Goal: Communication & Community: Answer question/provide support

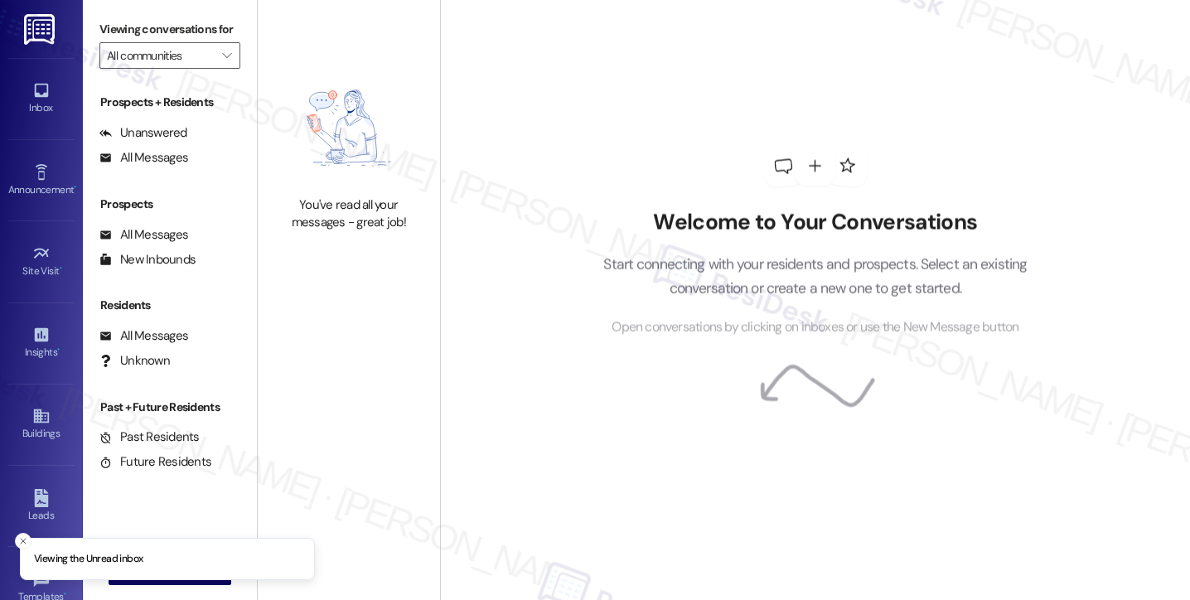
type input "Berkeley Collection"
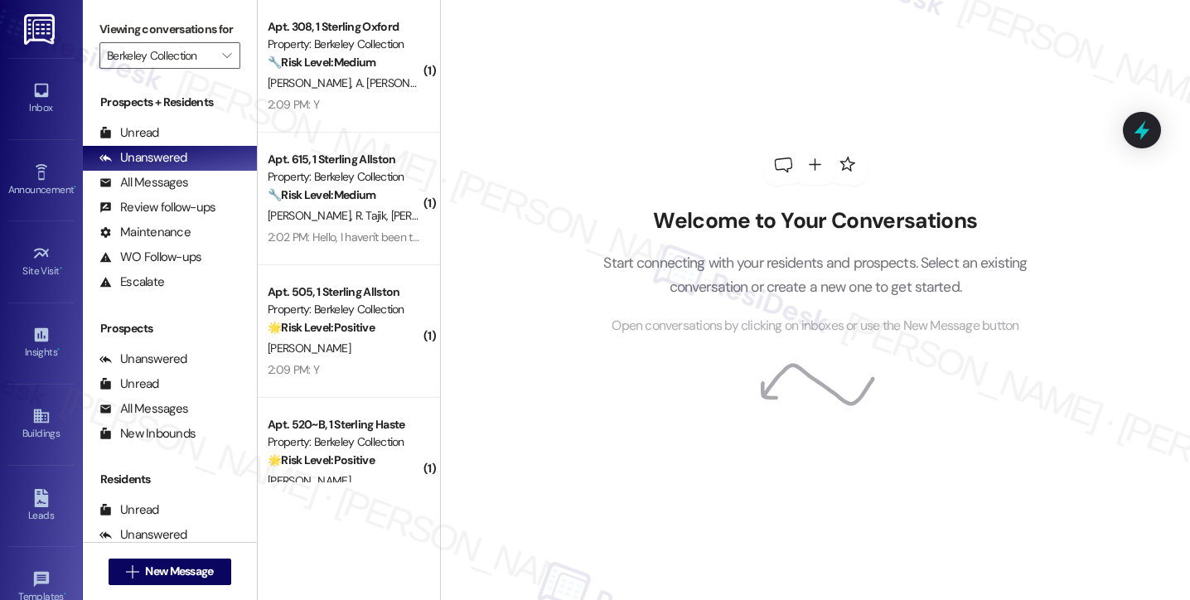
scroll to position [180, 0]
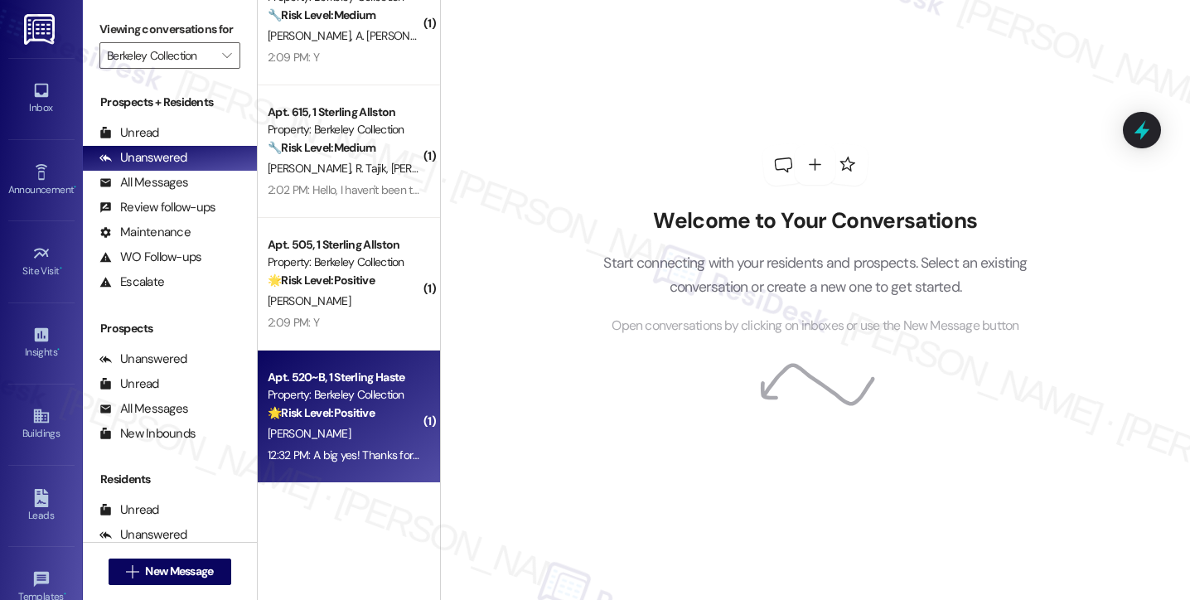
click at [365, 460] on div "12:32 PM: A big yes! Thanks for asking:) 12:32 PM: A big yes! Thanks for asking…" at bounding box center [360, 455] width 184 height 15
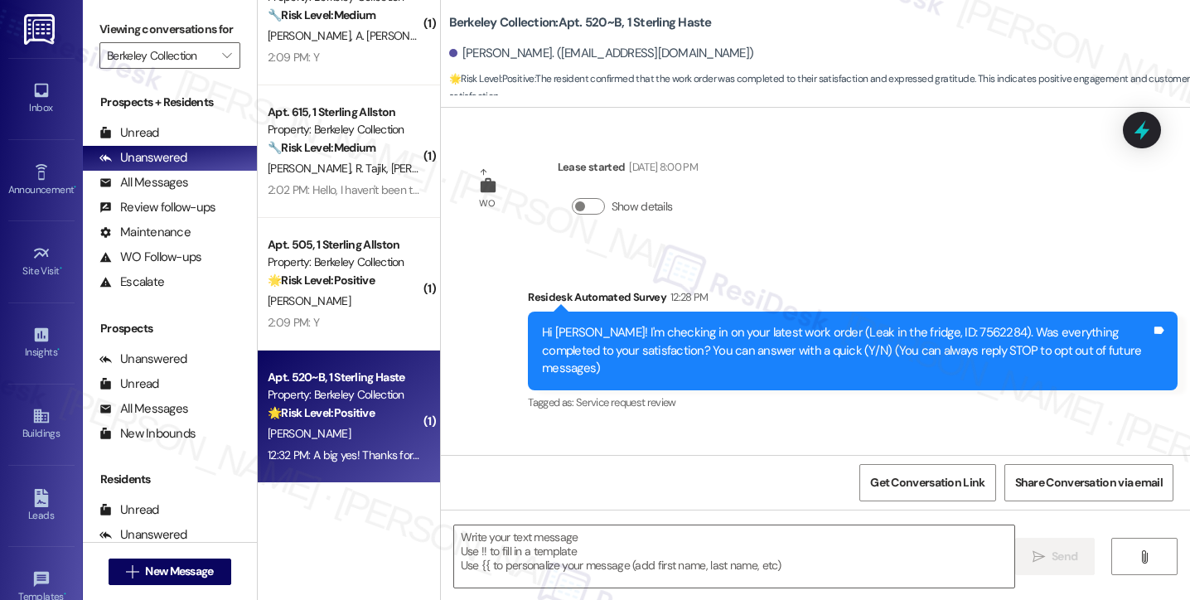
scroll to position [94, 0]
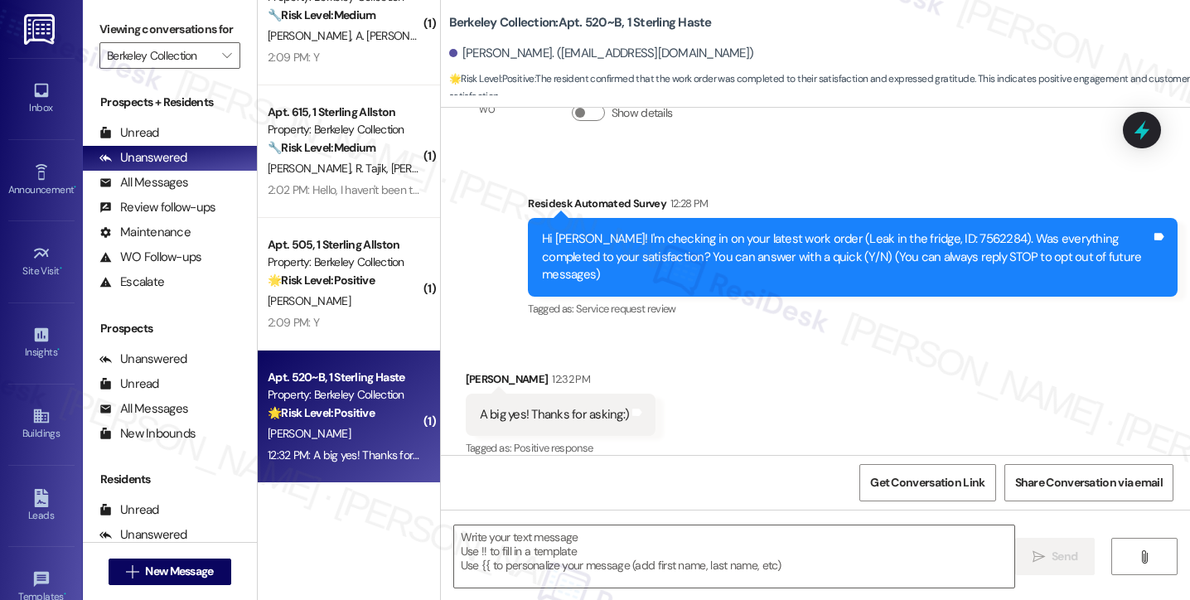
type textarea "Fetching suggested responses. Please feel free to read through the conversation…"
click at [95, 27] on div "Viewing conversations for Berkeley Collection " at bounding box center [170, 42] width 174 height 85
click at [534, 543] on textarea at bounding box center [734, 556] width 560 height 62
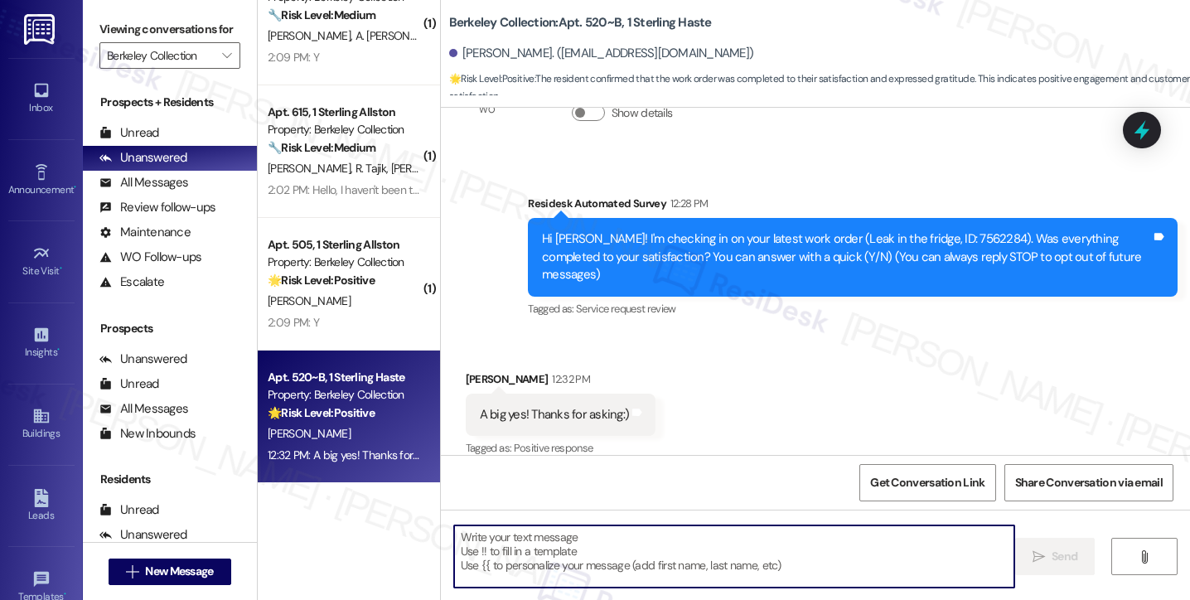
paste textarea "Hi {{first_name}}! I'm glad to hear that the latest work order was completed to…"
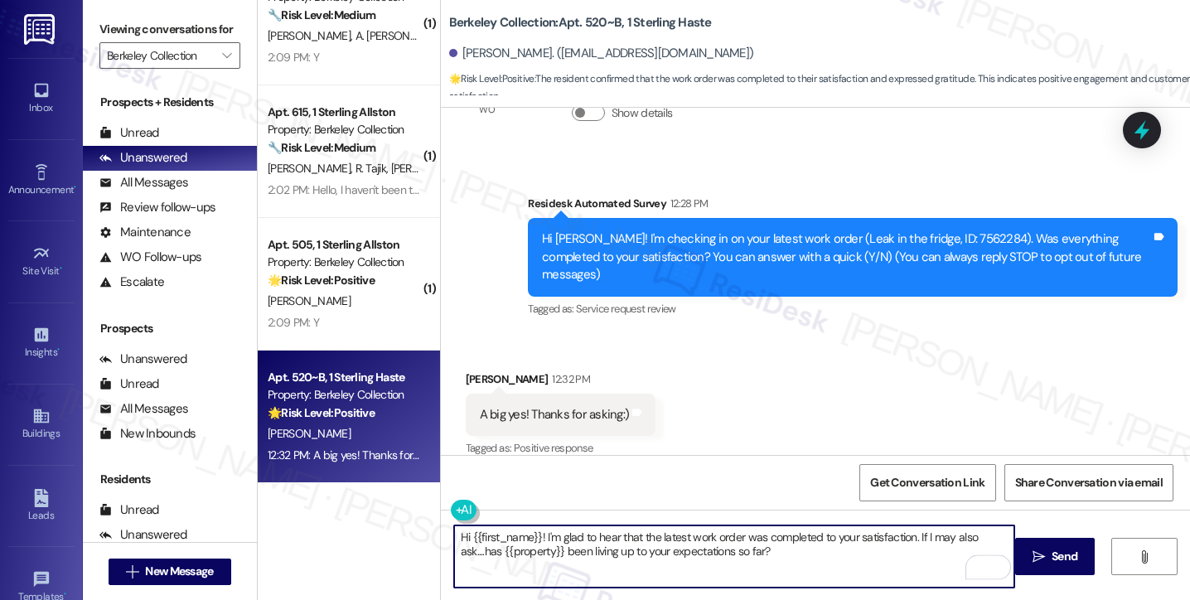
type textarea "Hi {{first_name}}! I'm glad to hear that the latest work order was completed to…"
click at [466, 370] on div "Yi Zheng 12:32 PM" at bounding box center [561, 381] width 191 height 23
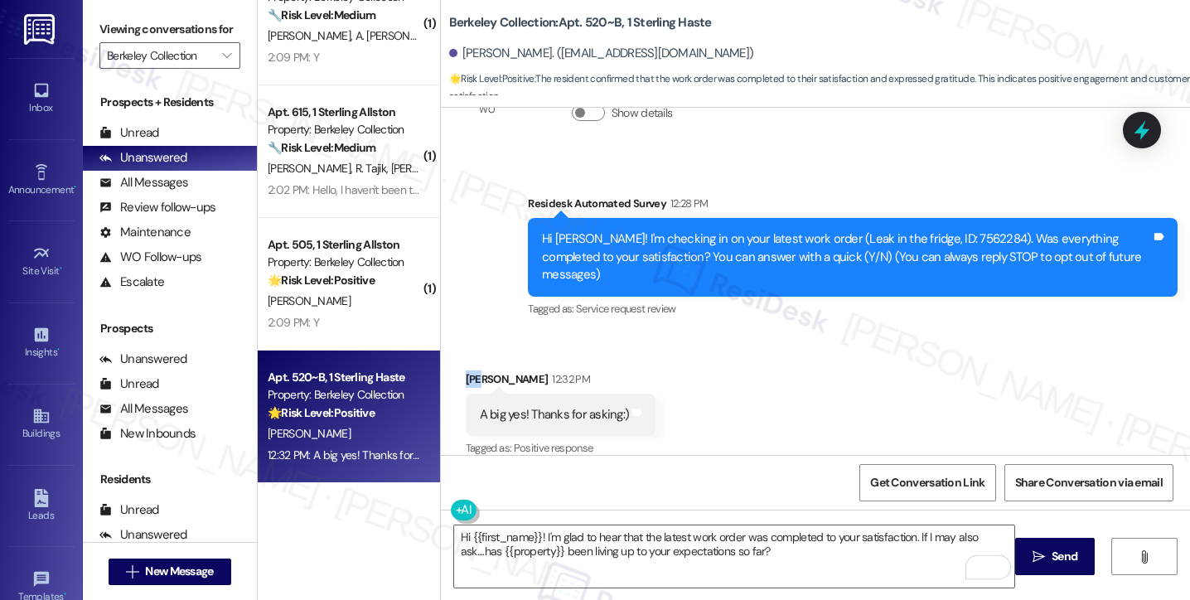
click at [466, 370] on div "Yi Zheng 12:32 PM" at bounding box center [561, 381] width 191 height 23
click at [656, 541] on textarea "Hi {{first_name}}! I'm glad to hear that the latest work order was completed to…" at bounding box center [734, 556] width 560 height 62
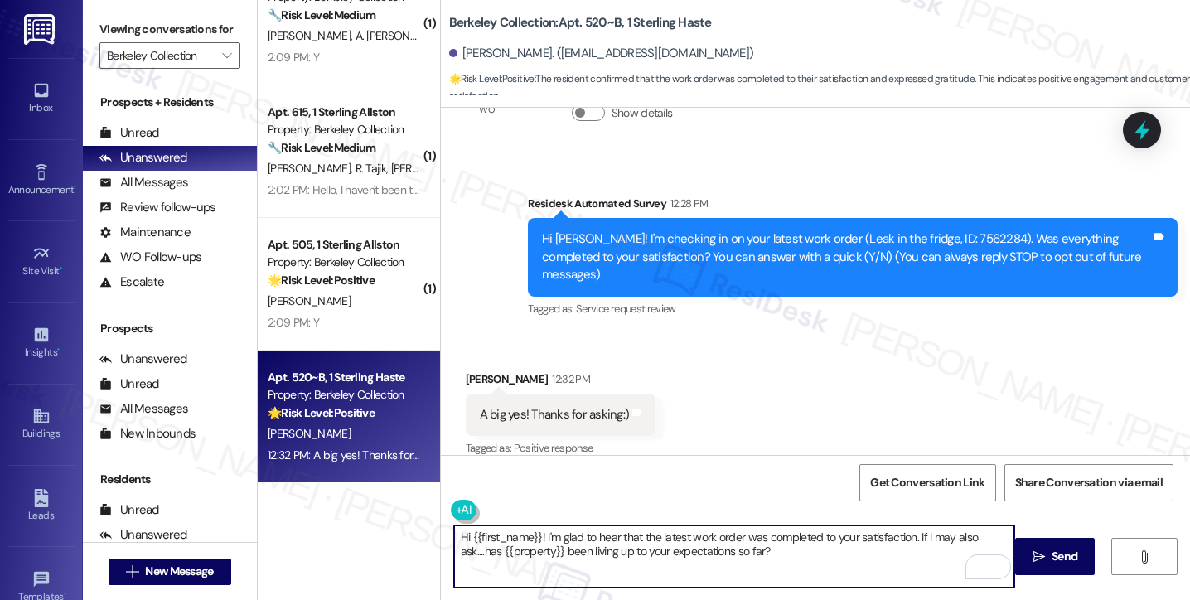
drag, startPoint x: 909, startPoint y: 544, endPoint x: 896, endPoint y: 545, distance: 13.3
click at [909, 546] on textarea "Hi {{first_name}}! I'm glad to hear that the latest work order was completed to…" at bounding box center [734, 556] width 560 height 62
click at [806, 559] on textarea "Hi {{first_name}}! I'm glad to hear that the latest work order was completed to…" at bounding box center [734, 556] width 560 height 62
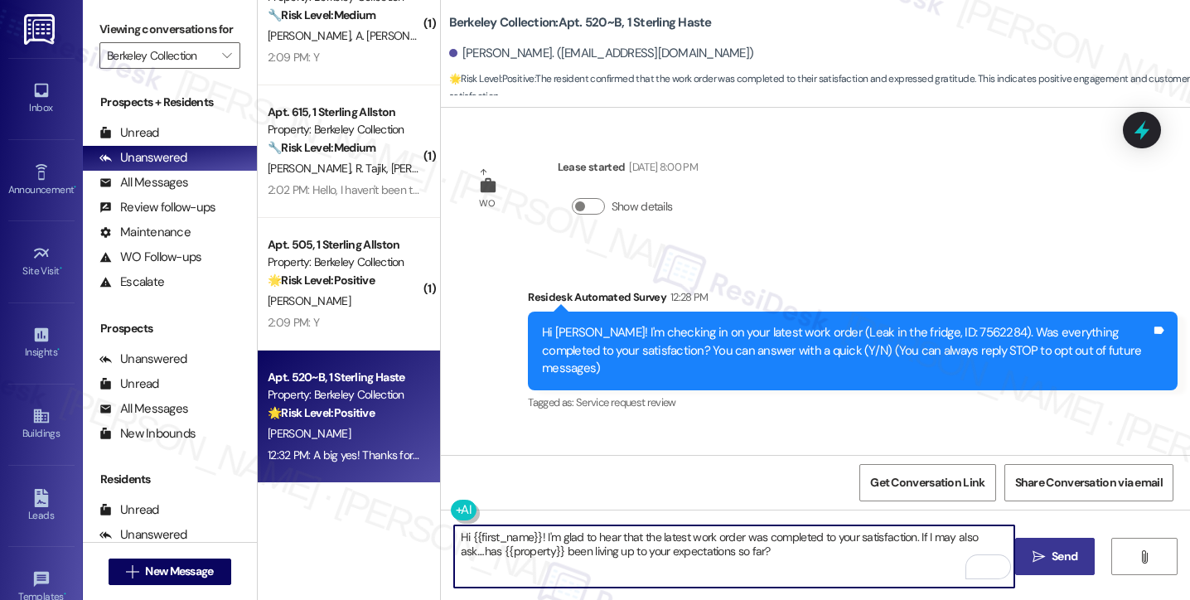
click at [1057, 558] on span "Send" at bounding box center [1065, 556] width 26 height 17
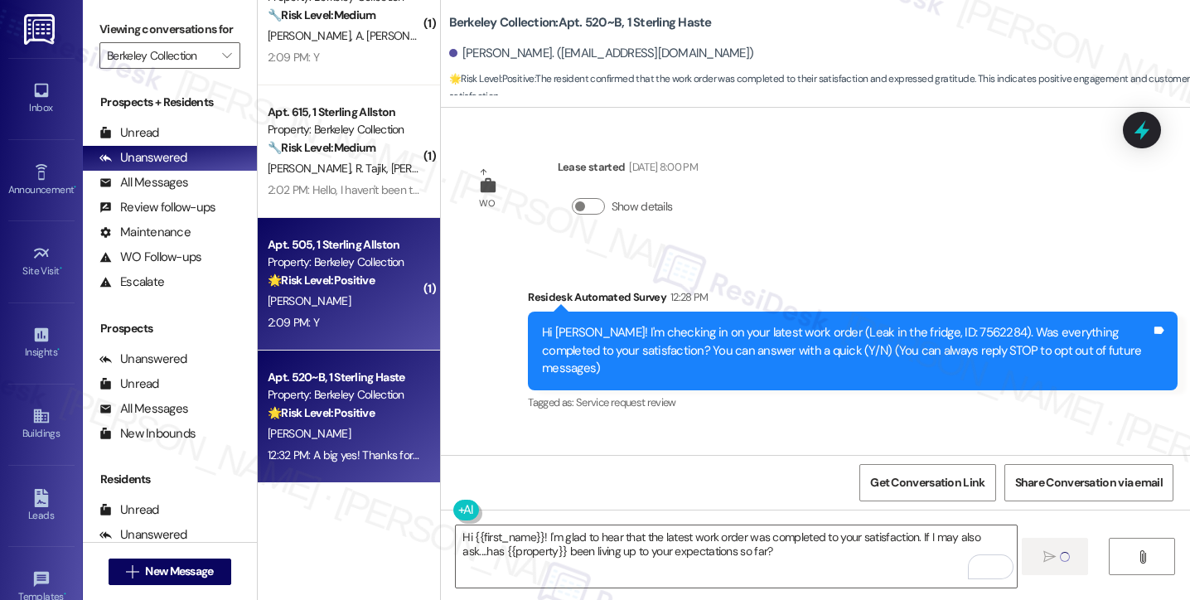
click at [354, 307] on div "J. Hu" at bounding box center [344, 301] width 157 height 21
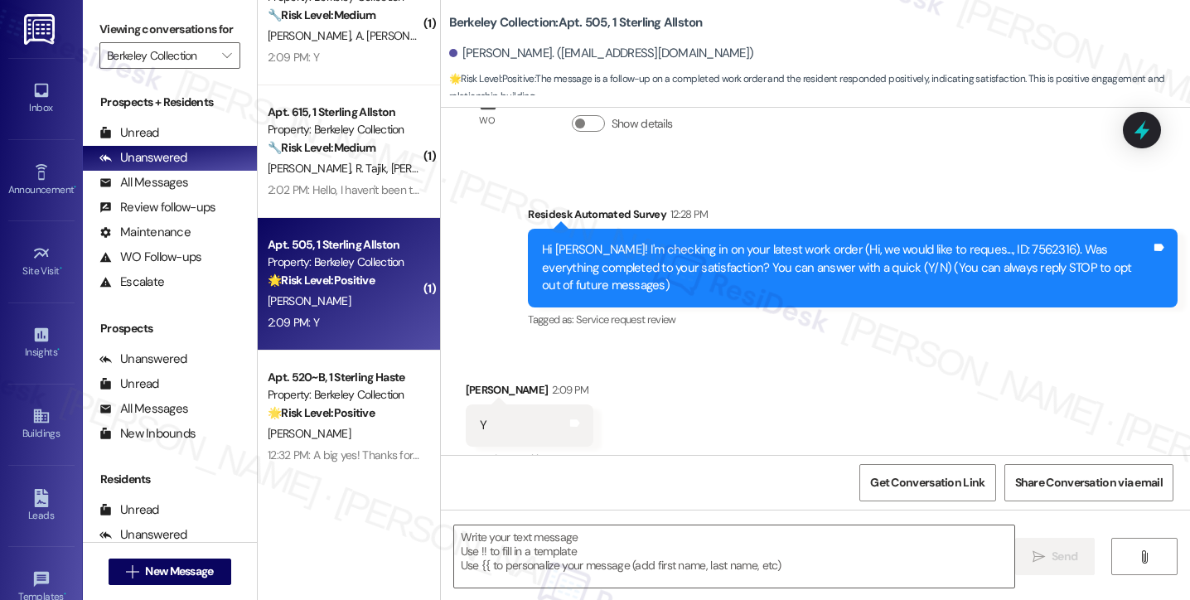
scroll to position [94, 0]
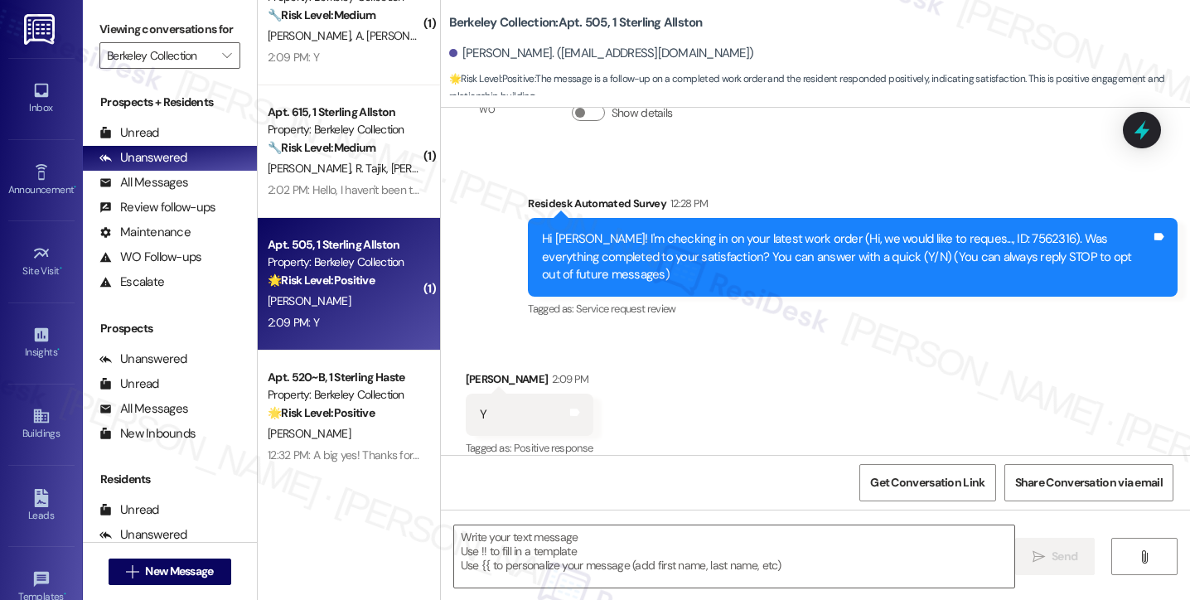
type textarea "Fetching suggested responses. Please feel free to read through the conversation…"
click at [569, 527] on textarea at bounding box center [734, 556] width 560 height 62
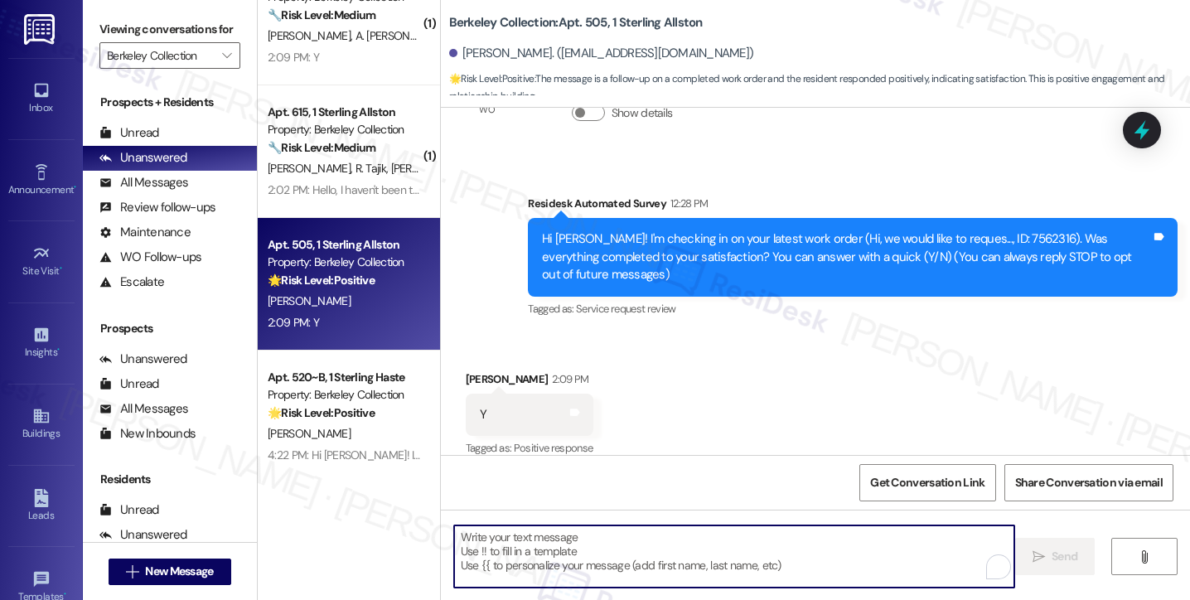
paste textarea "Hi {{first_name}}! I'm glad to hear that the latest work order was completed to…"
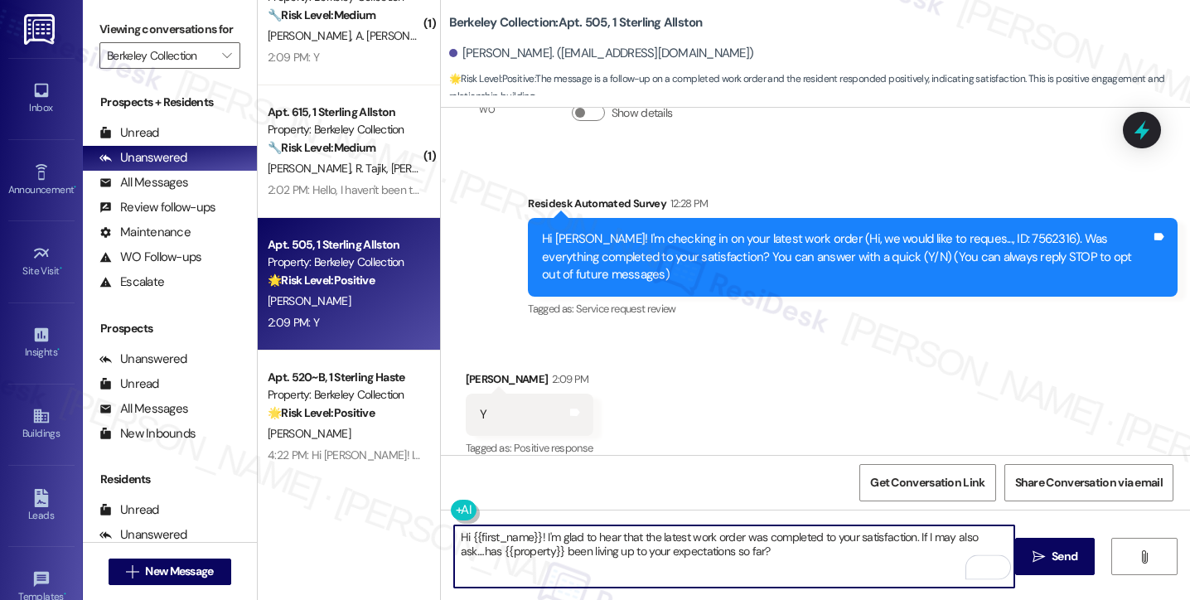
type textarea "Hi {{first_name}}! I'm glad to hear that the latest work order was completed to…"
click at [470, 370] on div "Junxi Hu 2:09 PM" at bounding box center [530, 381] width 128 height 23
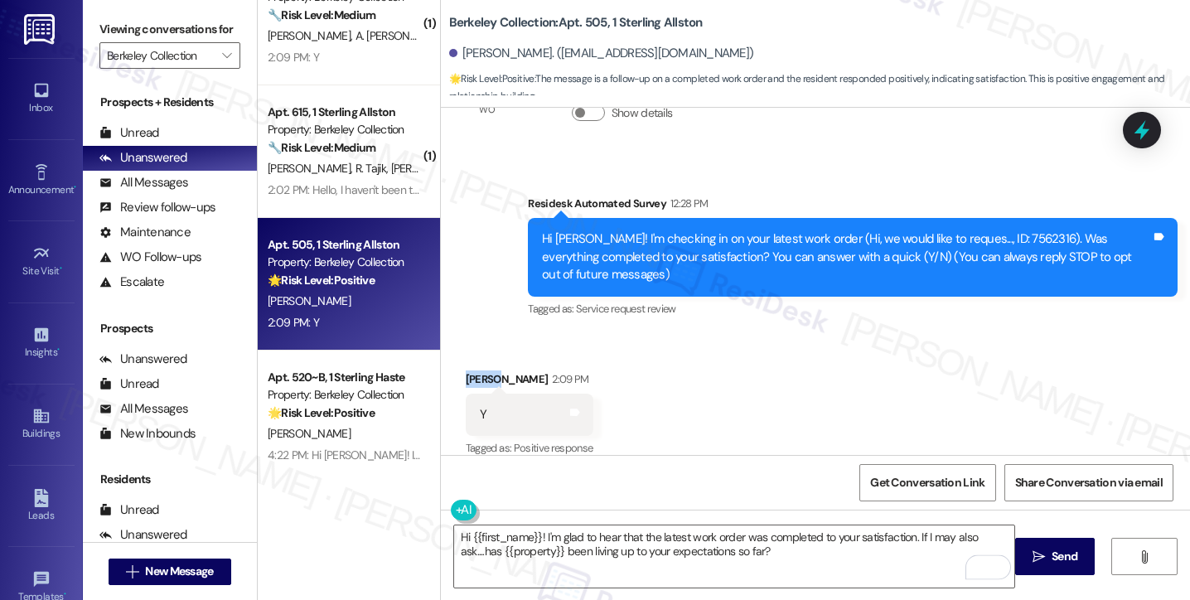
click at [470, 370] on div "Junxi Hu 2:09 PM" at bounding box center [530, 381] width 128 height 23
click at [796, 430] on div "Received via SMS Junxi Hu 2:09 PM Y Tags and notes Tagged as: Positive response…" at bounding box center [815, 403] width 749 height 140
click at [1036, 544] on button " Send" at bounding box center [1055, 556] width 80 height 37
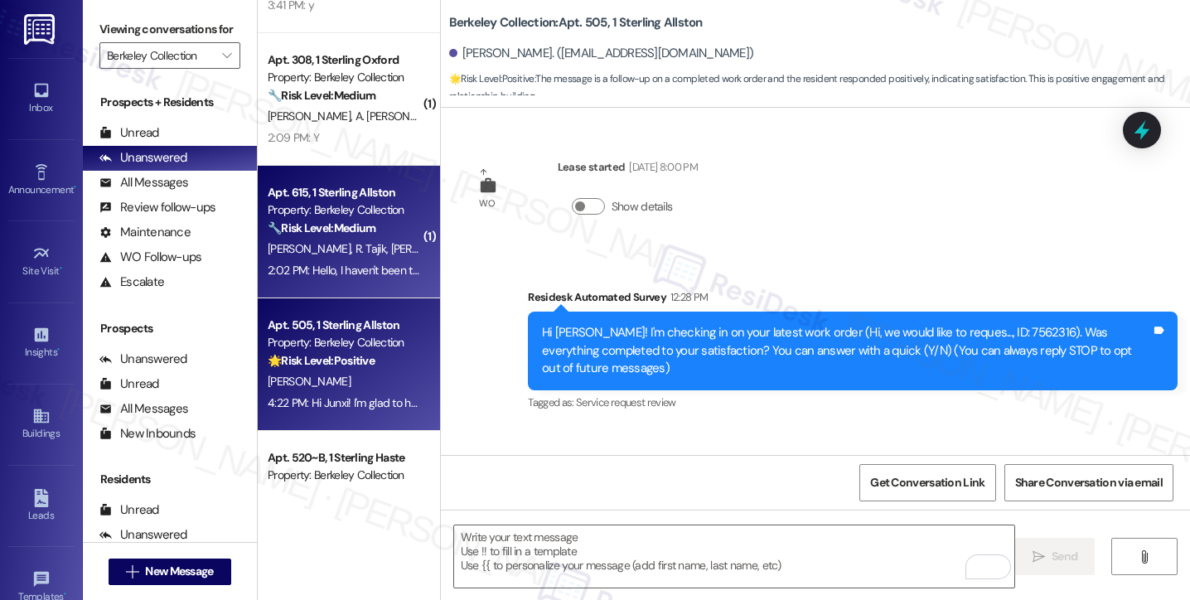
scroll to position [97, 0]
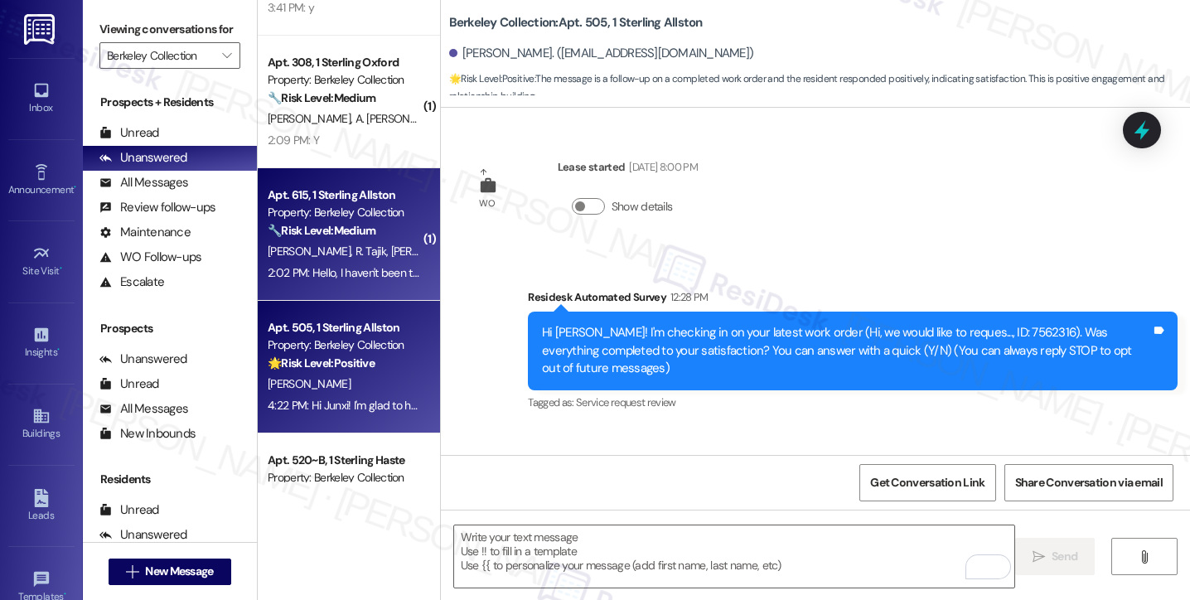
click at [358, 260] on div "A. Wadhwa R. Tajik A. Lam" at bounding box center [344, 251] width 157 height 21
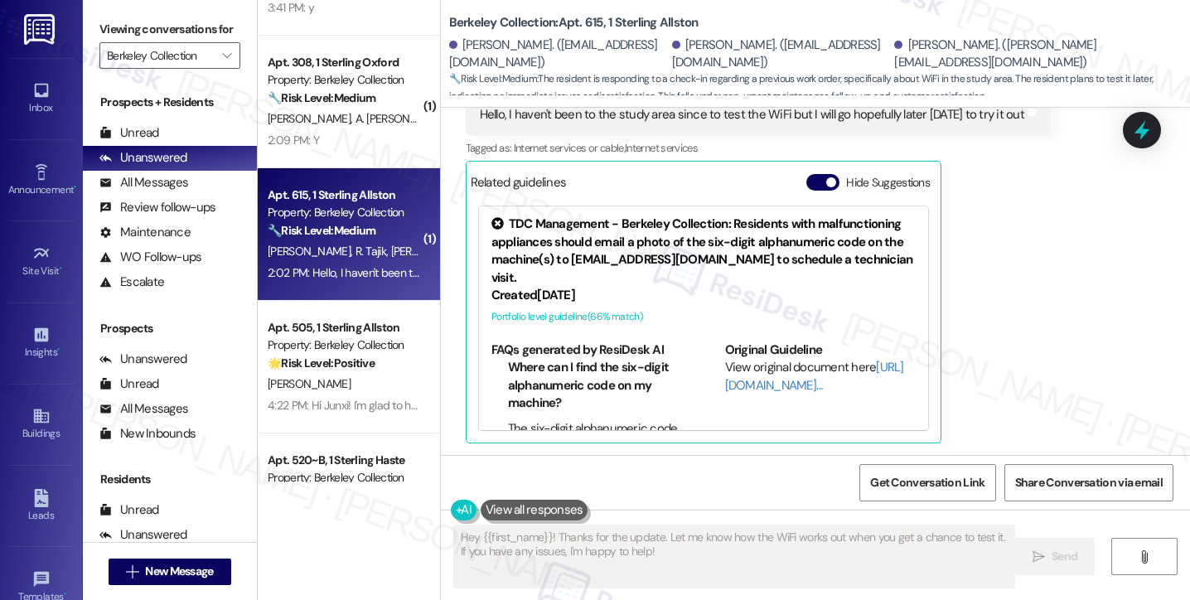
scroll to position [162, 0]
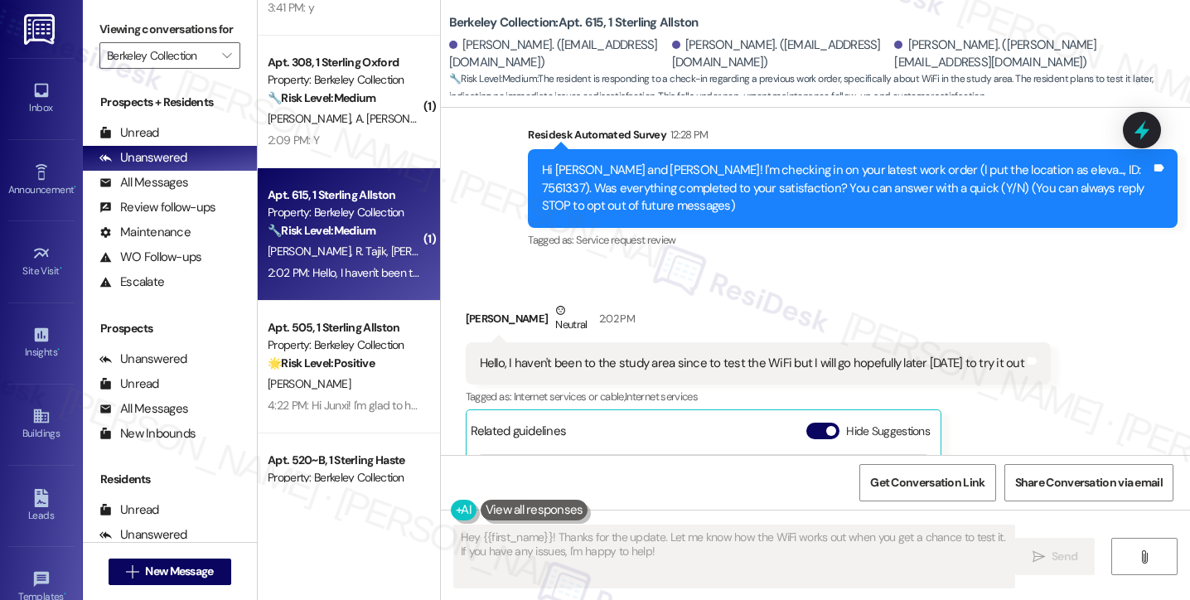
click at [600, 354] on div "Hello, I haven't been to the study area since to test the WiFi but I will go ho…" at bounding box center [758, 363] width 585 height 42
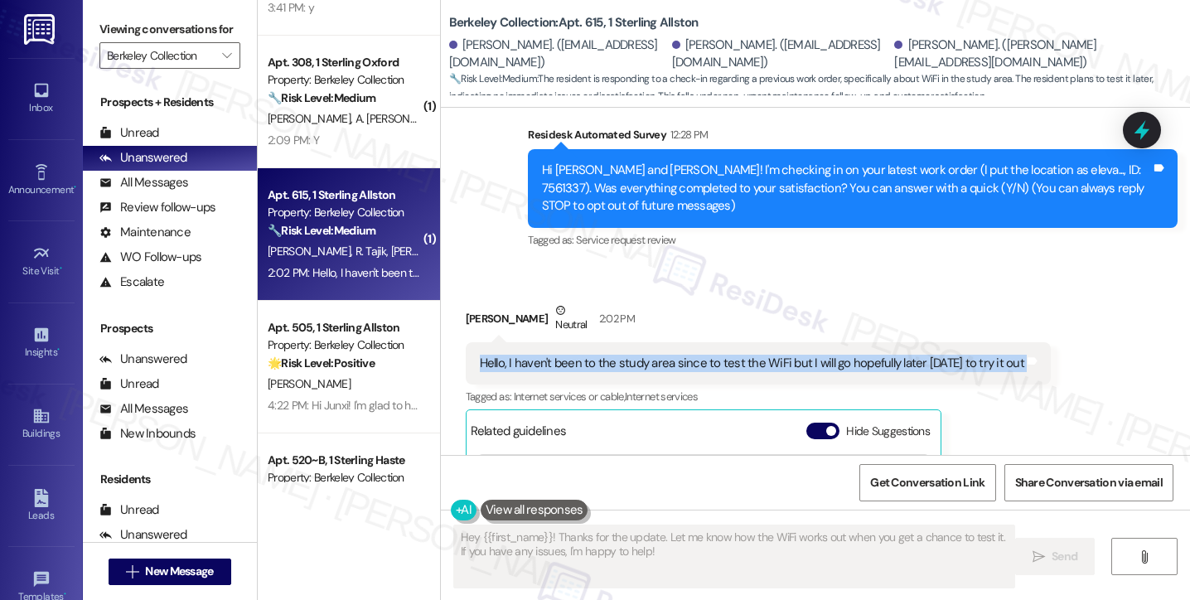
click at [600, 354] on div "Hello, I haven't been to the study area since to test the WiFi but I will go ho…" at bounding box center [758, 363] width 585 height 42
click at [776, 352] on div "Hello, I haven't been to the study area since to test the WiFi but I will go ho…" at bounding box center [758, 363] width 585 height 42
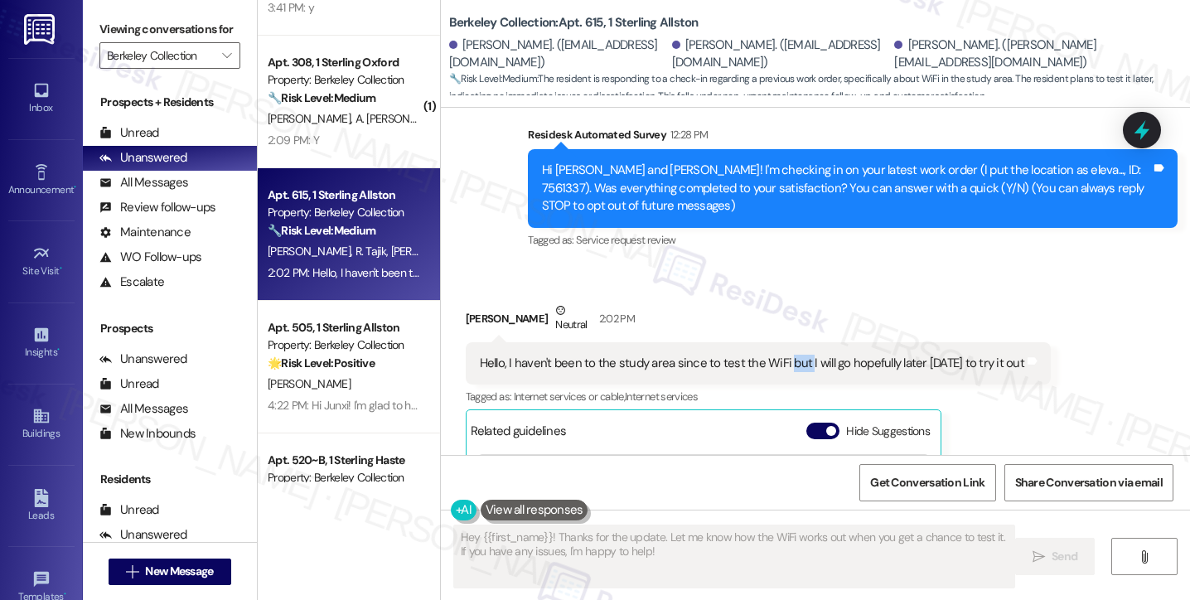
click at [776, 352] on div "Hello, I haven't been to the study area since to test the WiFi but I will go ho…" at bounding box center [758, 363] width 585 height 42
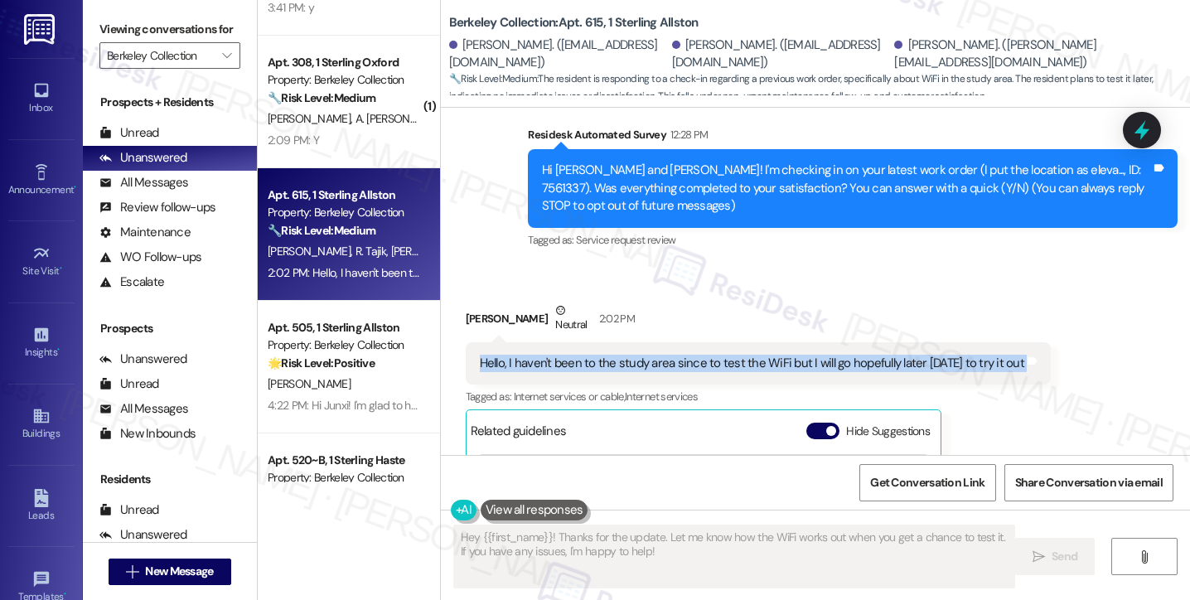
click at [776, 352] on div "Hello, I haven't been to the study area since to test the WiFi but I will go ho…" at bounding box center [758, 363] width 585 height 42
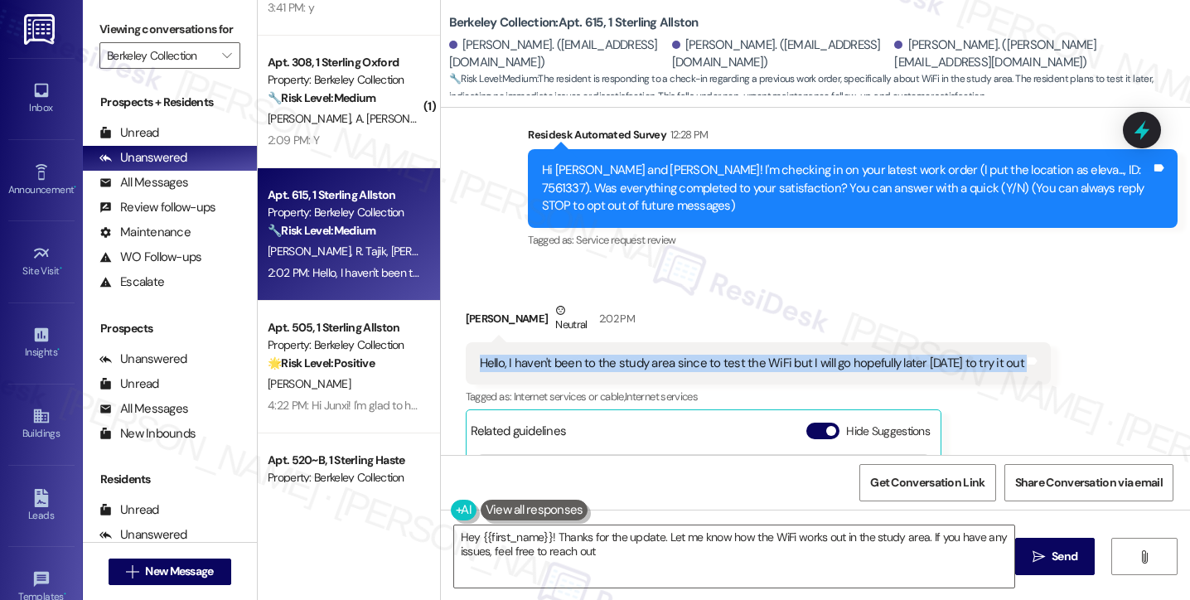
type textarea "Hey {{first_name}}! Thanks for the update. Let me know how the WiFi works out i…"
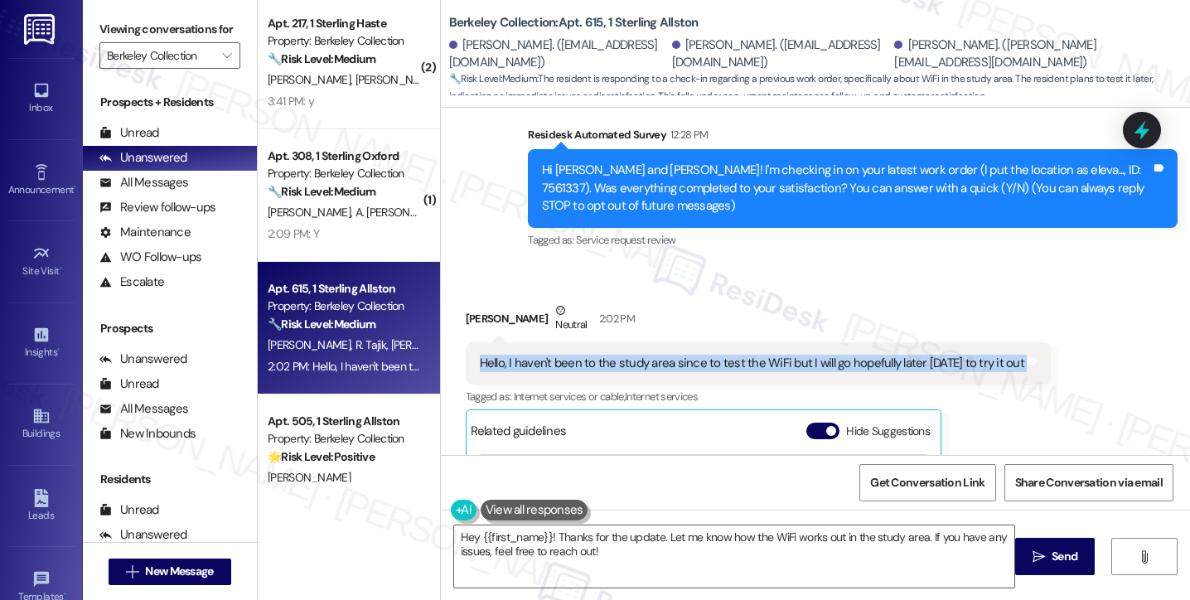
scroll to position [0, 0]
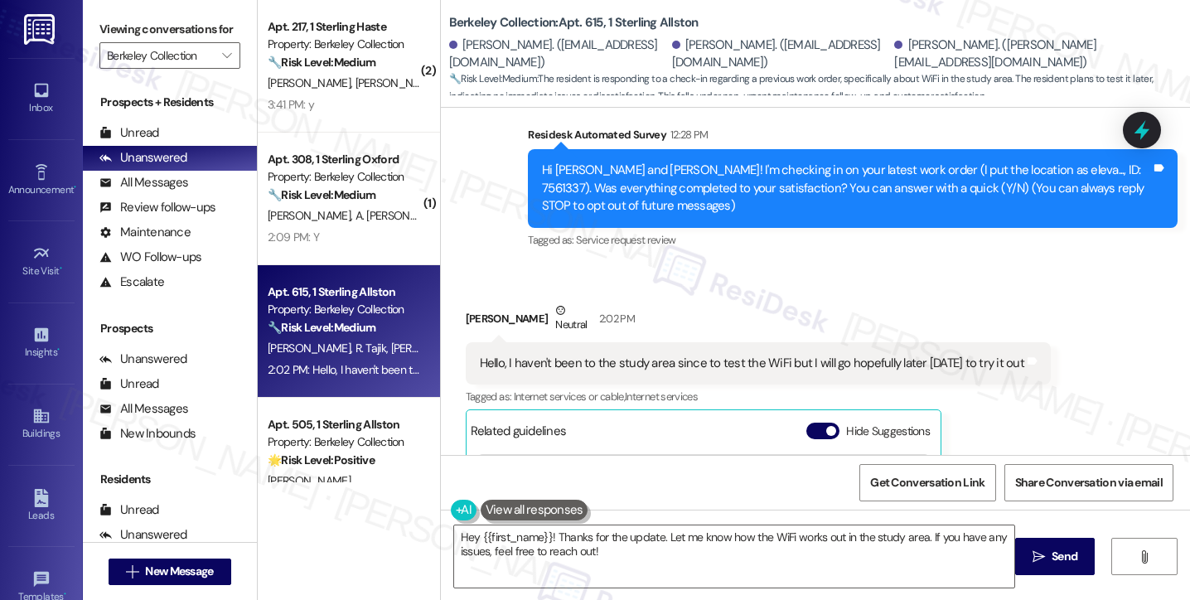
click at [345, 255] on div "Apt. 308, 1 Sterling Oxford Property: Berkeley Collection 🔧 Risk Level: Medium …" at bounding box center [349, 199] width 182 height 133
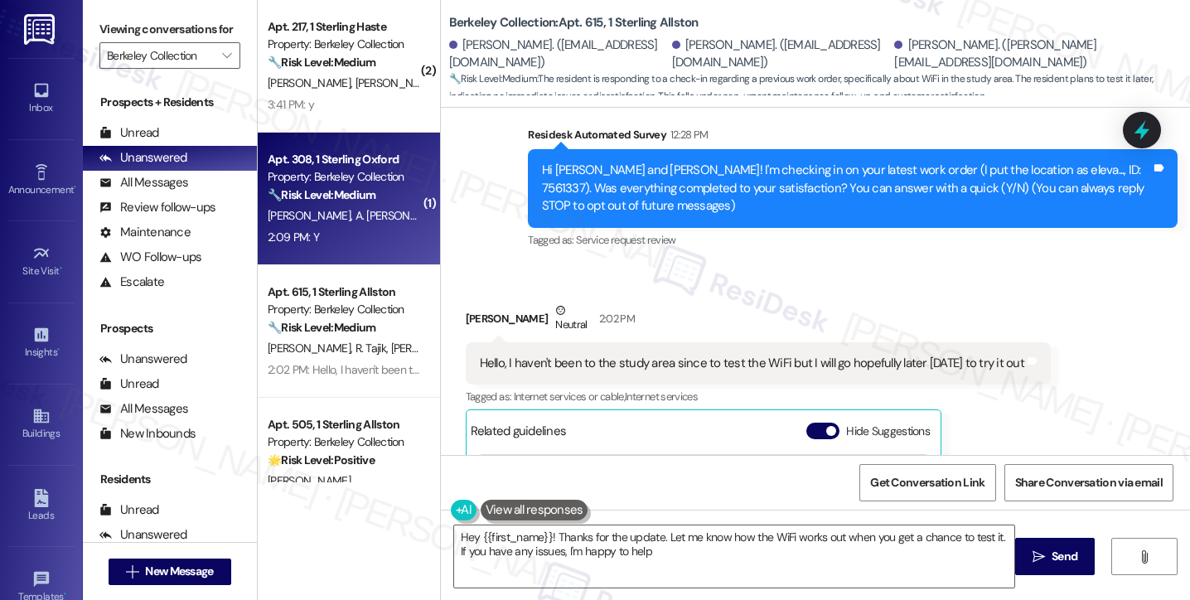
type textarea "Hey {{first_name}}! Thanks for the update. Let me know how the WiFi works out w…"
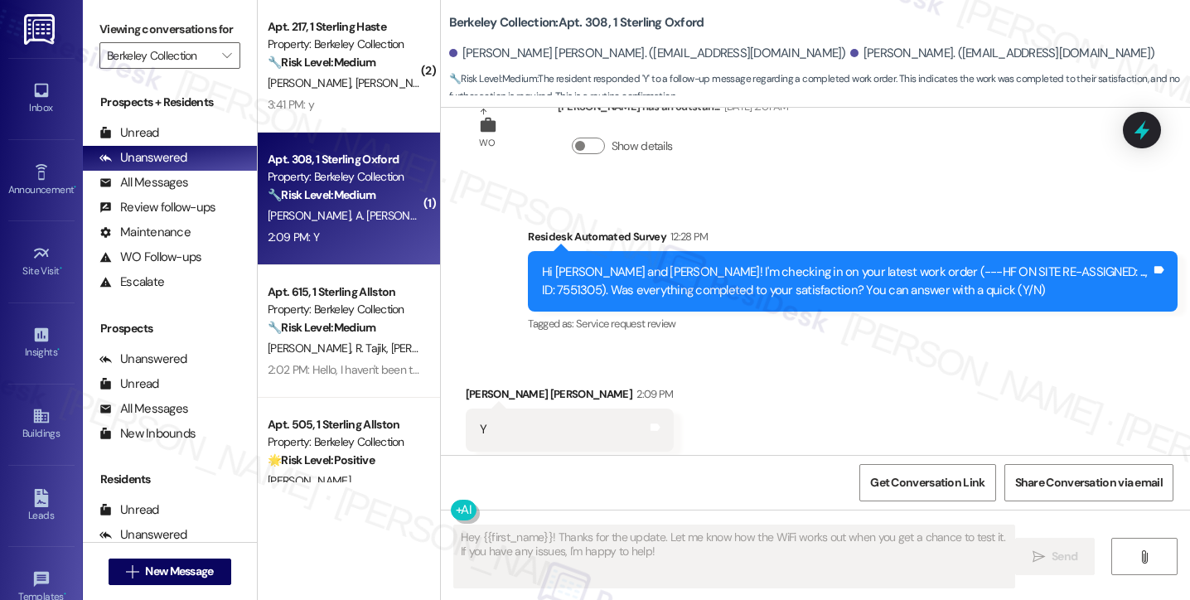
scroll to position [399, 0]
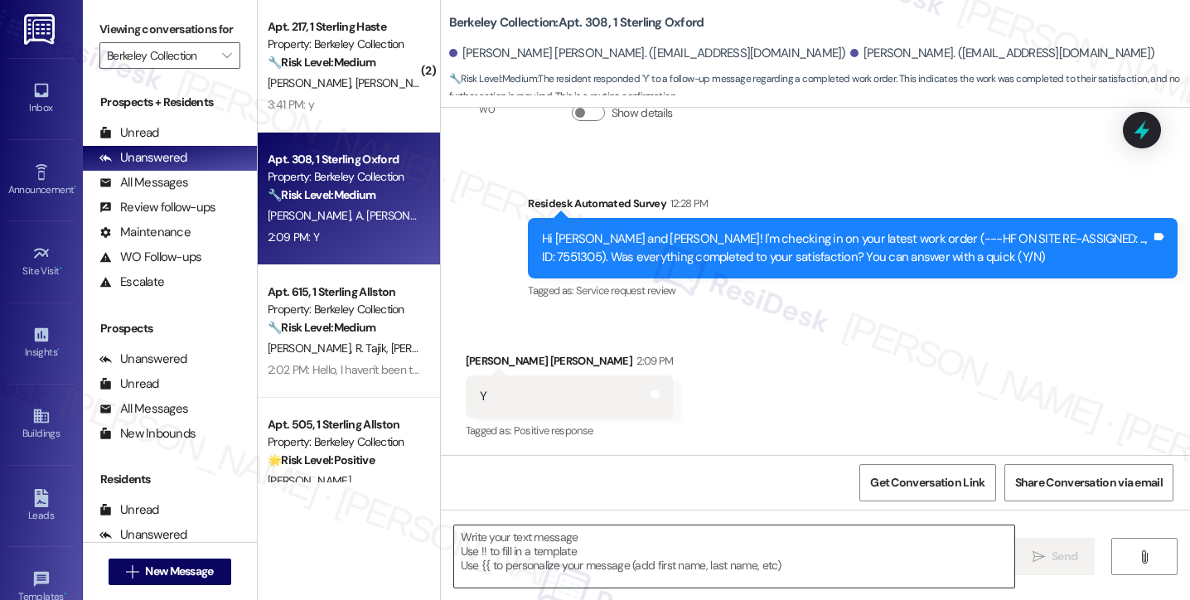
click at [561, 553] on textarea at bounding box center [734, 556] width 560 height 62
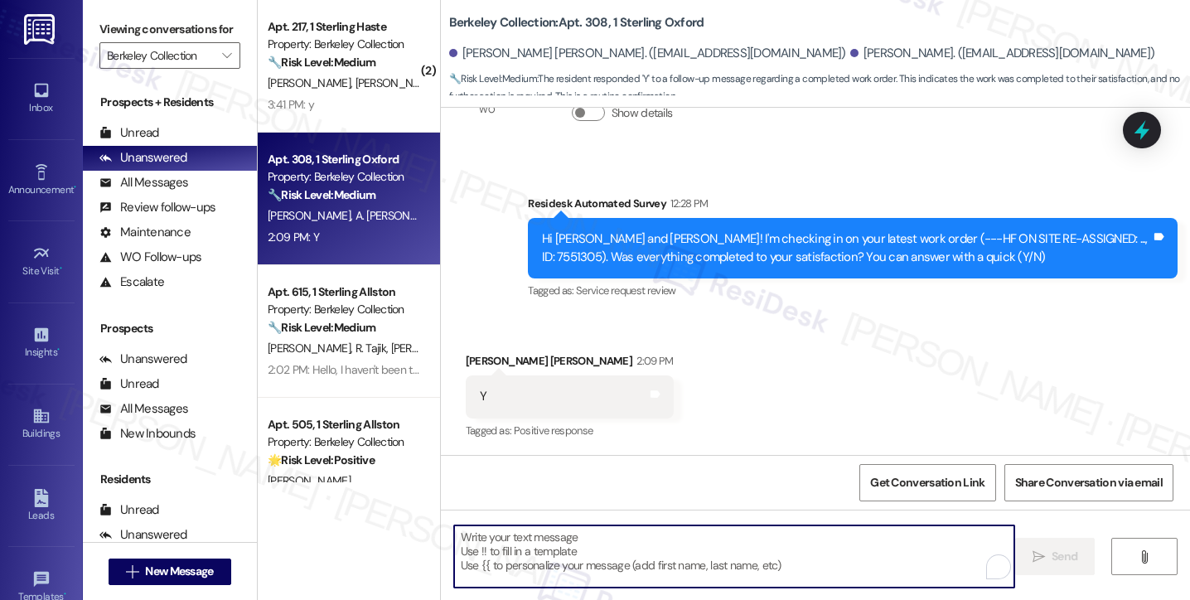
paste textarea "Hi {{first_name}}! I'm glad to hear that the latest work order was completed to…"
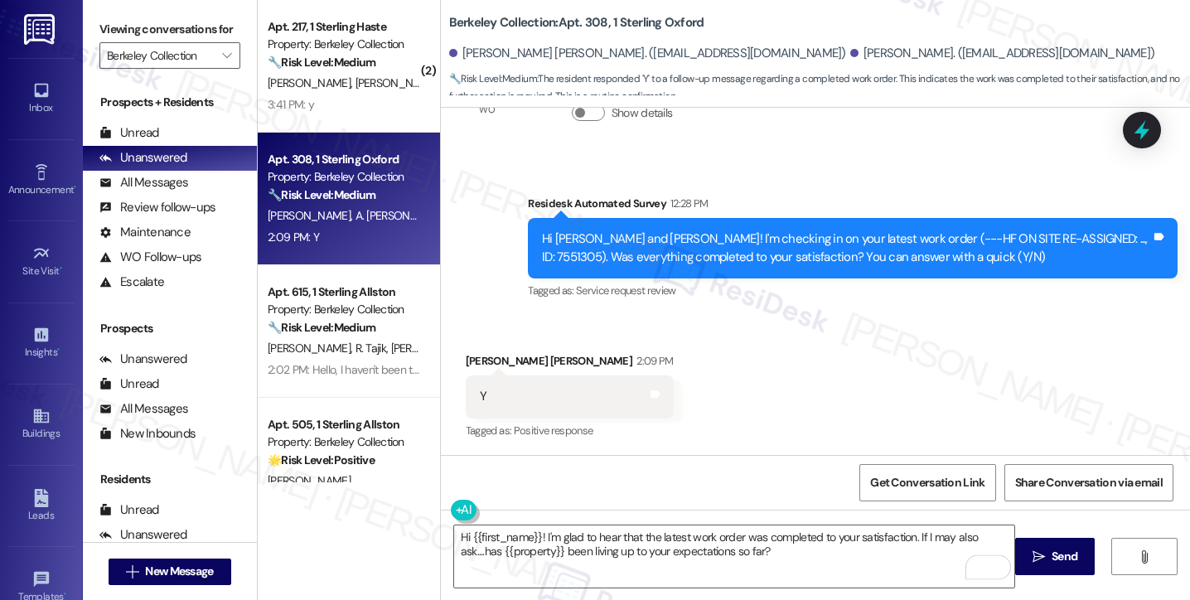
click at [475, 367] on div "Jackson Englar-Carlson 2:09 PM" at bounding box center [570, 363] width 208 height 23
click at [473, 367] on div "Jackson Englar-Carlson 2:09 PM" at bounding box center [570, 363] width 208 height 23
click at [470, 367] on div "Jackson Englar-Carlson 2:09 PM" at bounding box center [570, 363] width 208 height 23
copy div "Jackson"
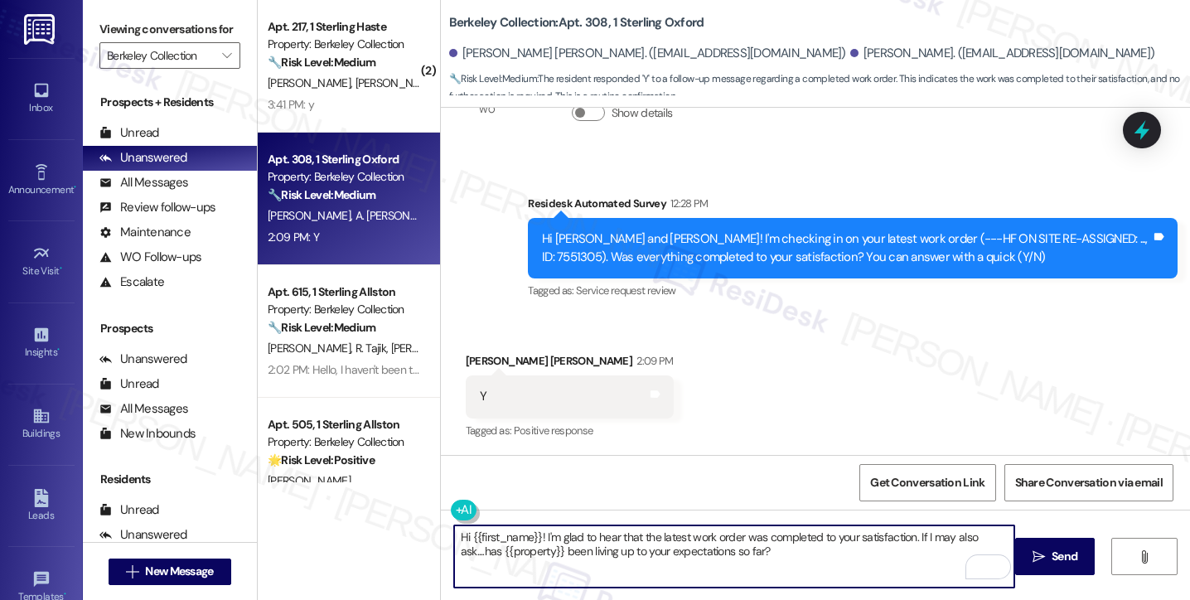
drag, startPoint x: 462, startPoint y: 534, endPoint x: 525, endPoint y: 523, distance: 64.7
click at [533, 525] on div "Hi {{first_name}}! I'm glad to hear that the latest work order was completed to…" at bounding box center [734, 557] width 562 height 64
paste textarea "Jackson"
type textarea "Hi Jackson! I'm glad to hear that the latest work order was completed to your s…"
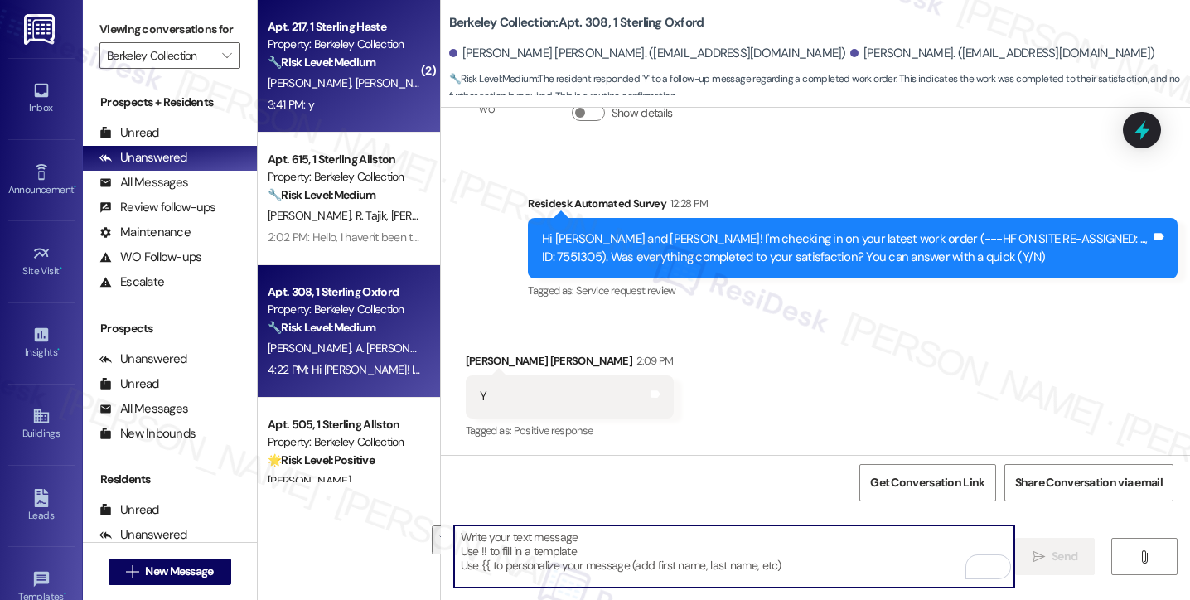
click at [382, 89] on div "D. Tang S. Zhao" at bounding box center [344, 83] width 157 height 21
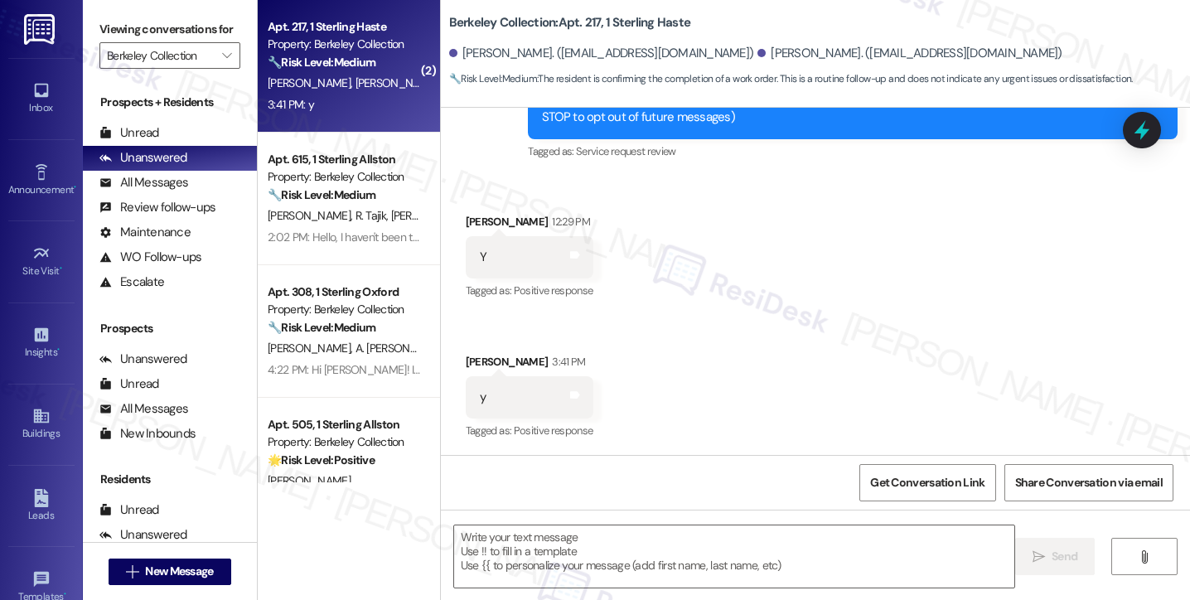
type textarea "Fetching suggested responses. Please feel free to read through the conversation…"
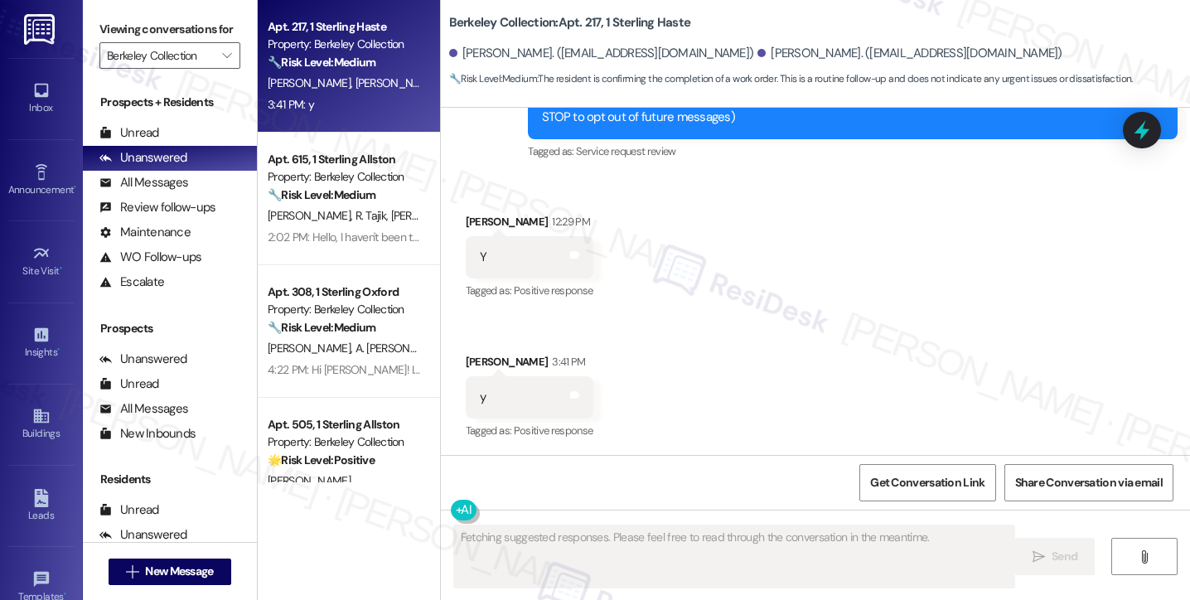
scroll to position [85, 0]
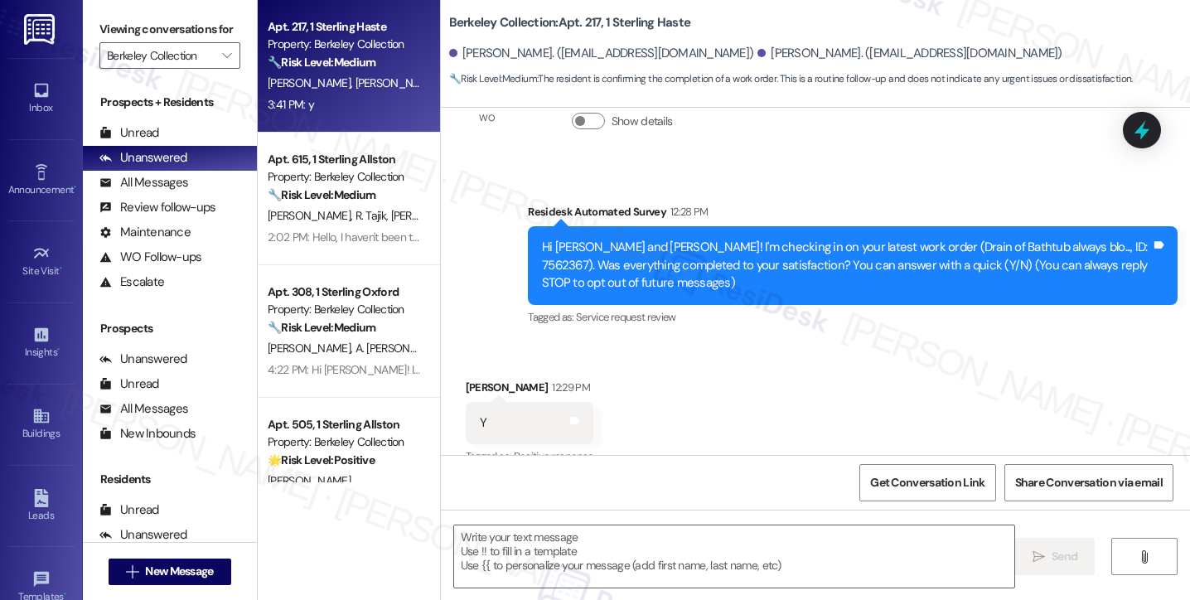
drag, startPoint x: 90, startPoint y: 33, endPoint x: 104, endPoint y: 42, distance: 17.5
click at [90, 33] on div "Viewing conversations for Berkeley Collection " at bounding box center [170, 42] width 174 height 85
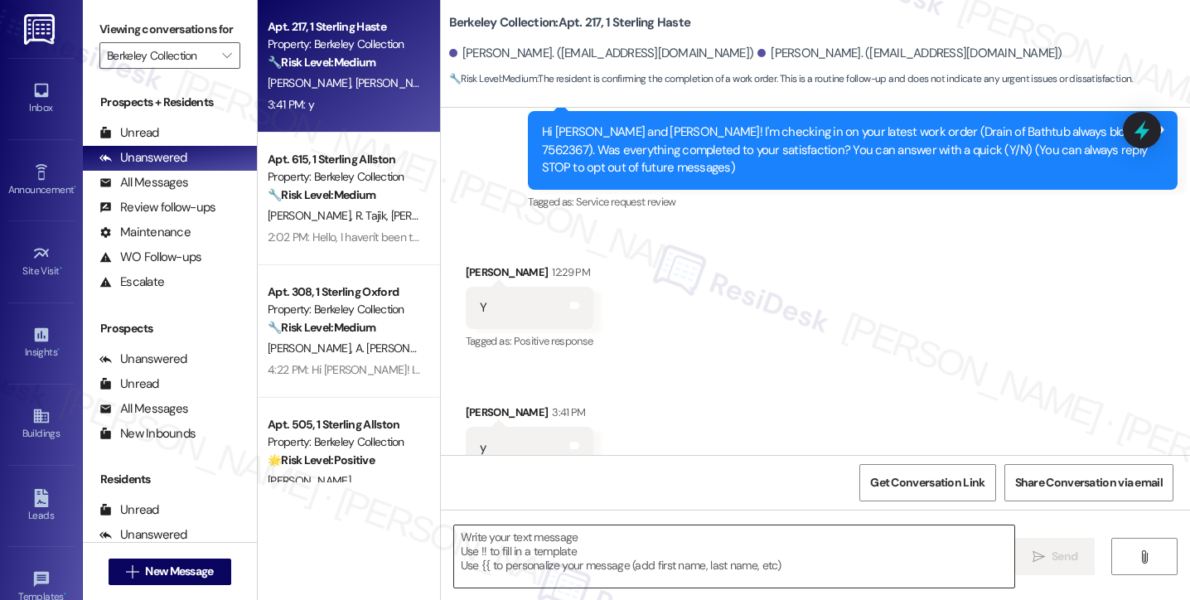
scroll to position [252, 0]
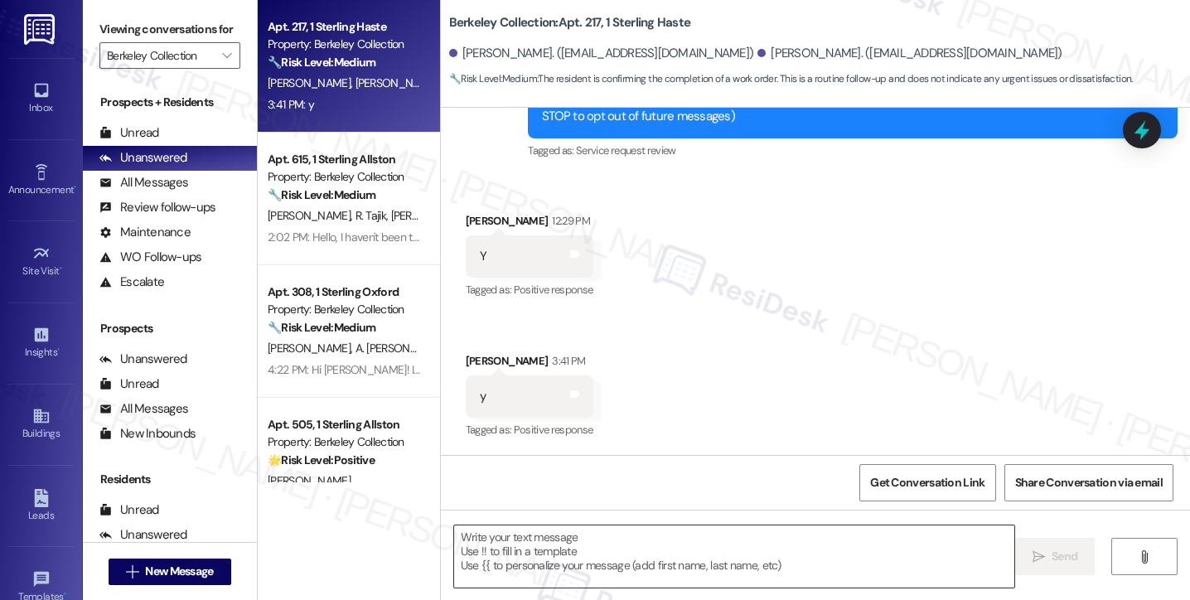
click at [603, 532] on textarea at bounding box center [734, 556] width 560 height 62
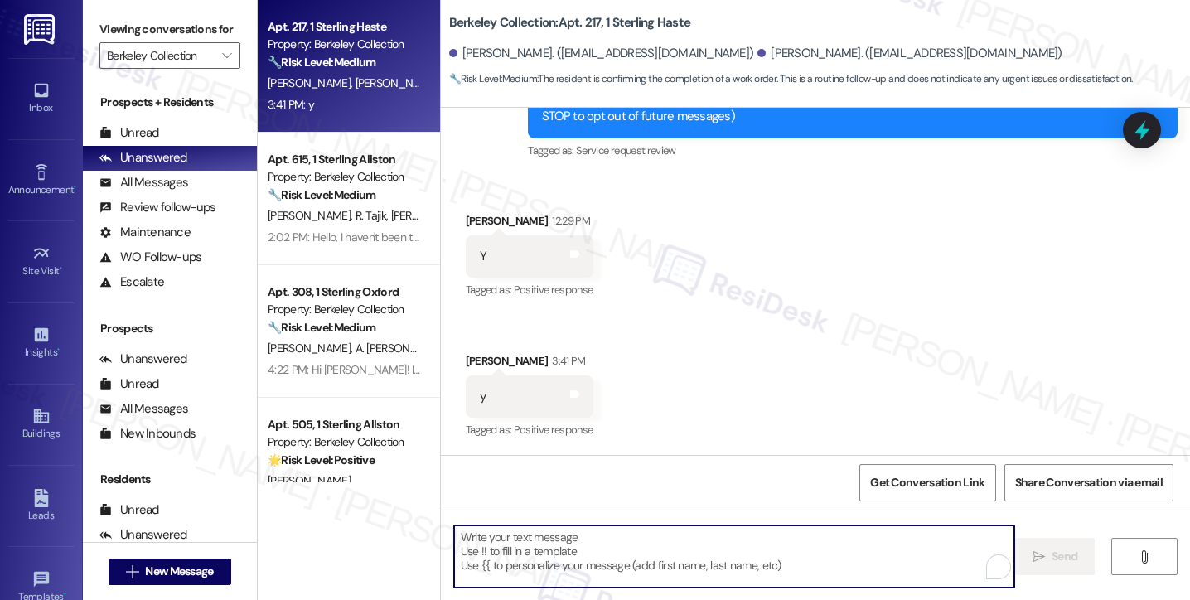
paste textarea "Hi {{first_name}}! I'm glad to hear that the latest work order was completed to…"
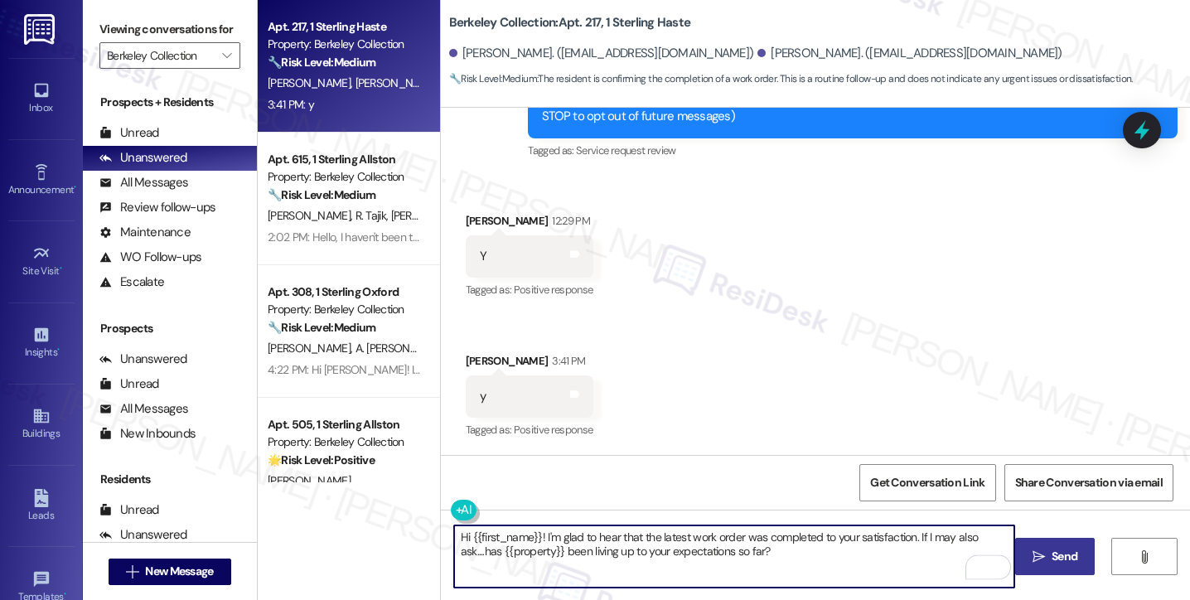
type textarea "Hi {{first_name}}! I'm glad to hear that the latest work order was completed to…"
click at [1044, 551] on span " Send" at bounding box center [1055, 556] width 52 height 17
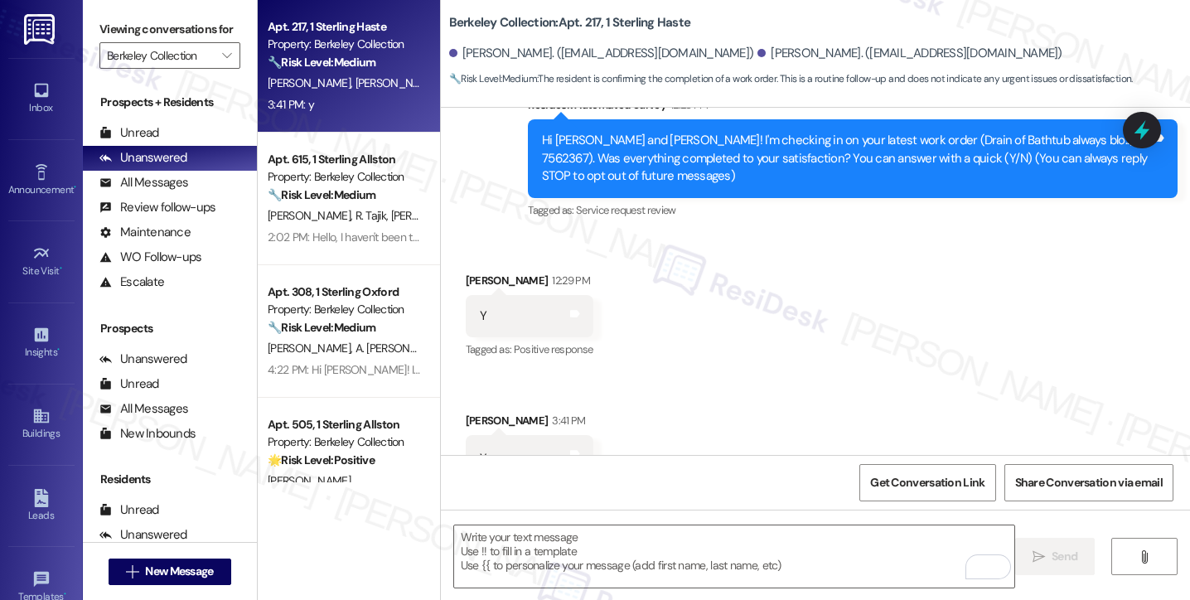
scroll to position [251, 0]
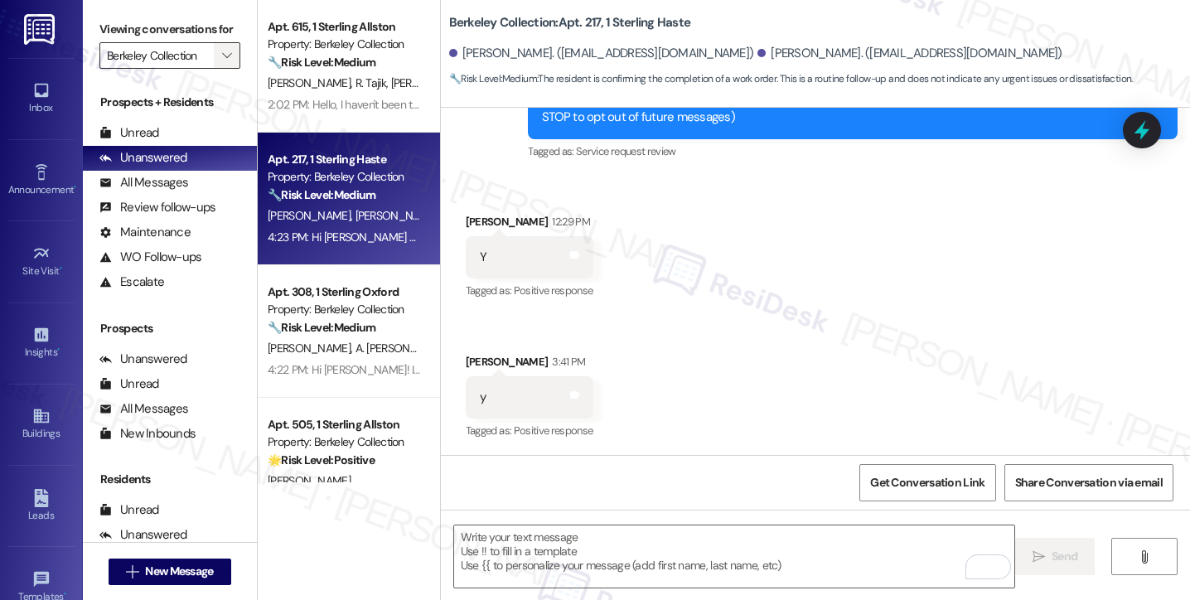
click at [219, 69] on span "" at bounding box center [227, 55] width 16 height 27
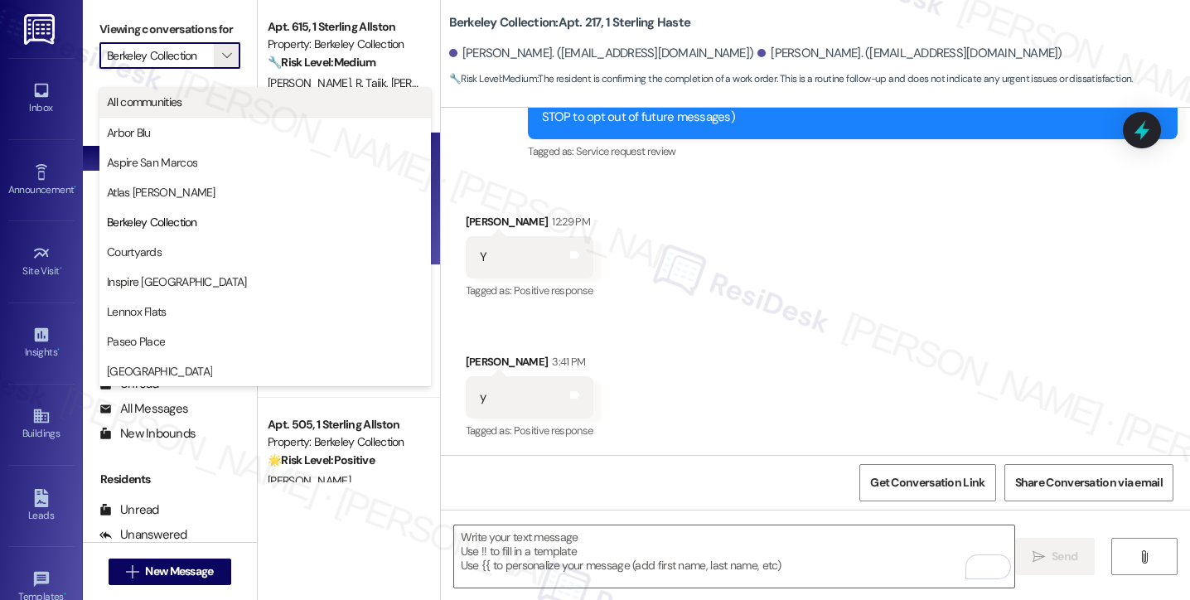
click at [188, 94] on span "All communities" at bounding box center [265, 102] width 317 height 17
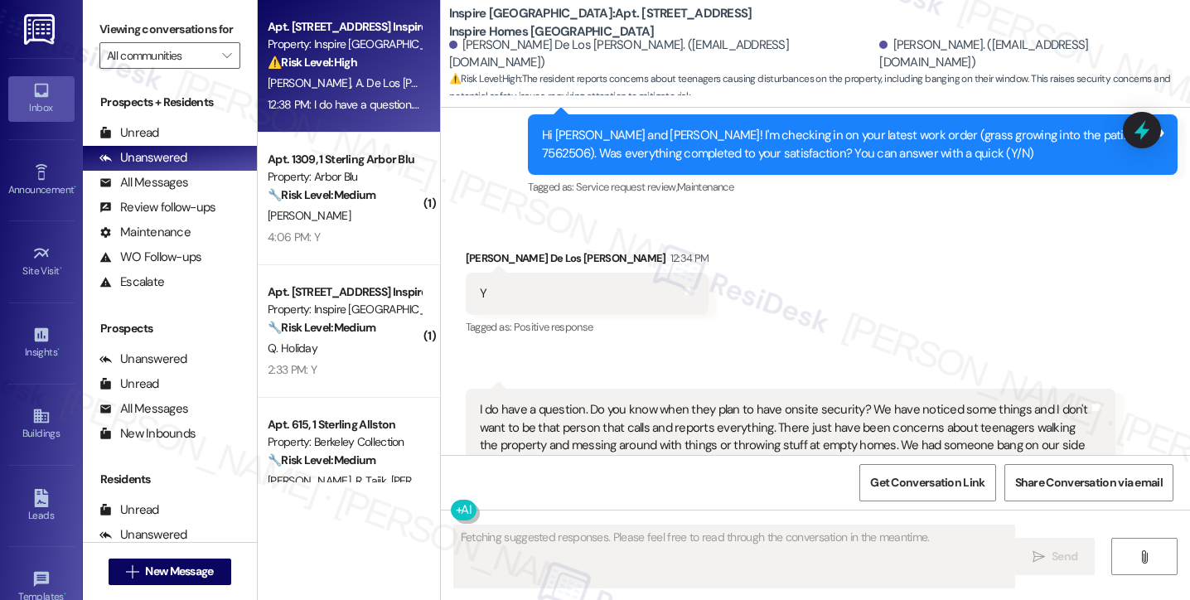
scroll to position [2469, 0]
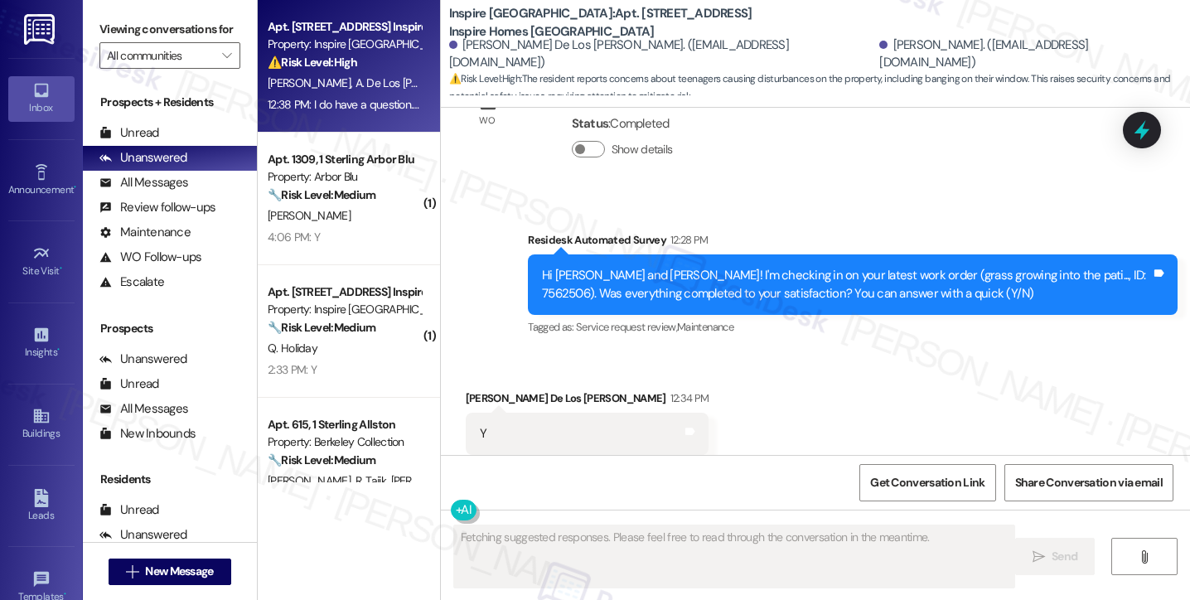
click at [573, 290] on div "Hi Anissa and Martin! I'm checking in on your latest work order (grass growing …" at bounding box center [846, 285] width 609 height 36
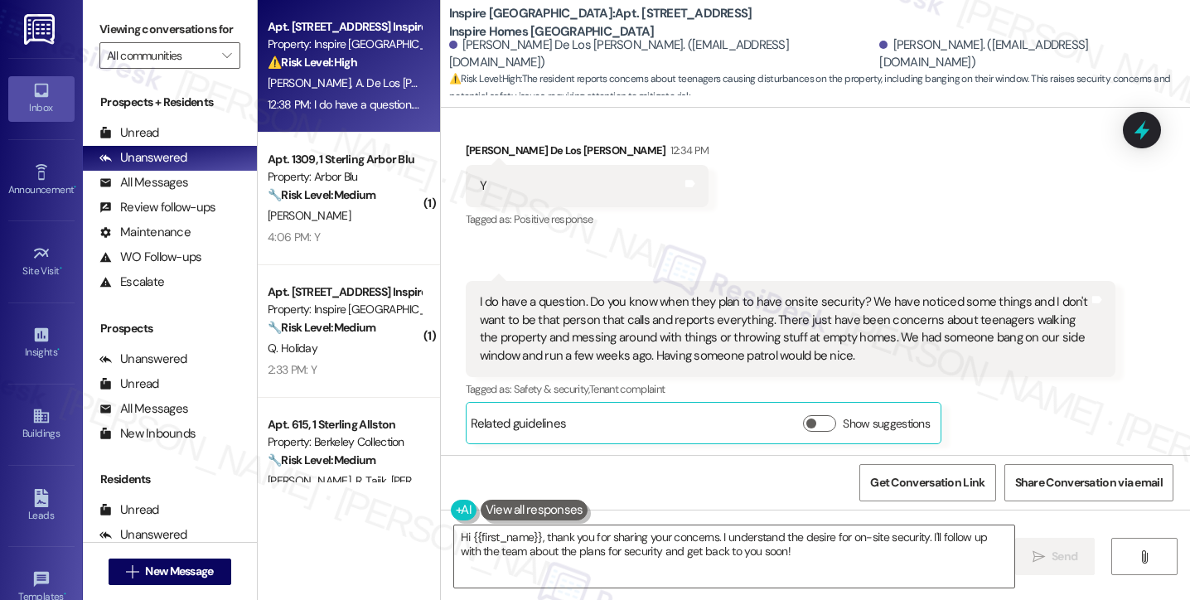
scroll to position [2718, 0]
click at [650, 310] on div "I do have a question. Do you know when they plan to have onsite security? We ha…" at bounding box center [784, 327] width 609 height 71
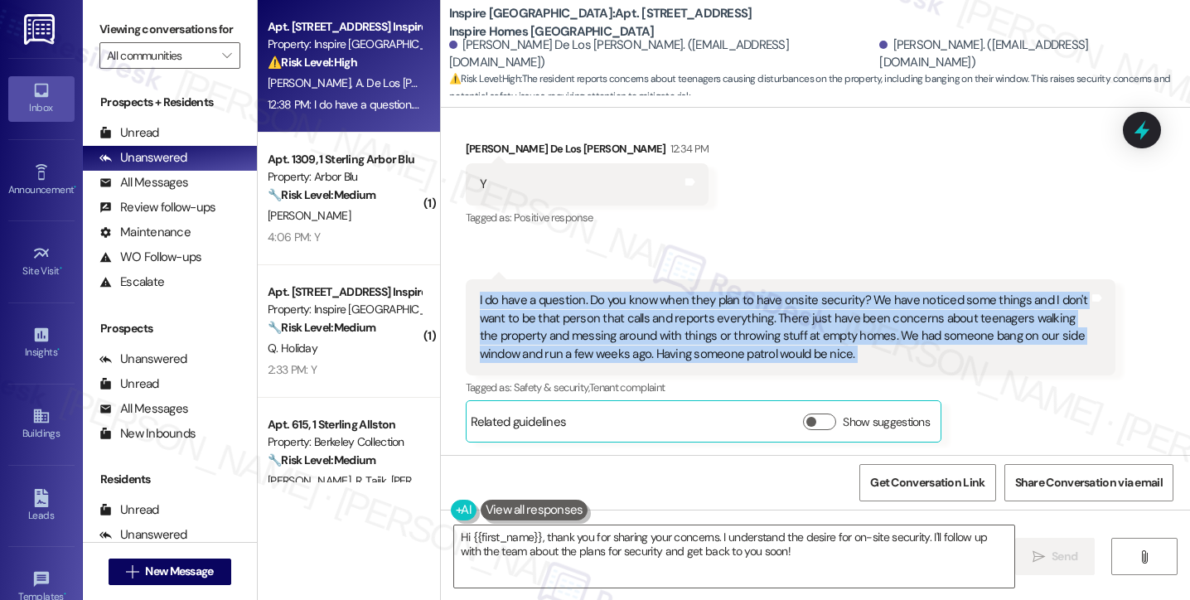
click at [650, 310] on div "I do have a question. Do you know when they plan to have onsite security? We ha…" at bounding box center [784, 327] width 609 height 71
click at [758, 306] on div "I do have a question. Do you know when they plan to have onsite security? We ha…" at bounding box center [784, 327] width 609 height 71
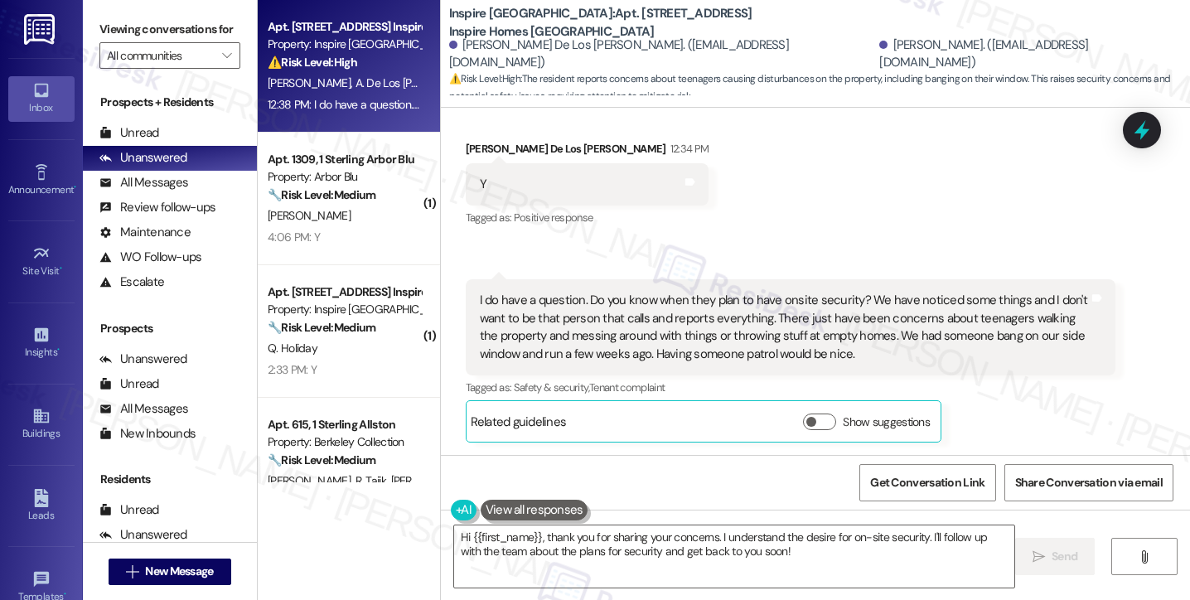
click at [918, 331] on div "I do have a question. Do you know when they plan to have onsite security? We ha…" at bounding box center [784, 327] width 609 height 71
click at [694, 337] on div "I do have a question. Do you know when they plan to have onsite security? We ha…" at bounding box center [784, 327] width 609 height 71
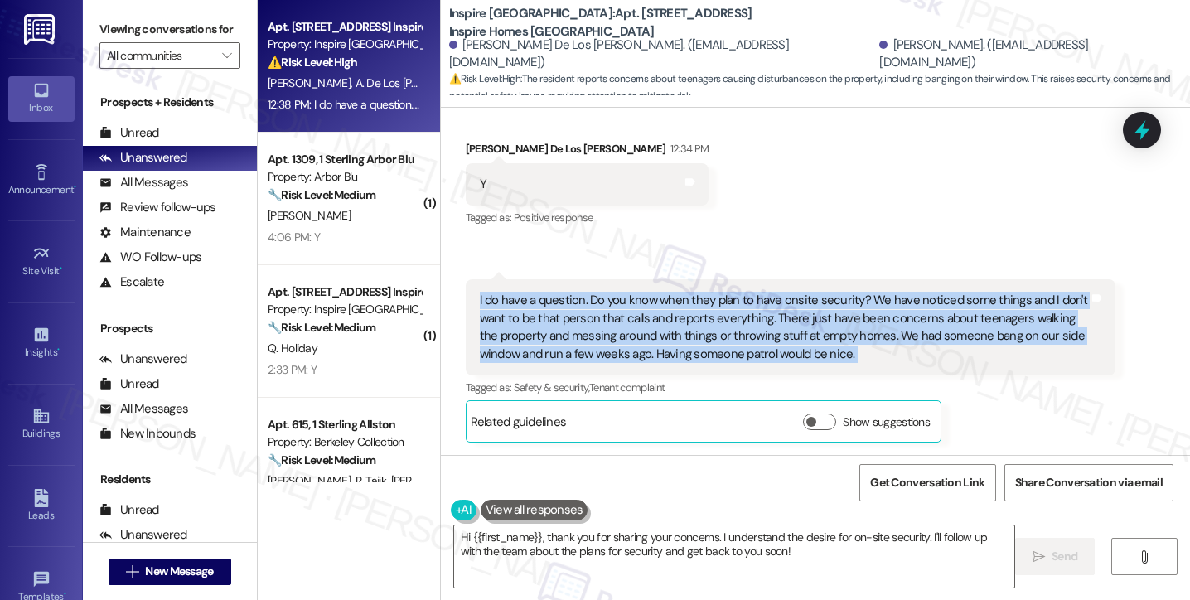
click at [694, 337] on div "I do have a question. Do you know when they plan to have onsite security? We ha…" at bounding box center [784, 327] width 609 height 71
click at [810, 346] on div "I do have a question. Do you know when they plan to have onsite security? We ha…" at bounding box center [784, 327] width 609 height 71
drag, startPoint x: 872, startPoint y: 353, endPoint x: 580, endPoint y: 301, distance: 296.4
click at [580, 301] on div "I do have a question. Do you know when they plan to have onsite security? We ha…" at bounding box center [784, 327] width 609 height 71
copy div "Do you know when they plan to have onsite security? We have noticed some things…"
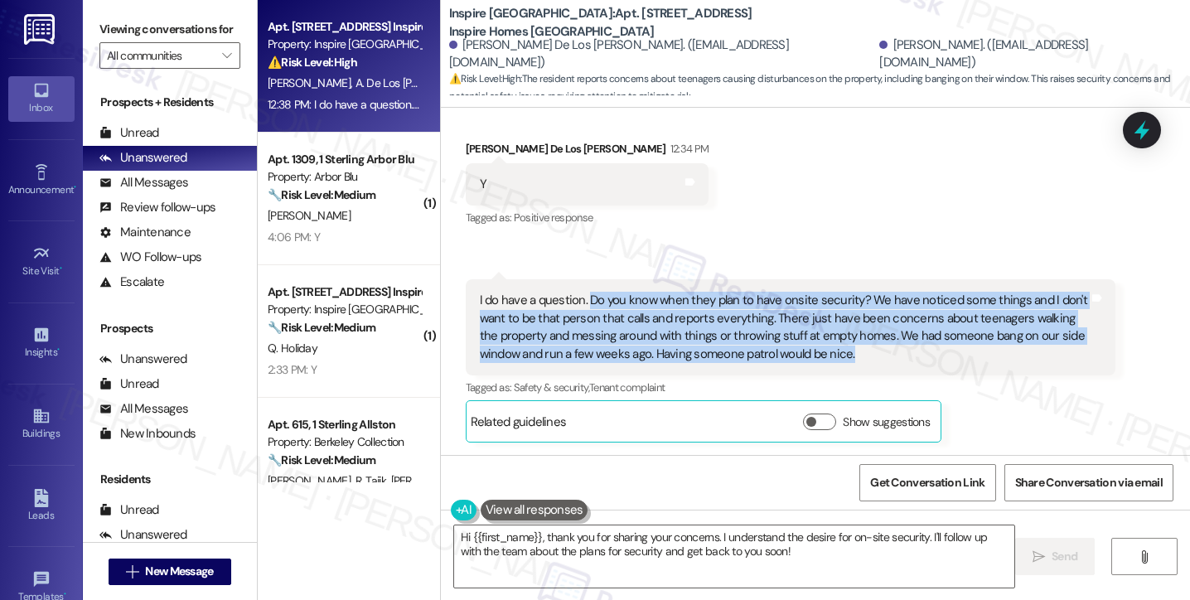
click at [872, 148] on div "Received via SMS Anissa De Los Santos-Gomez 12:34 PM Y Tags and notes Tagged as…" at bounding box center [815, 279] width 749 height 352
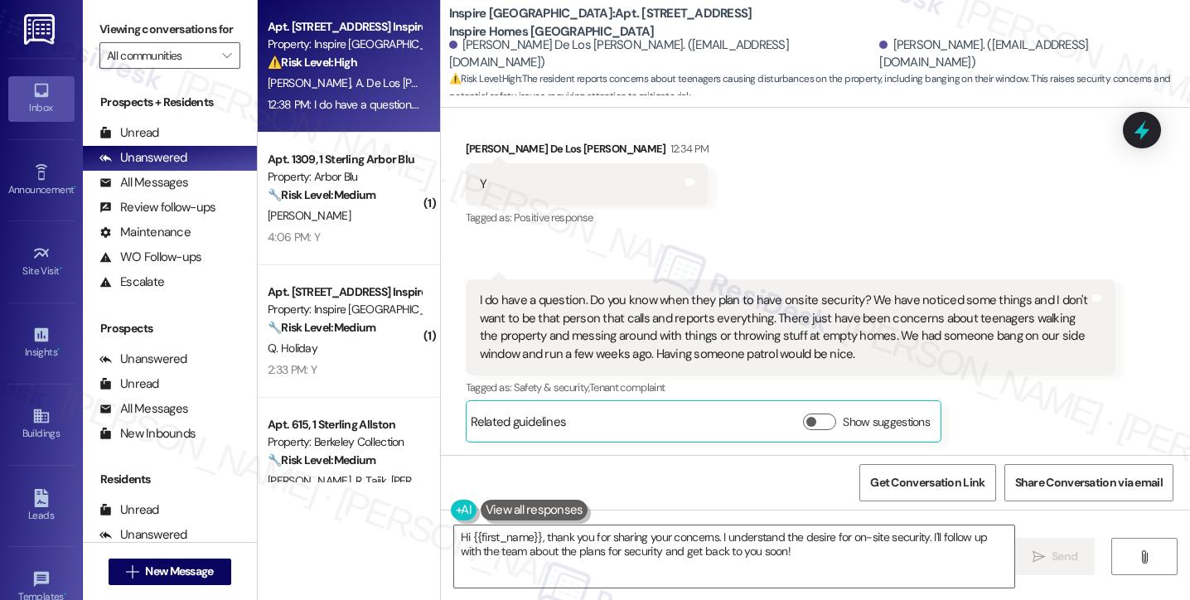
click at [114, 31] on label "Viewing conversations for" at bounding box center [169, 30] width 141 height 26
click at [593, 535] on textarea "Hi {{first_name}}, thank you for sharing your concerns. I understand the desire…" at bounding box center [734, 556] width 560 height 62
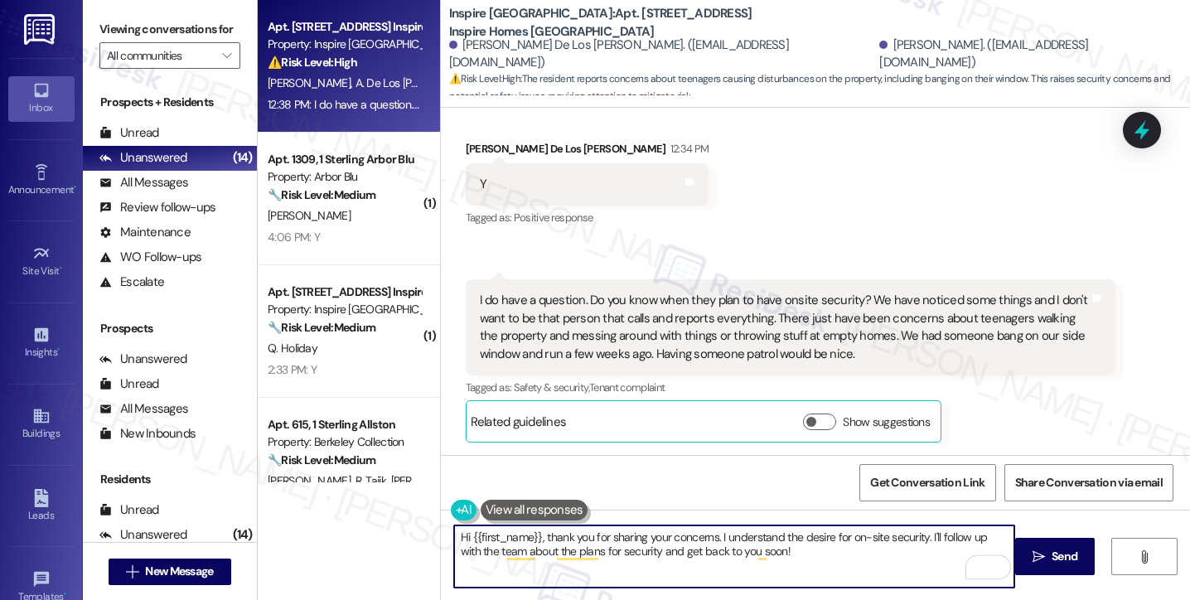
drag, startPoint x: 790, startPoint y: 550, endPoint x: 707, endPoint y: 544, distance: 83.1
click at [736, 546] on textarea "Hi {{first_name}}, thank you for sharing your concerns. I understand the desire…" at bounding box center [734, 556] width 560 height 62
click at [469, 151] on div "Anissa De Los Santos-Gomez 12:34 PM" at bounding box center [588, 151] width 244 height 23
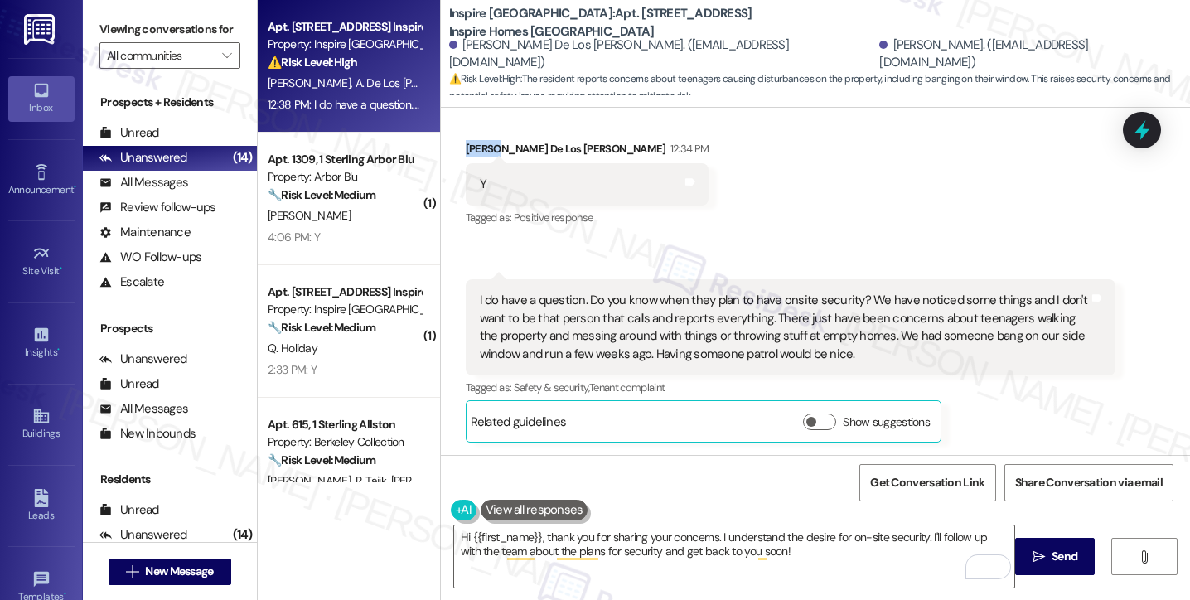
click at [470, 150] on div "Anissa De Los Santos-Gomez 12:34 PM" at bounding box center [588, 151] width 244 height 23
copy div "Anissa"
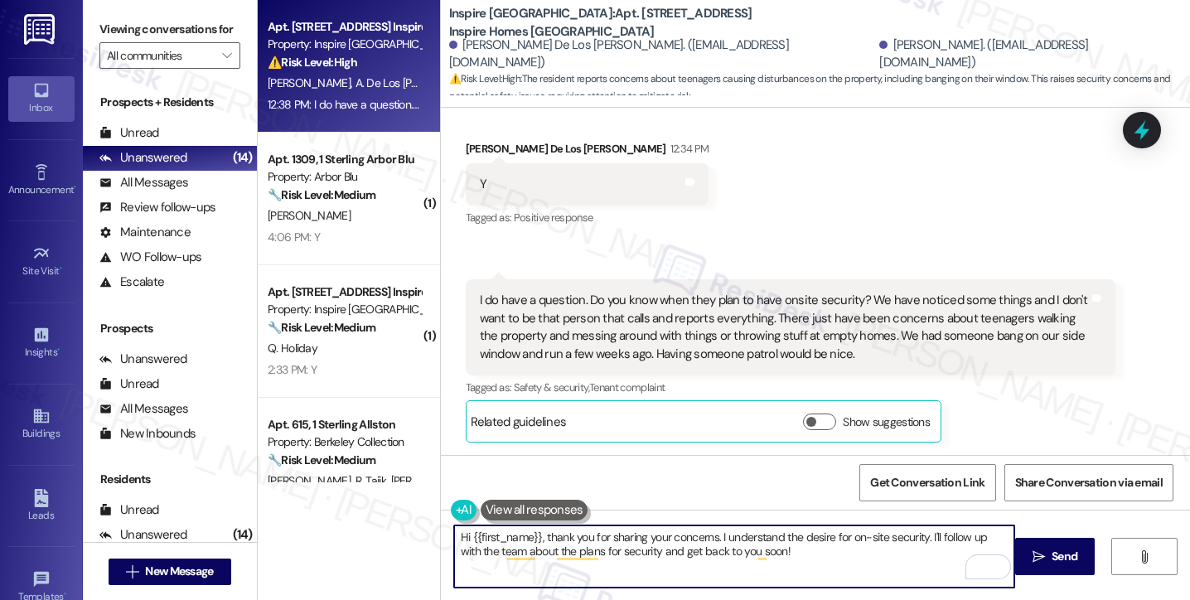
drag, startPoint x: 462, startPoint y: 540, endPoint x: 533, endPoint y: 523, distance: 73.2
click at [533, 523] on div "Hi {{first_name}}, thank you for sharing your concerns. I understand the desire…" at bounding box center [815, 572] width 749 height 124
paste textarea "Anissa"
click at [529, 306] on div "I do have a question. Do you know when they plan to have onsite security? We ha…" at bounding box center [784, 327] width 609 height 71
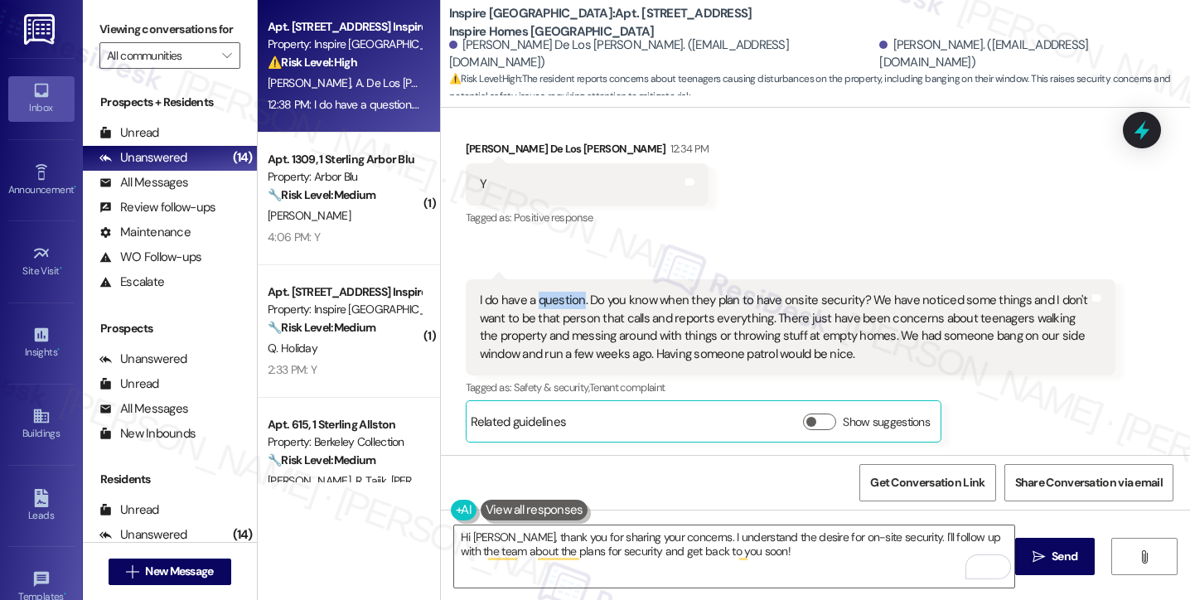
click at [529, 306] on div "I do have a question. Do you know when they plan to have onsite security? We ha…" at bounding box center [784, 327] width 609 height 71
drag, startPoint x: 105, startPoint y: 36, endPoint x: 133, endPoint y: 52, distance: 31.6
click at [105, 36] on label "Viewing conversations for" at bounding box center [169, 30] width 141 height 26
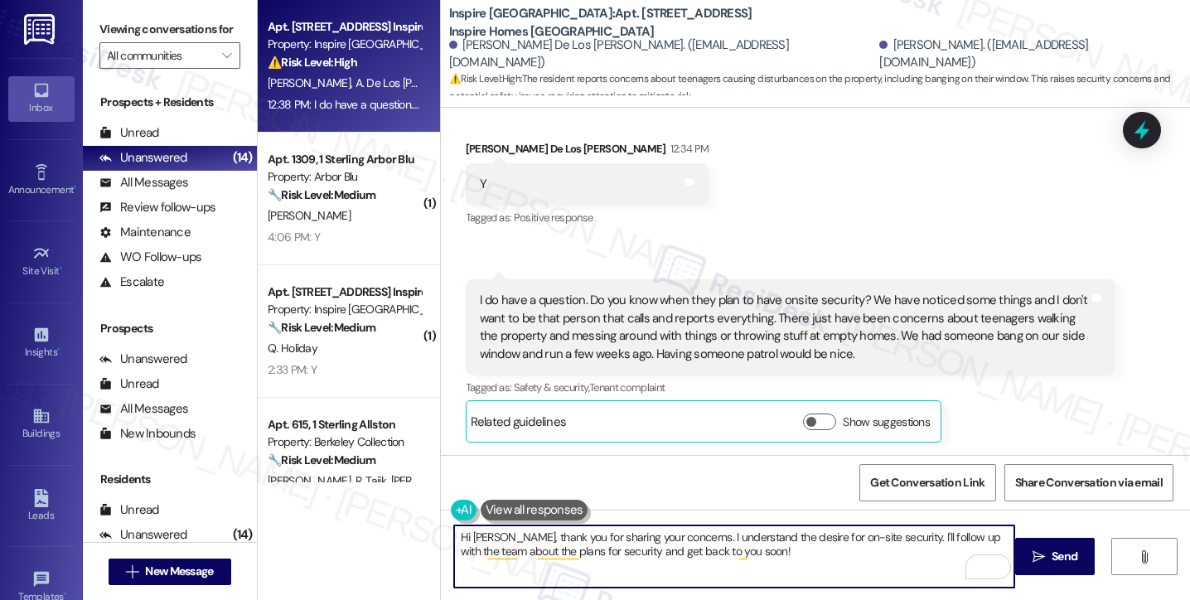
click at [786, 559] on textarea "Hi Anissa, thank you for sharing your concerns. I understand the desire for on-…" at bounding box center [734, 556] width 560 height 62
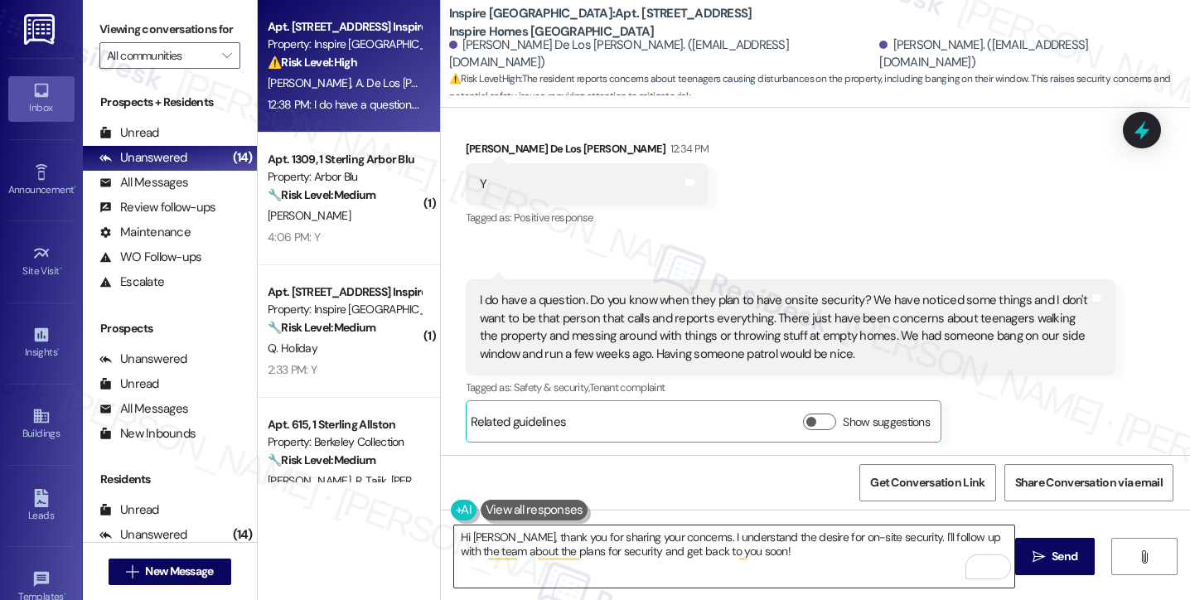
click at [847, 542] on textarea "Hi Anissa, thank you for sharing your concerns. I understand the desire for on-…" at bounding box center [734, 556] width 560 height 62
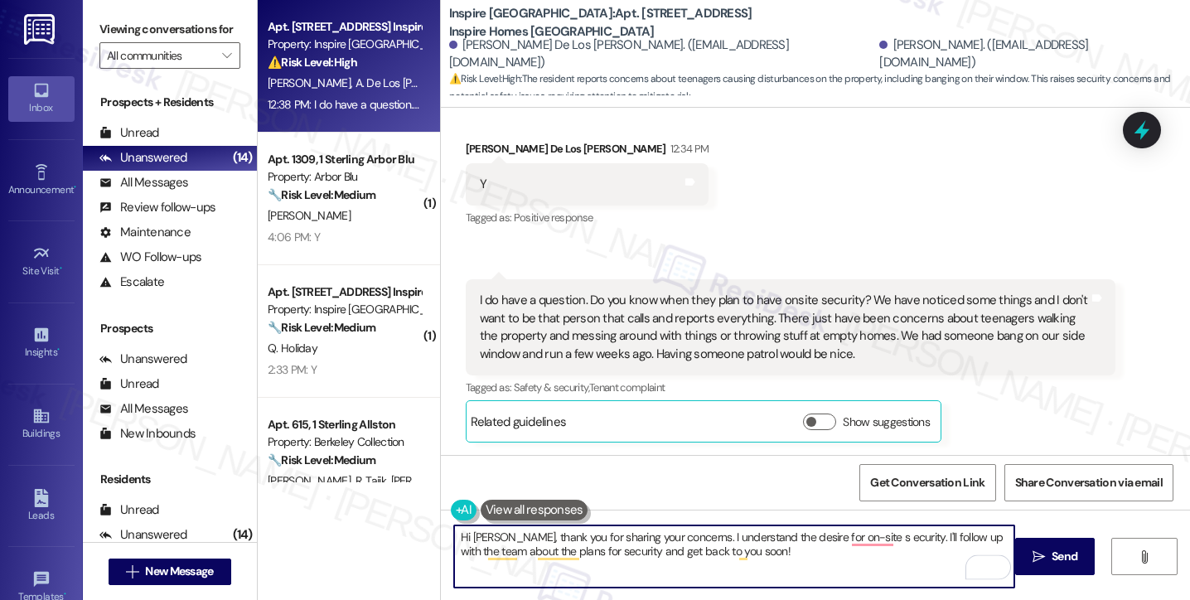
drag, startPoint x: 791, startPoint y: 554, endPoint x: 762, endPoint y: 554, distance: 29.0
click at [762, 554] on textarea "Hi Anissa, thank you for sharing your concerns. I understand the desire for on-…" at bounding box center [734, 556] width 560 height 62
click at [676, 535] on textarea "Hi Anissa, thank you for sharing your concerns. I understand the desire for on-…" at bounding box center [734, 556] width 560 height 62
click at [885, 533] on textarea "Hi Anissa, thank you for sharing your concerns. I understand the desire for on-…" at bounding box center [734, 556] width 560 height 62
paste textarea "About what times of day have you noticed teenagers walking the property or caus…"
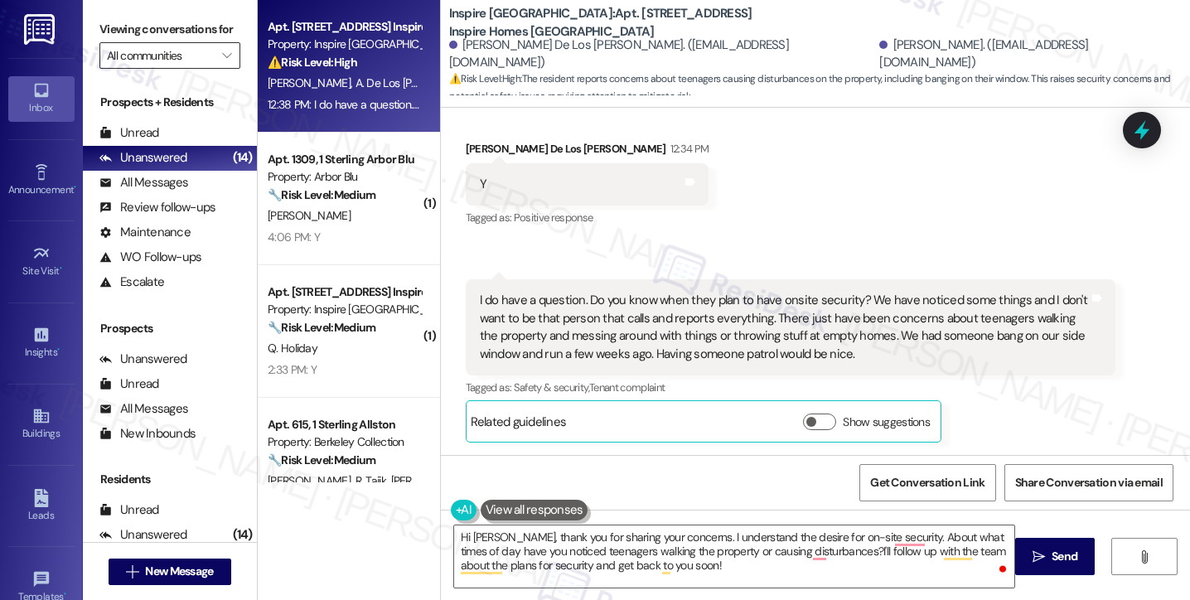
drag, startPoint x: 96, startPoint y: 34, endPoint x: 149, endPoint y: 62, distance: 60.1
click at [96, 34] on div "Viewing conversations for All communities " at bounding box center [170, 42] width 174 height 85
click at [889, 532] on textarea "Hi Anissa, thank you for sharing your concerns. I understand the desire for on-…" at bounding box center [734, 556] width 560 height 62
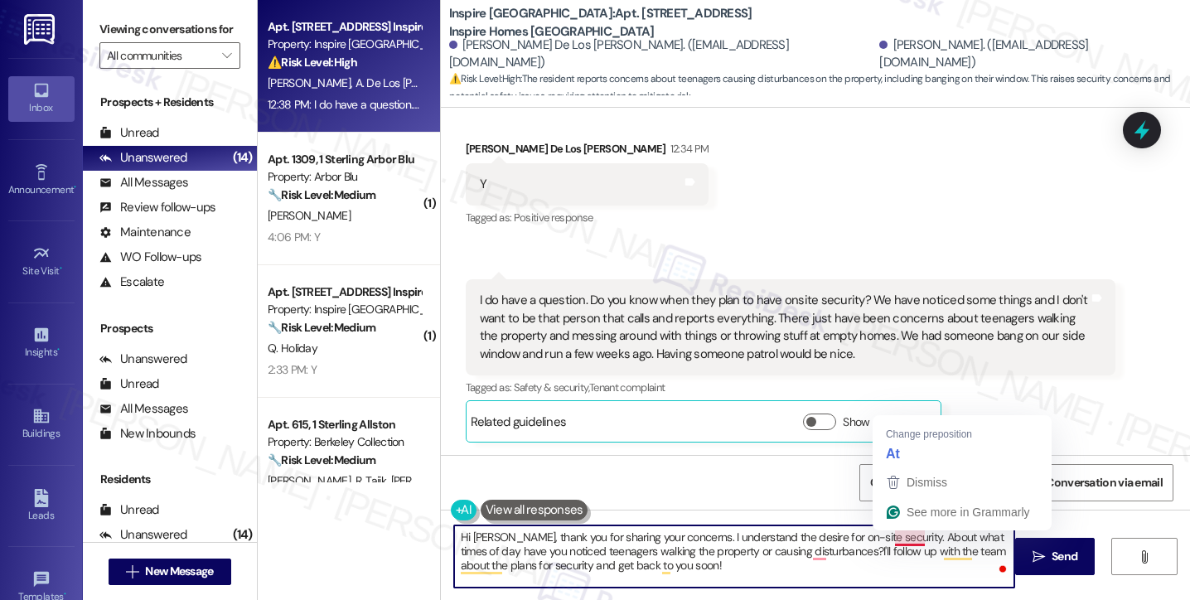
click at [885, 532] on textarea "Hi Anissa, thank you for sharing your concerns. I understand the desire for on-…" at bounding box center [734, 556] width 560 height 62
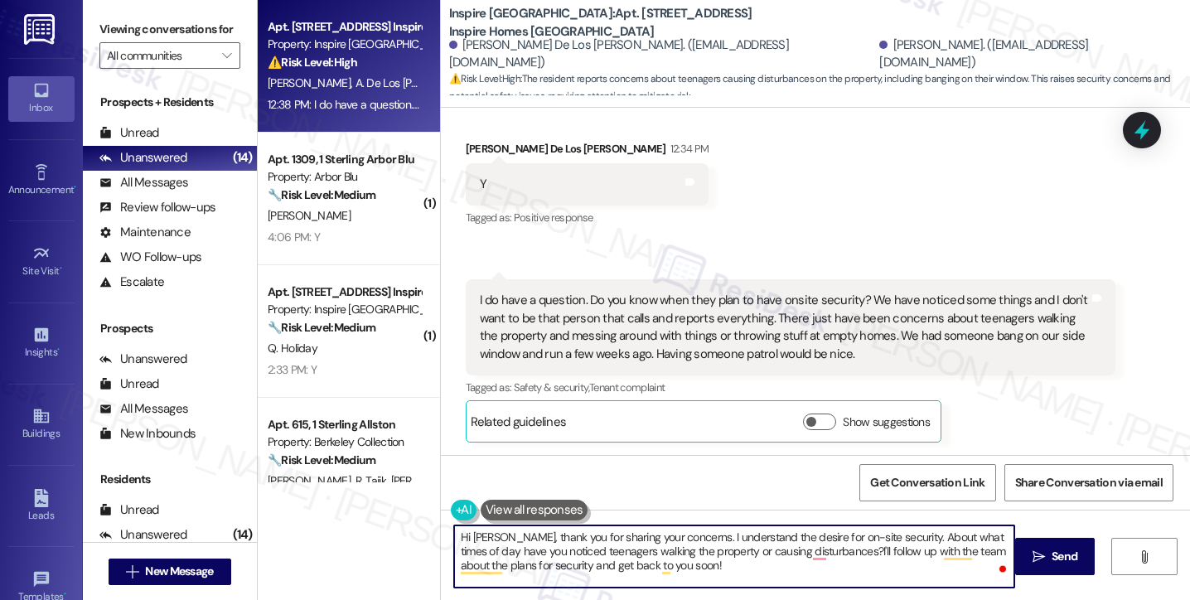
paste textarea "To help us pass along a clear picture to the team"
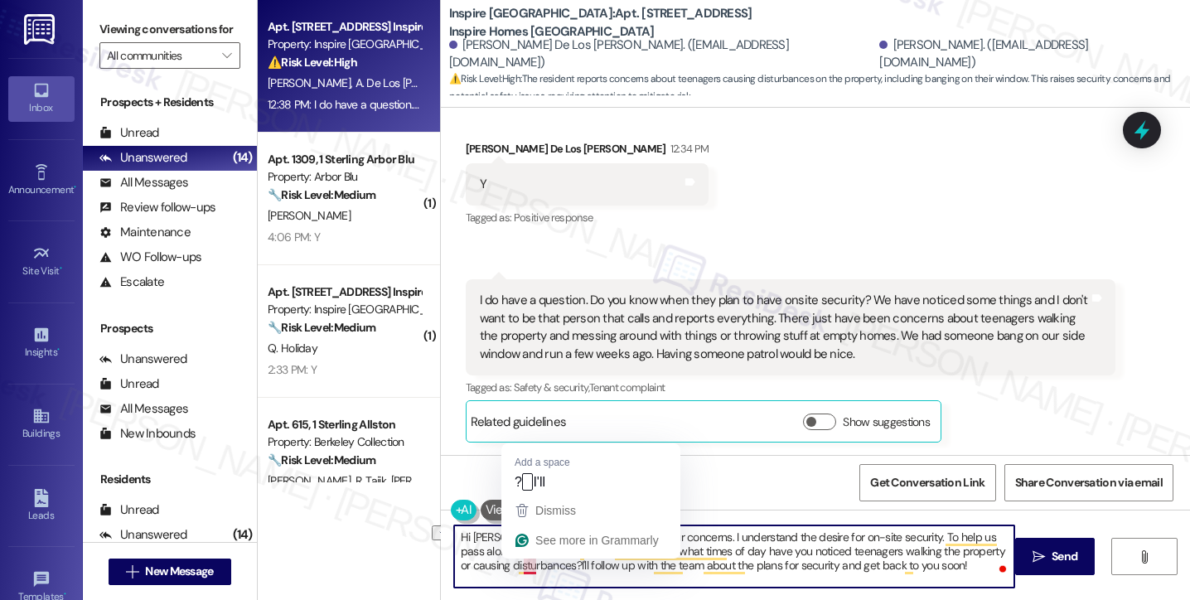
drag, startPoint x: 930, startPoint y: 564, endPoint x: 522, endPoint y: 569, distance: 407.8
click at [522, 569] on textarea "Hi Anissa, thank you for sharing your concerns. I understand the desire for on-…" at bounding box center [734, 556] width 560 height 62
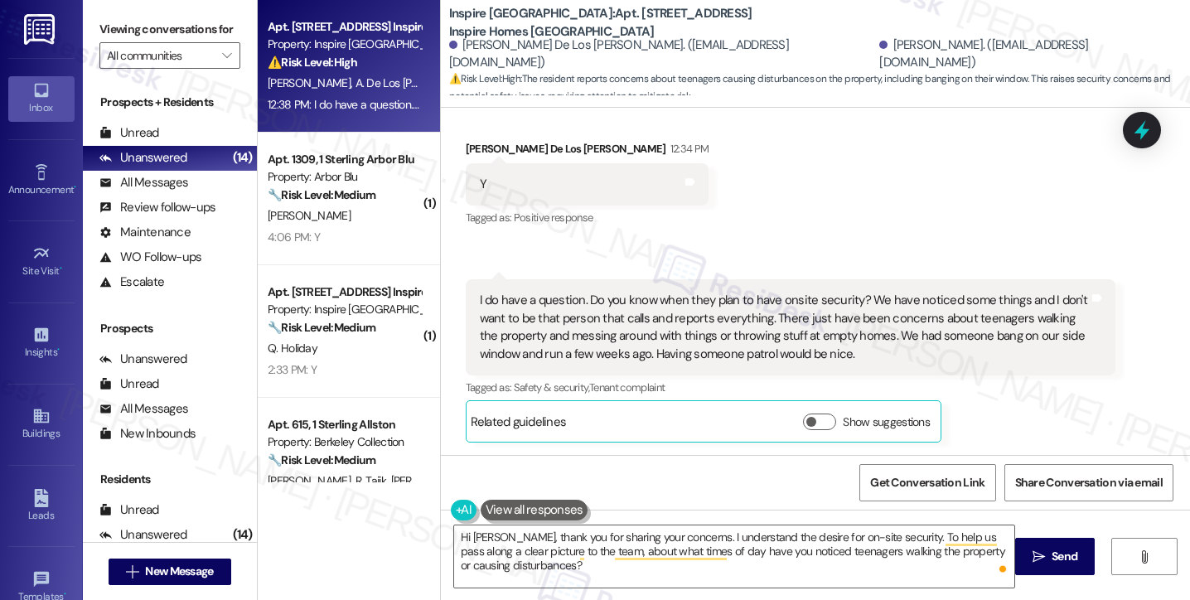
click at [117, 24] on label "Viewing conversations for" at bounding box center [169, 30] width 141 height 26
click at [635, 563] on textarea "Hi Anissa, thank you for sharing your concerns. I understand the desire for on-…" at bounding box center [734, 556] width 560 height 62
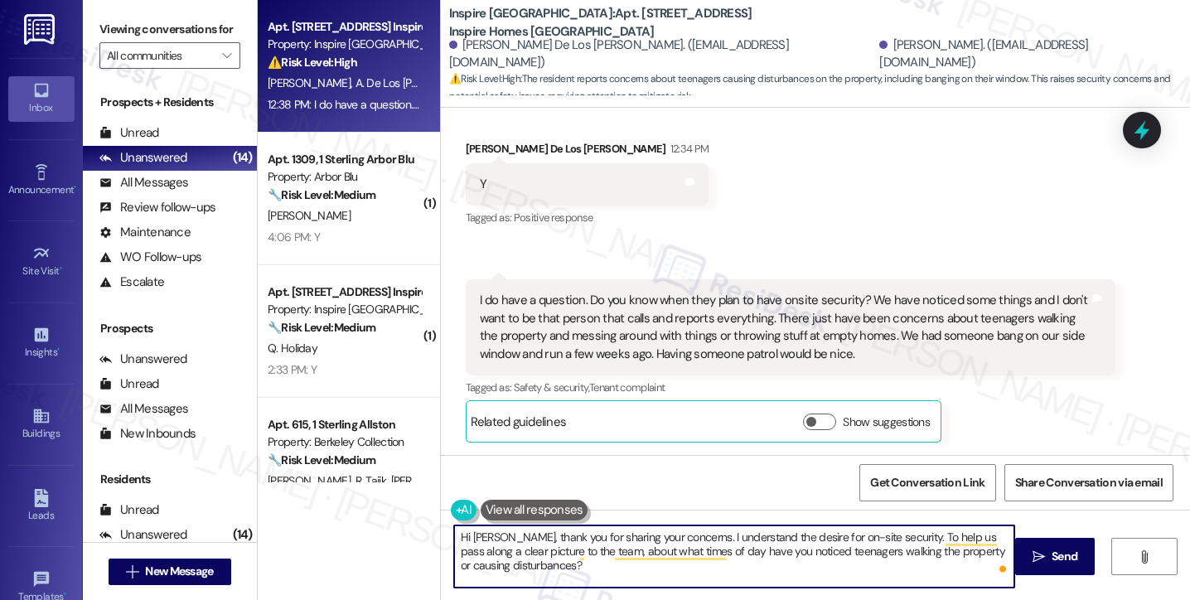
paste textarea "Was the window-banging incident reported to the office"
type textarea "Hi Anissa, thank you for sharing your concerns. I understand the desire for on-…"
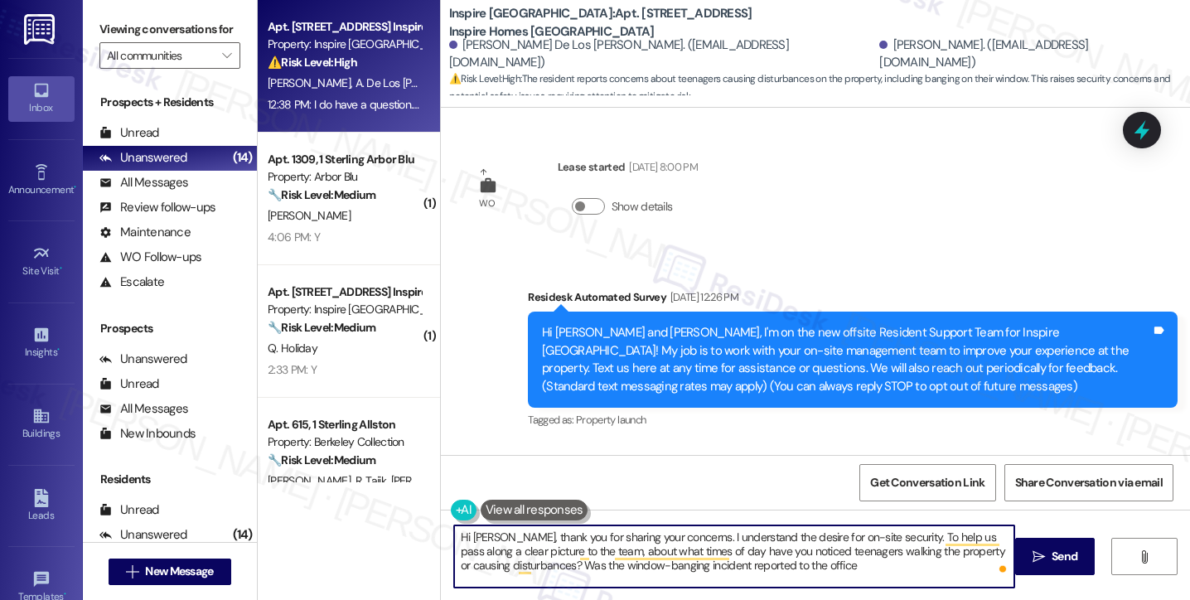
click at [817, 559] on textarea "Hi [PERSON_NAME], thank you for sharing your concerns. I understand the desire …" at bounding box center [734, 556] width 560 height 62
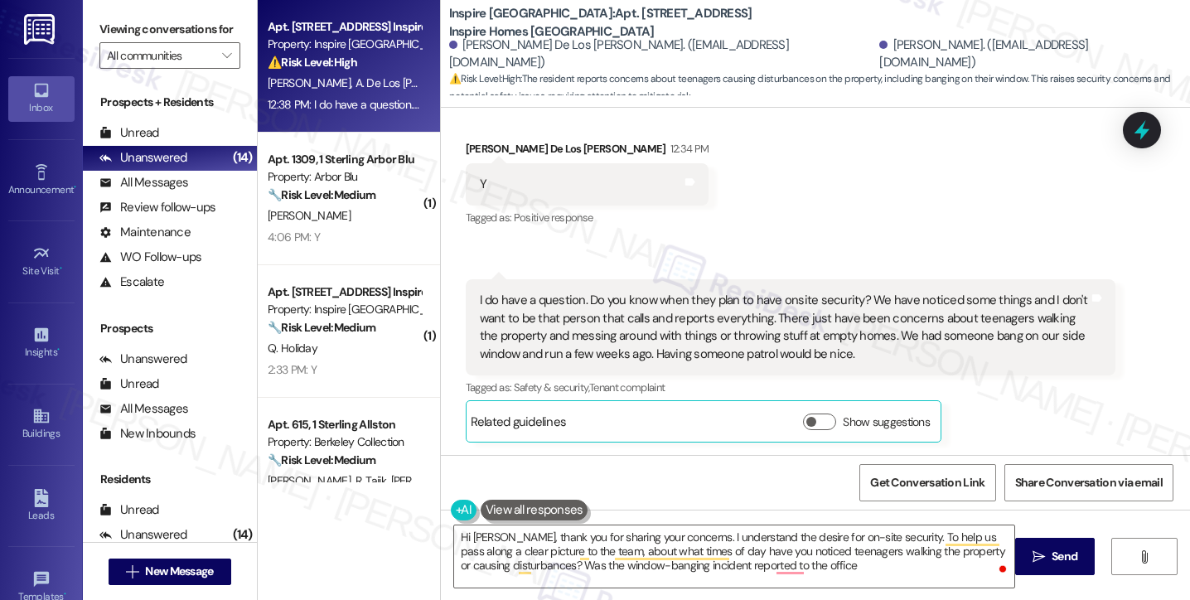
drag, startPoint x: 93, startPoint y: 23, endPoint x: 103, endPoint y: 34, distance: 14.7
click at [93, 23] on div "Viewing conversations for All communities " at bounding box center [170, 42] width 174 height 85
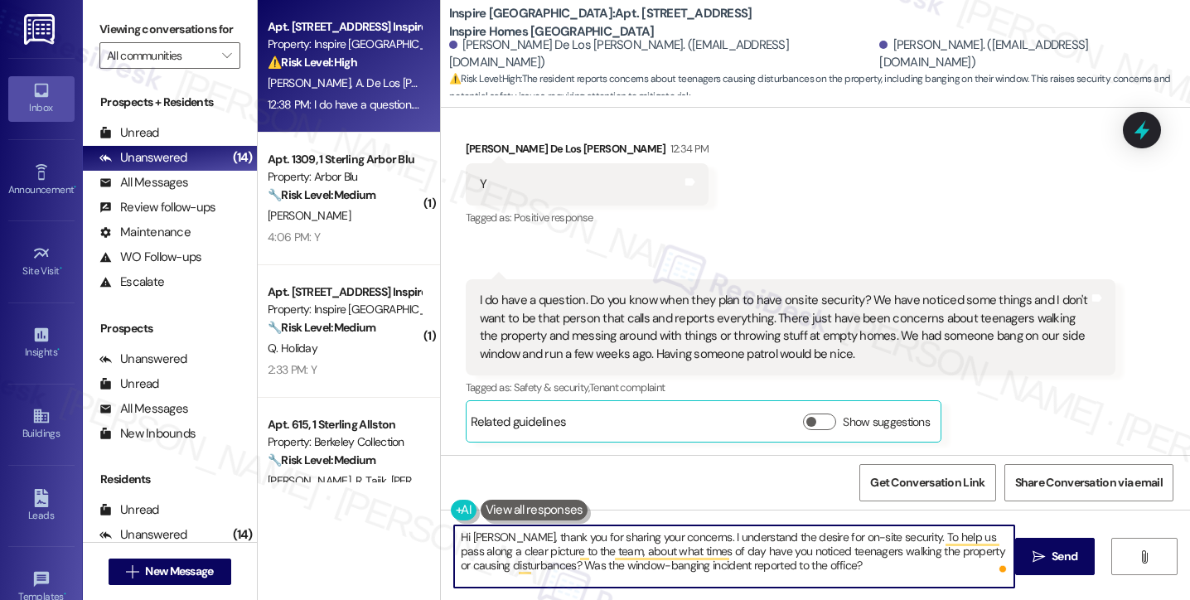
click at [796, 568] on textarea "Hi Anissa, thank you for sharing your concerns. I understand the desire for on-…" at bounding box center [734, 556] width 560 height 62
click at [491, 555] on textarea "Hi Anissa, thank you for sharing your concerns. I understand the desire for on-…" at bounding box center [734, 556] width 560 height 62
click at [766, 553] on textarea "Hi Anissa, thank you for sharing your concerns. I understand the desire for on-…" at bounding box center [734, 556] width 560 height 62
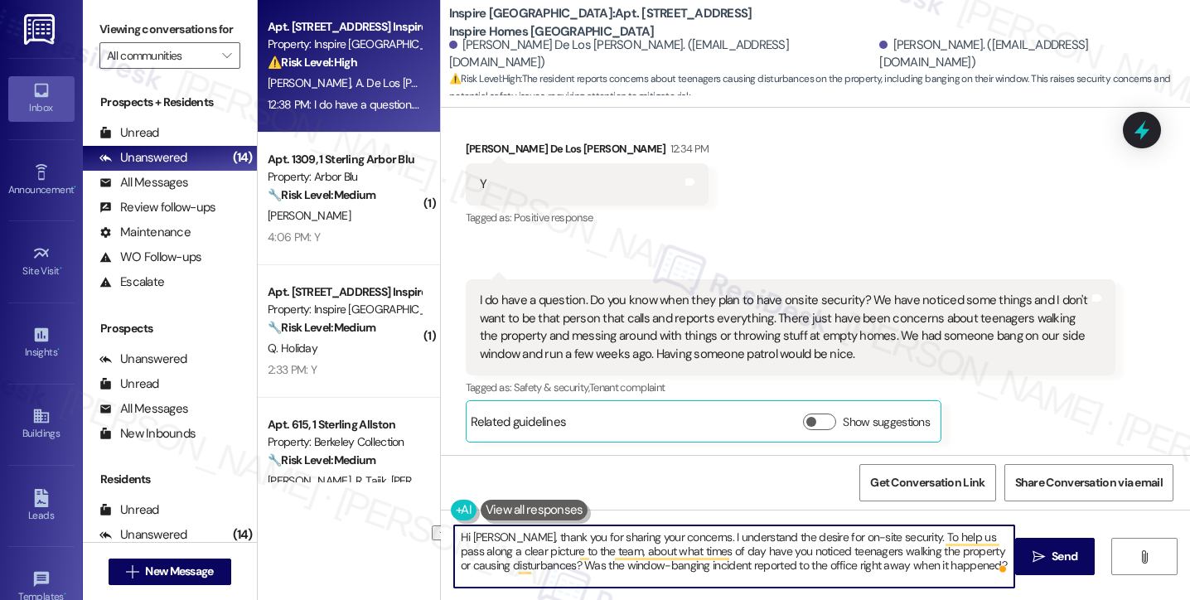
drag, startPoint x: 958, startPoint y: 569, endPoint x: 757, endPoint y: 578, distance: 200.8
click at [757, 578] on textarea "Hi Anissa, thank you for sharing your concerns. I understand the desire for on-…" at bounding box center [734, 556] width 560 height 62
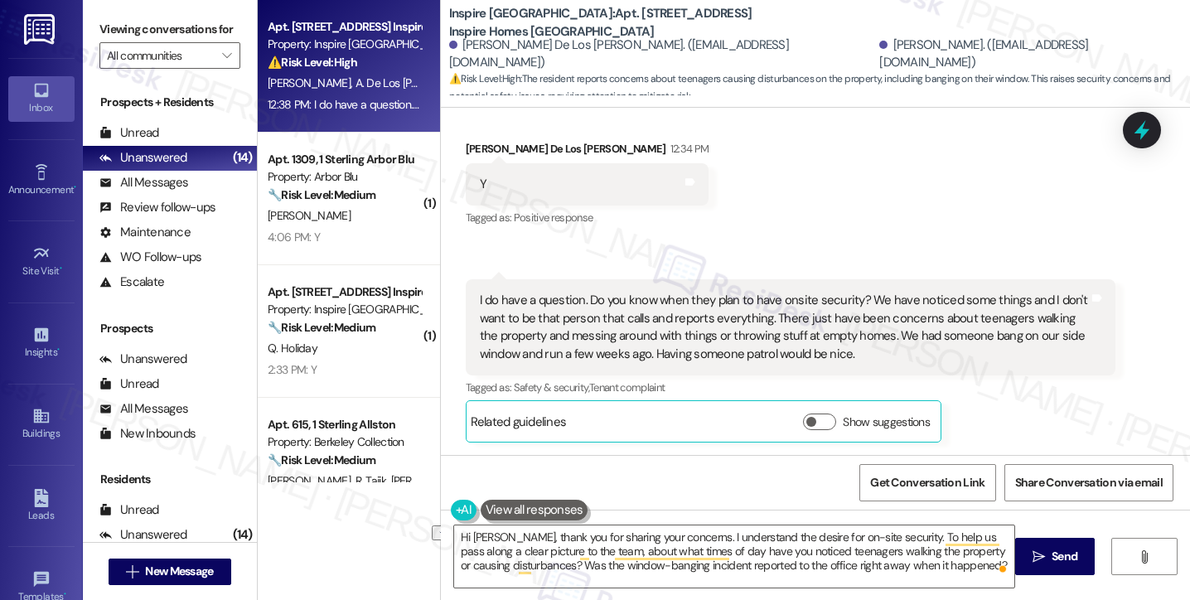
click at [100, 27] on label "Viewing conversations for" at bounding box center [169, 30] width 141 height 26
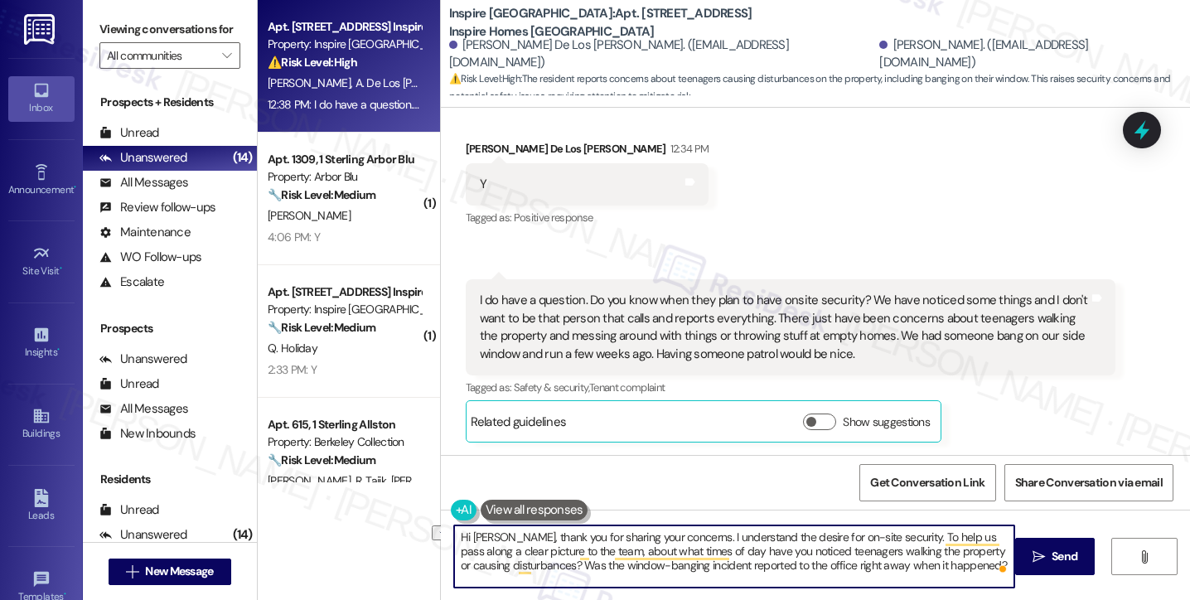
drag, startPoint x: 945, startPoint y: 572, endPoint x: 521, endPoint y: 573, distance: 423.5
click at [521, 573] on textarea "Hi Anissa, thank you for sharing your concerns. I understand the desire for on-…" at bounding box center [734, 556] width 560 height 62
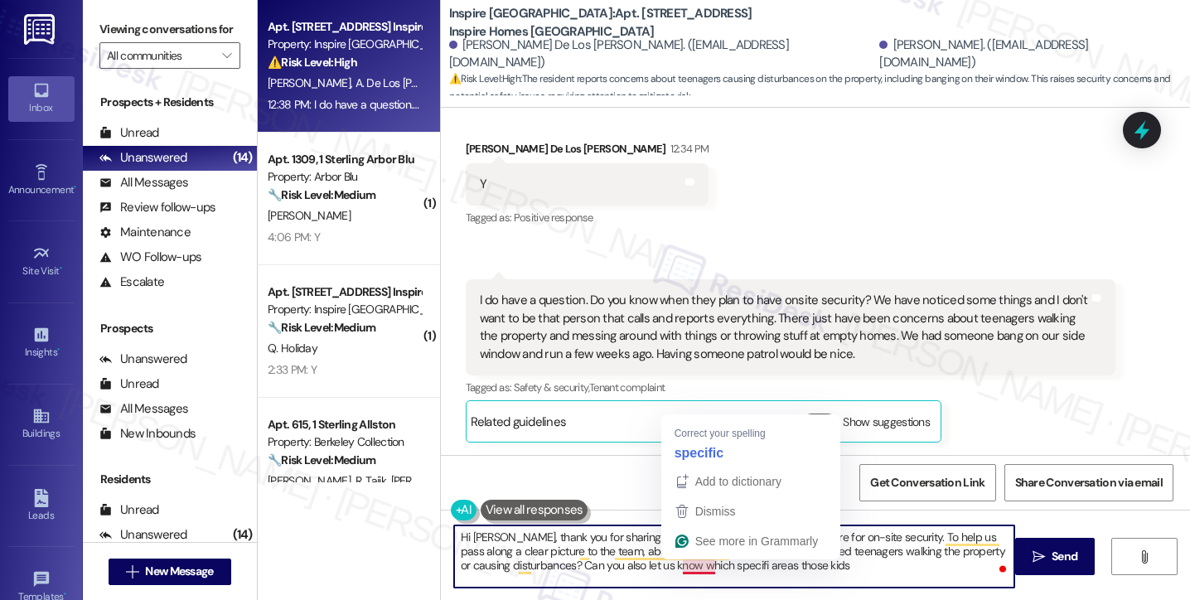
click at [809, 580] on textarea "Hi Anissa, thank you for sharing your concerns. I understand the desire for on-…" at bounding box center [734, 556] width 560 height 62
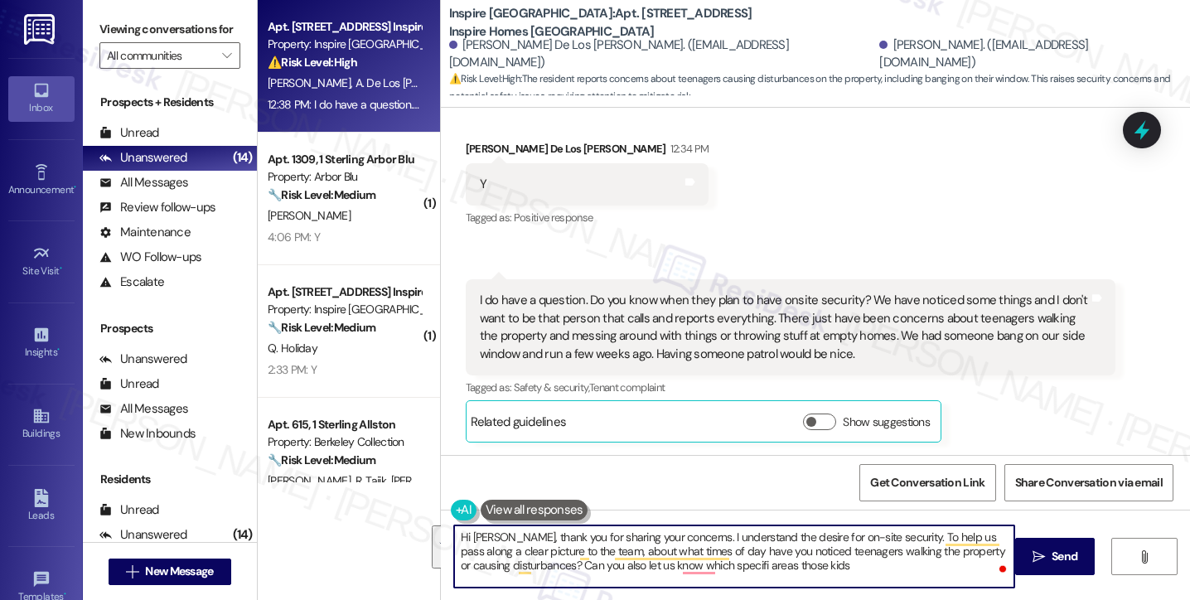
drag, startPoint x: 839, startPoint y: 570, endPoint x: 887, endPoint y: 530, distance: 62.4
click at [887, 530] on textarea "Hi Anissa, thank you for sharing your concerns. I understand the desire for on-…" at bounding box center [734, 556] width 560 height 62
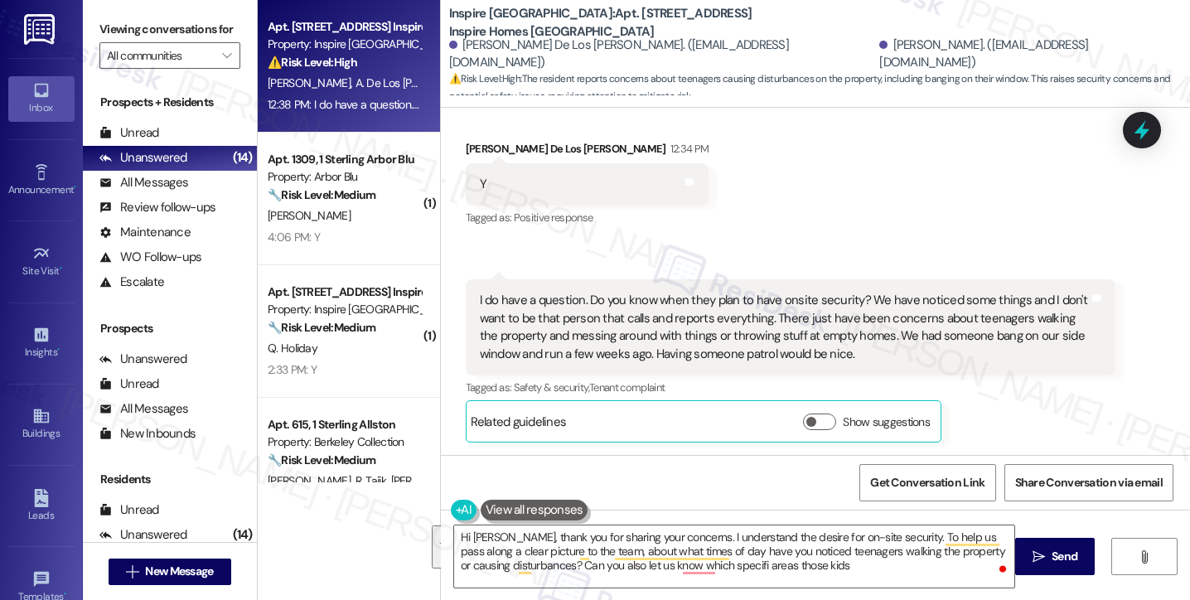
click at [114, 39] on label "Viewing conversations for" at bounding box center [169, 30] width 141 height 26
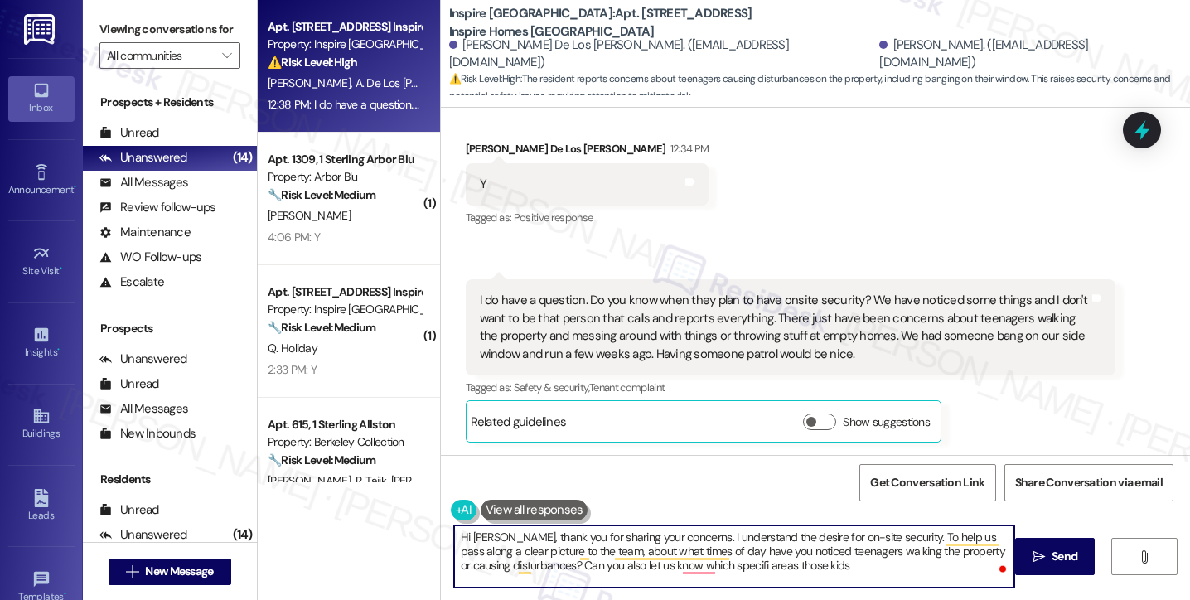
click at [796, 549] on textarea "Hi Anissa, thank you for sharing your concerns. I understand the desire for on-…" at bounding box center [734, 556] width 560 height 62
drag, startPoint x: 831, startPoint y: 575, endPoint x: 888, endPoint y: 526, distance: 74.6
click at [888, 526] on textarea "Hi Anissa, thank you for sharing your concerns. I understand the desire for on-…" at bounding box center [734, 556] width 560 height 62
paste textarea "give the team a clear picture, could you let us know around what times of day y…"
click at [624, 562] on textarea "Hi Anissa, thank you for sharing your concerns. I understand the desire for on-…" at bounding box center [734, 556] width 560 height 62
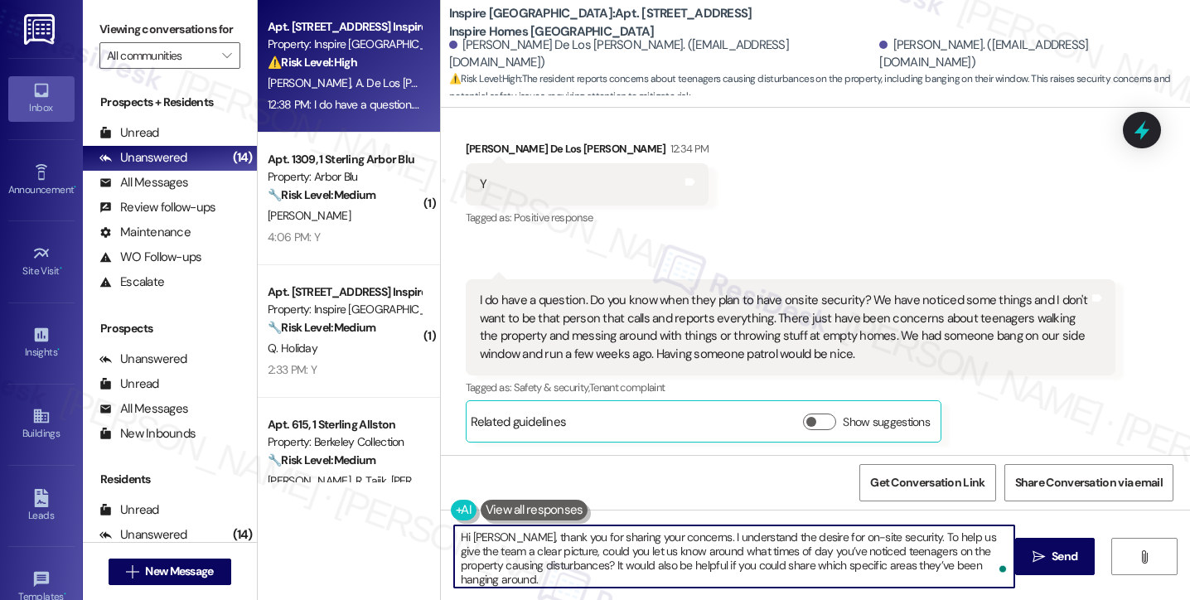
click at [624, 562] on textarea "Hi Anissa, thank you for sharing your concerns. I understand the desire for on-…" at bounding box center [734, 556] width 560 height 62
click at [812, 570] on textarea "Hi Anissa, thank you for sharing your concerns. I understand the desire for on-…" at bounding box center [734, 556] width 560 height 62
click at [965, 559] on textarea "Hi Anissa, thank you for sharing your concerns. I understand the desire for on-…" at bounding box center [734, 556] width 560 height 62
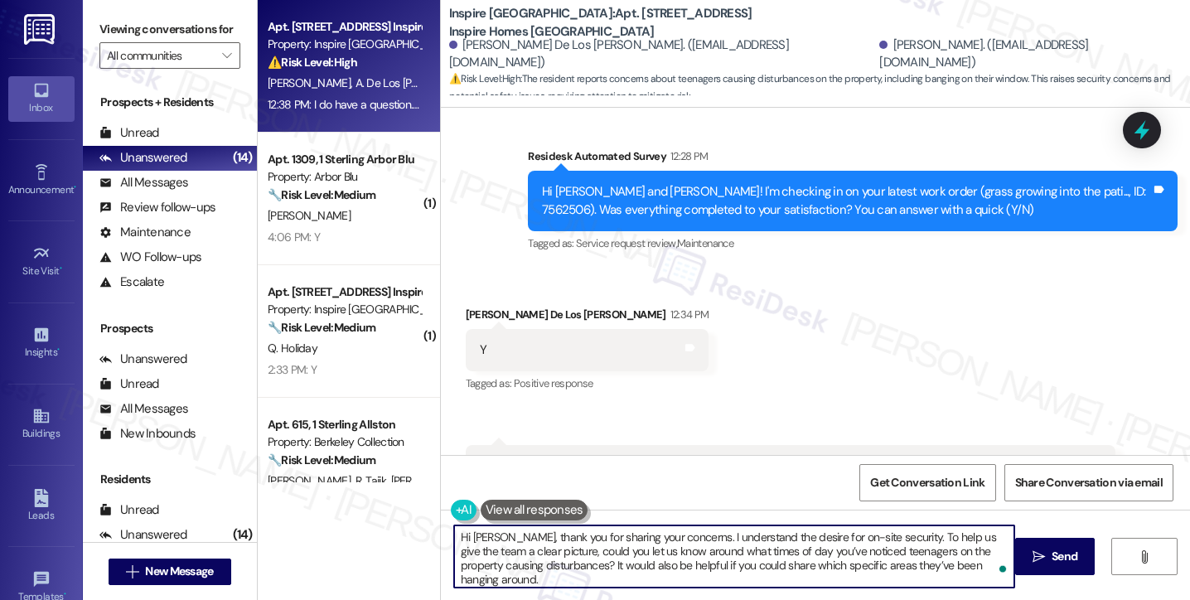
click at [497, 536] on textarea "Hi Anissa, thank you for sharing your concerns. I understand the desire for on-…" at bounding box center [734, 556] width 560 height 62
click at [920, 533] on textarea "Hi Anissa, I'm glad to hear that the lates work order was completed to your sat…" at bounding box center [734, 556] width 560 height 62
click at [646, 556] on textarea "Hi Anissa, I'm glad to hear that the latest work order was completed to your sa…" at bounding box center [734, 556] width 560 height 62
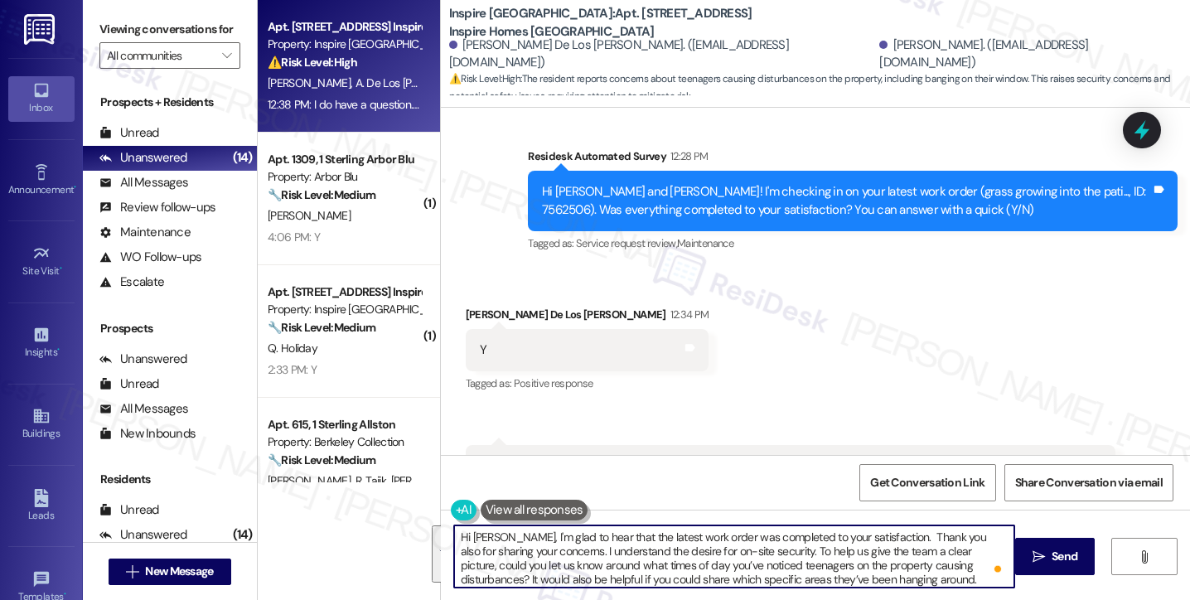
click at [796, 551] on textarea "Hi Anissa, I'm glad to hear that the latest work order was completed to your sa…" at bounding box center [734, 556] width 560 height 62
click at [559, 564] on textarea "Hi Anissa, I'm glad to hear that the latest work order was completed to your sa…" at bounding box center [734, 556] width 560 height 62
type textarea "Hi Anissa, I'm glad to hear that the latest work order was completed to your sa…"
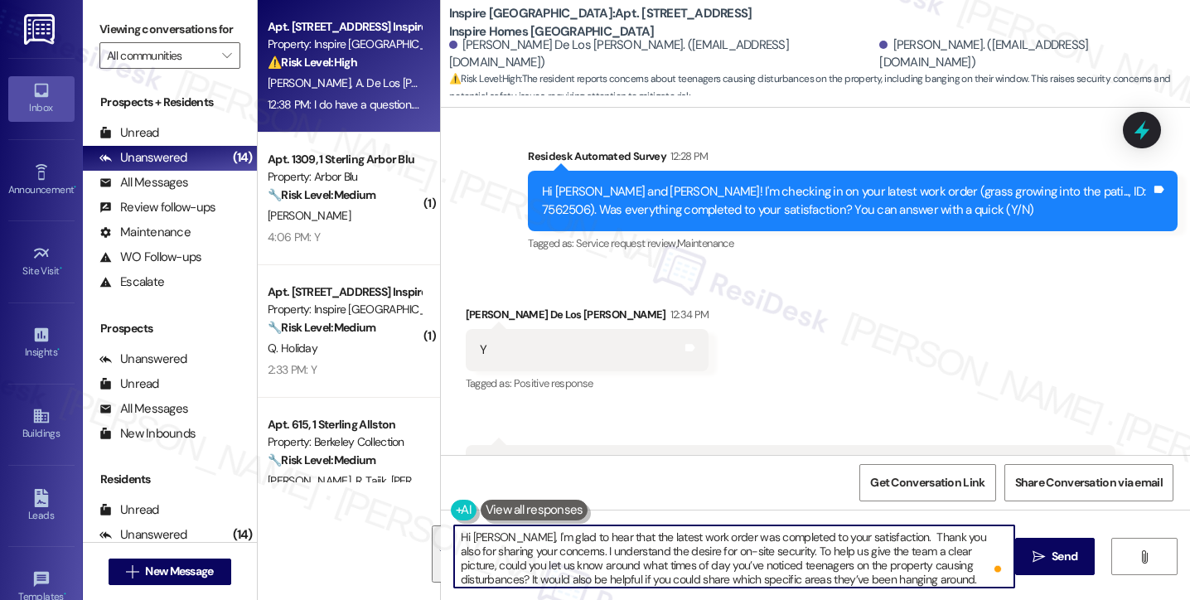
click at [882, 384] on div "Received via SMS Anissa De Los Santos-Gomez 12:34 PM Y Tags and notes Tagged as…" at bounding box center [815, 445] width 749 height 352
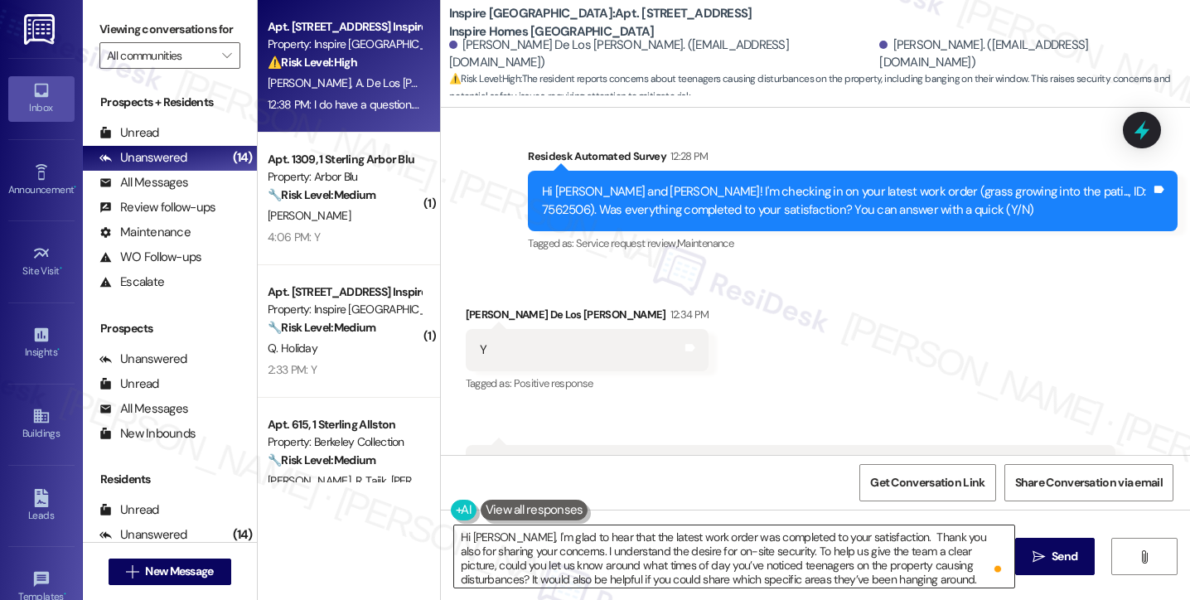
click at [810, 564] on textarea "Hi Anissa, I'm glad to hear that the latest work order was completed to your sa…" at bounding box center [734, 556] width 560 height 62
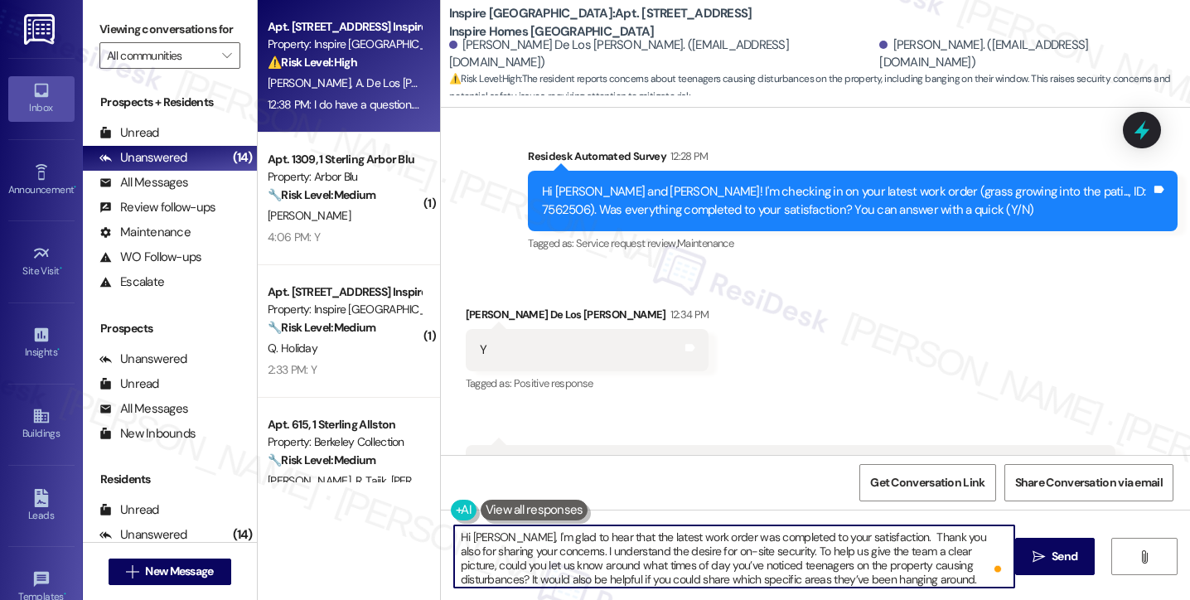
click at [810, 564] on textarea "Hi Anissa, I'm glad to hear that the latest work order was completed to your sa…" at bounding box center [734, 556] width 560 height 62
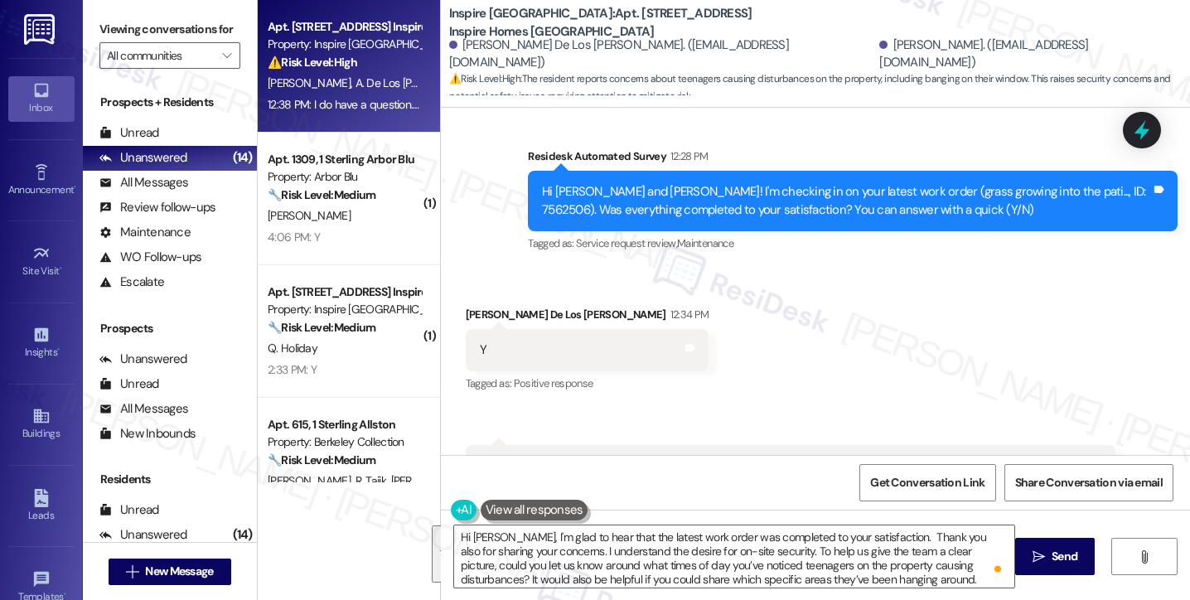
click at [912, 373] on div "Received via SMS Anissa De Los Santos-Gomez 12:34 PM Y Tags and notes Tagged as…" at bounding box center [815, 445] width 749 height 352
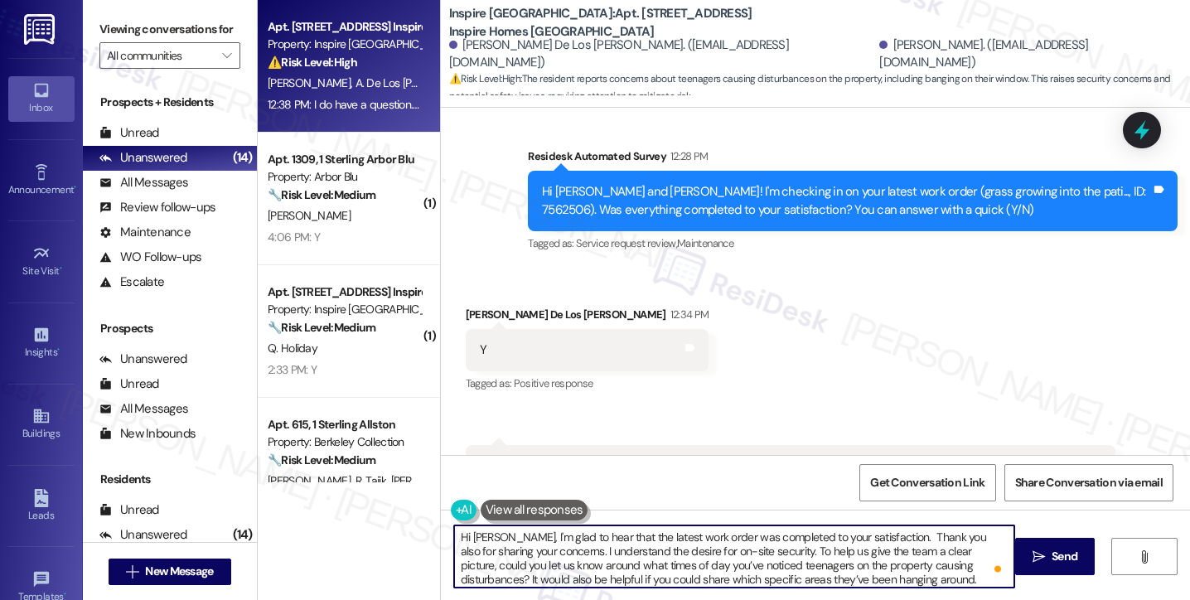
click at [649, 554] on textarea "Hi Anissa, I'm glad to hear that the latest work order was completed to your sa…" at bounding box center [734, 556] width 560 height 62
click at [834, 559] on textarea "Hi Anissa, I'm glad to hear that the latest work order was completed to your sa…" at bounding box center [734, 556] width 560 height 62
click at [1029, 554] on span " Send" at bounding box center [1055, 556] width 52 height 17
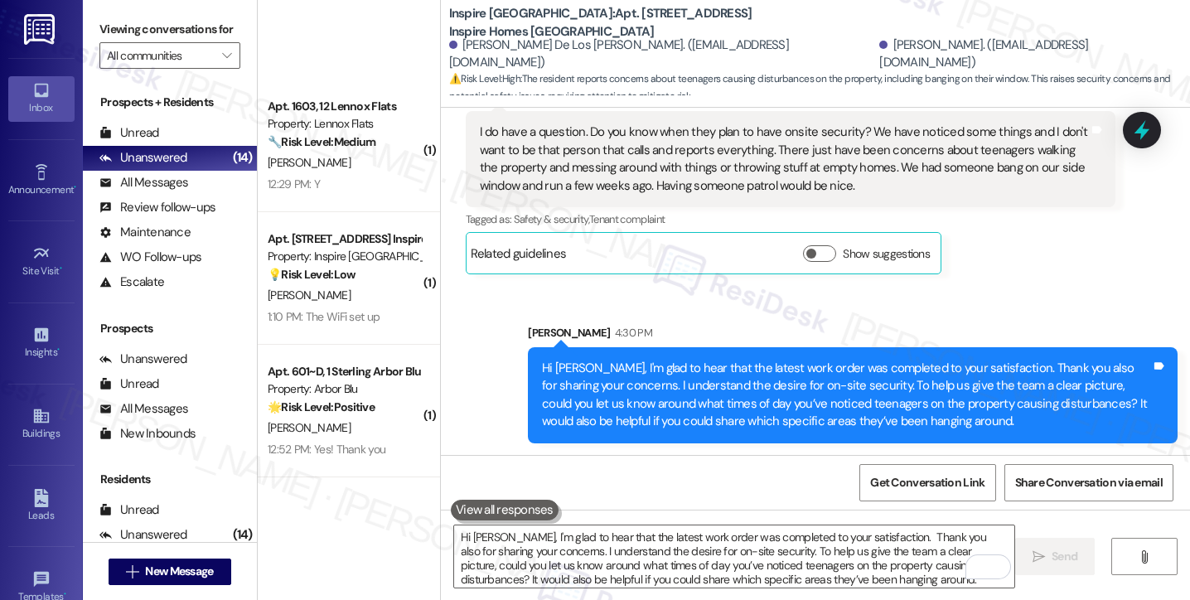
scroll to position [1108, 0]
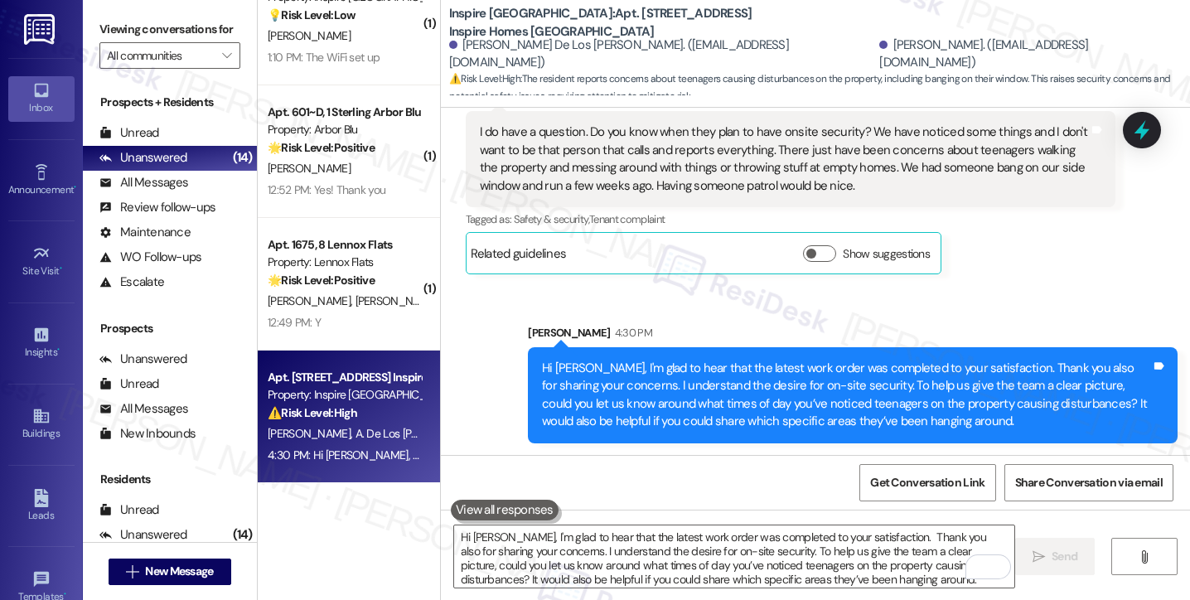
click at [341, 463] on div "4:30 PM: Hi Anissa, I'm glad to hear that the latest work order was completed t…" at bounding box center [344, 455] width 157 height 21
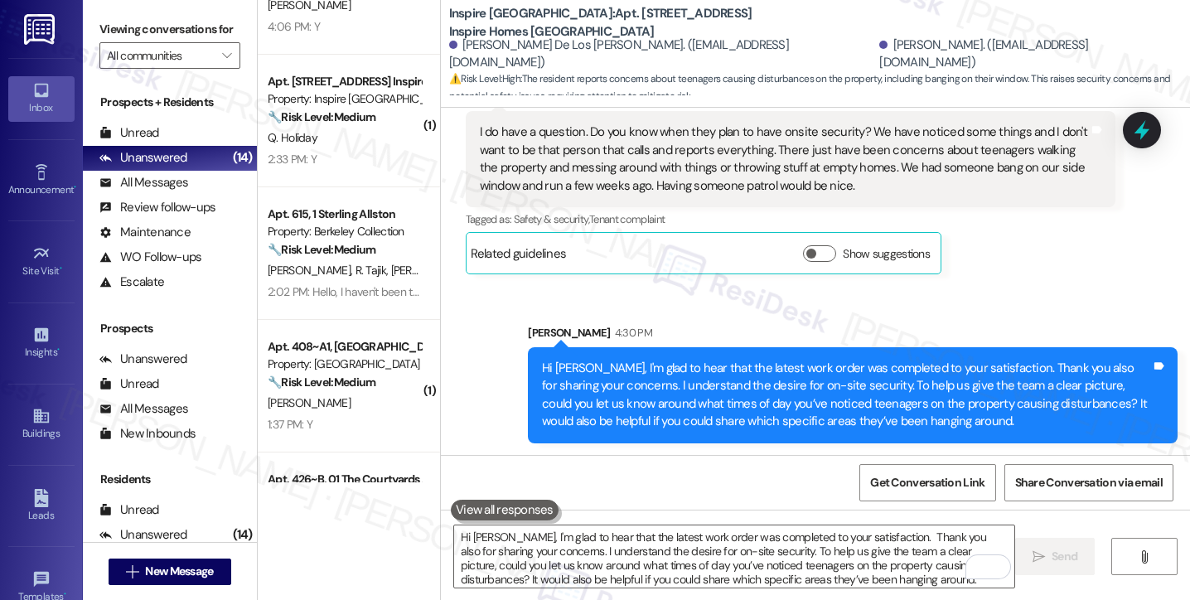
scroll to position [0, 0]
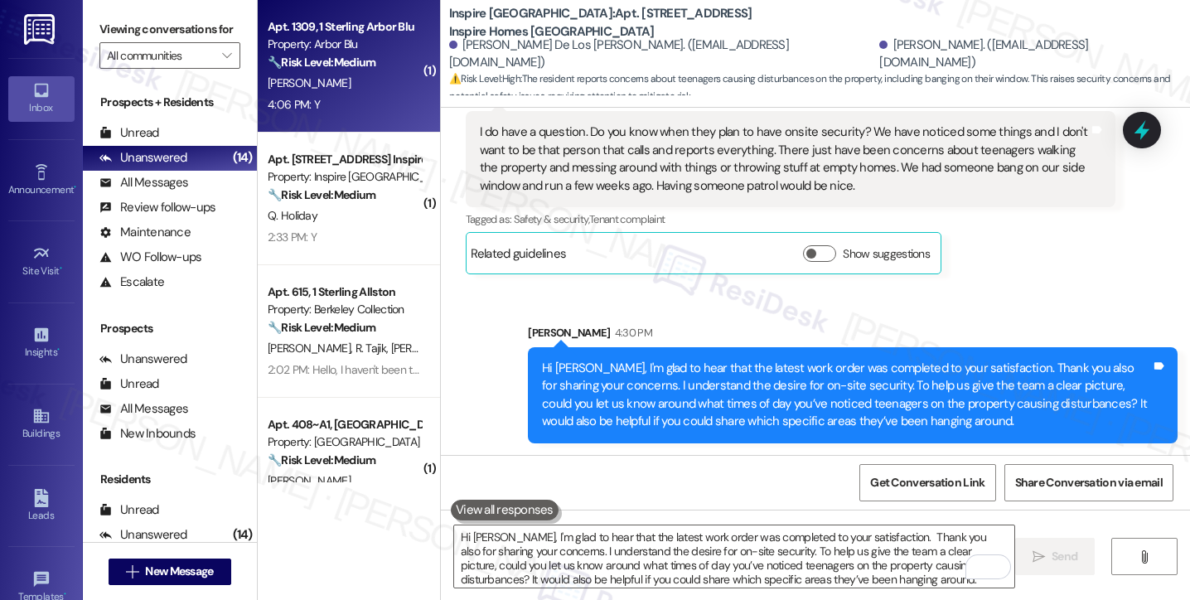
click at [339, 42] on div "Property: Arbor Blu" at bounding box center [344, 44] width 153 height 17
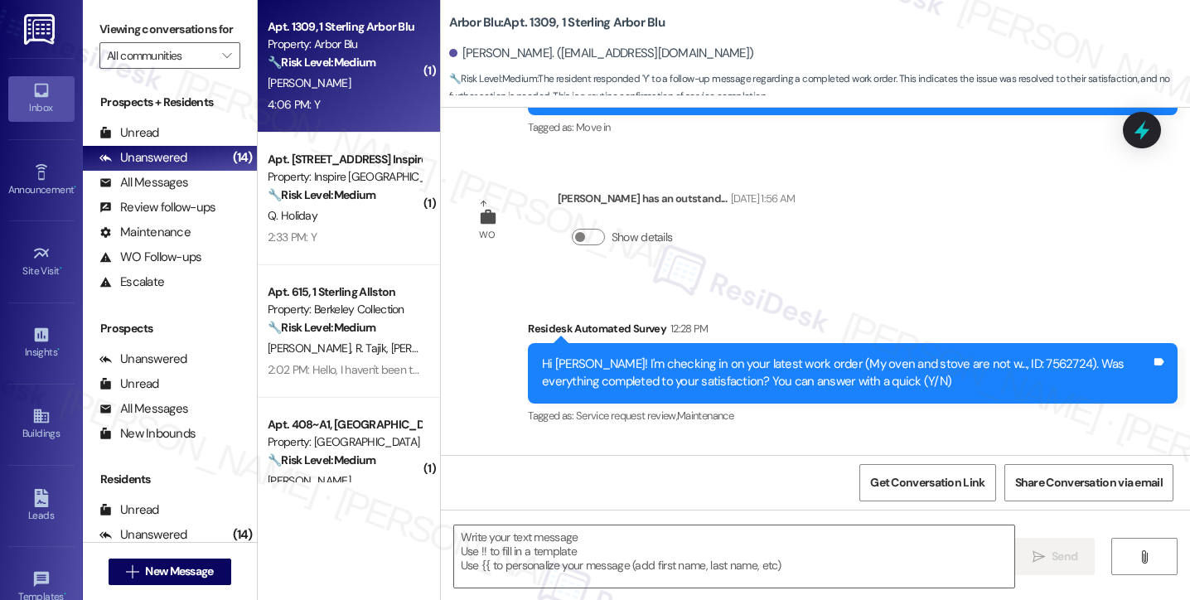
scroll to position [367, 0]
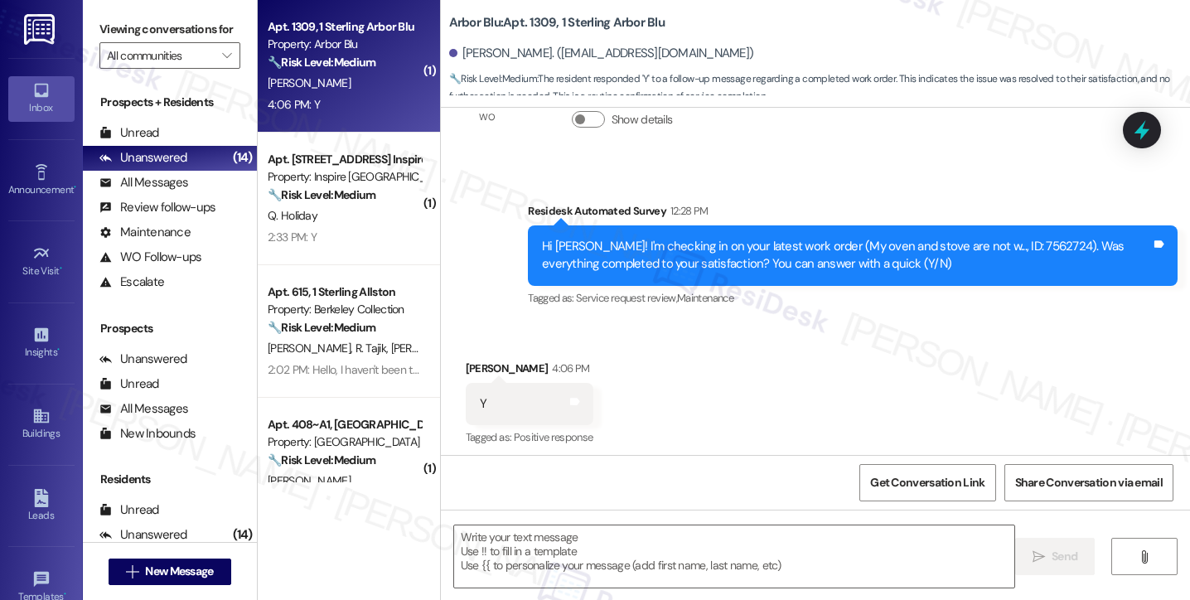
type textarea "Fetching suggested responses. Please feel free to read through the conversation…"
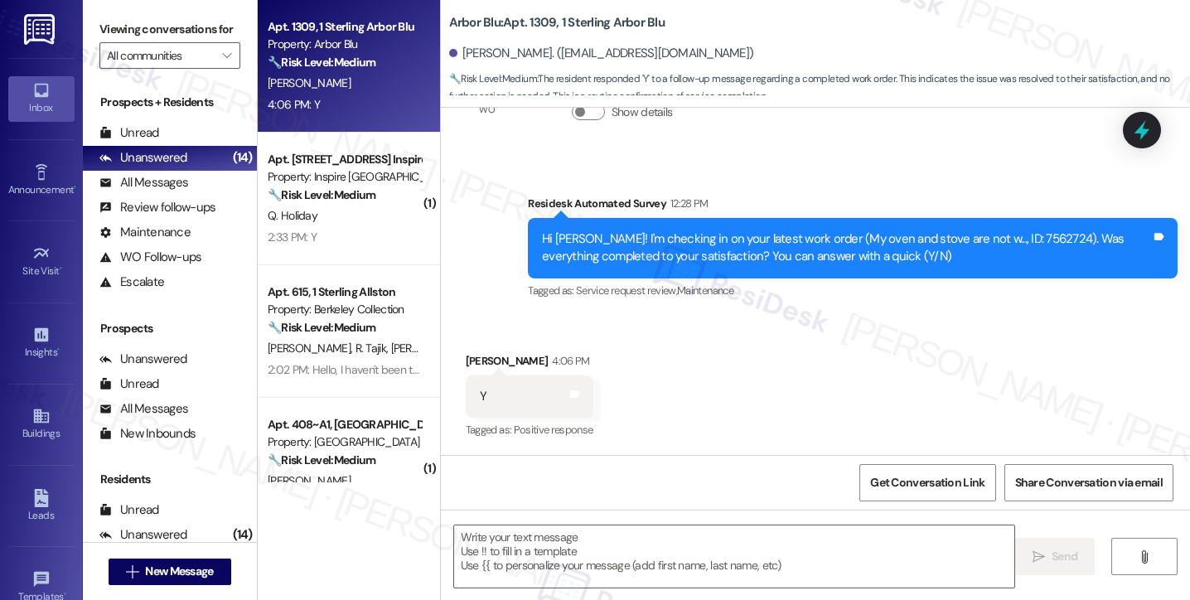
click at [107, 39] on label "Viewing conversations for" at bounding box center [169, 30] width 141 height 26
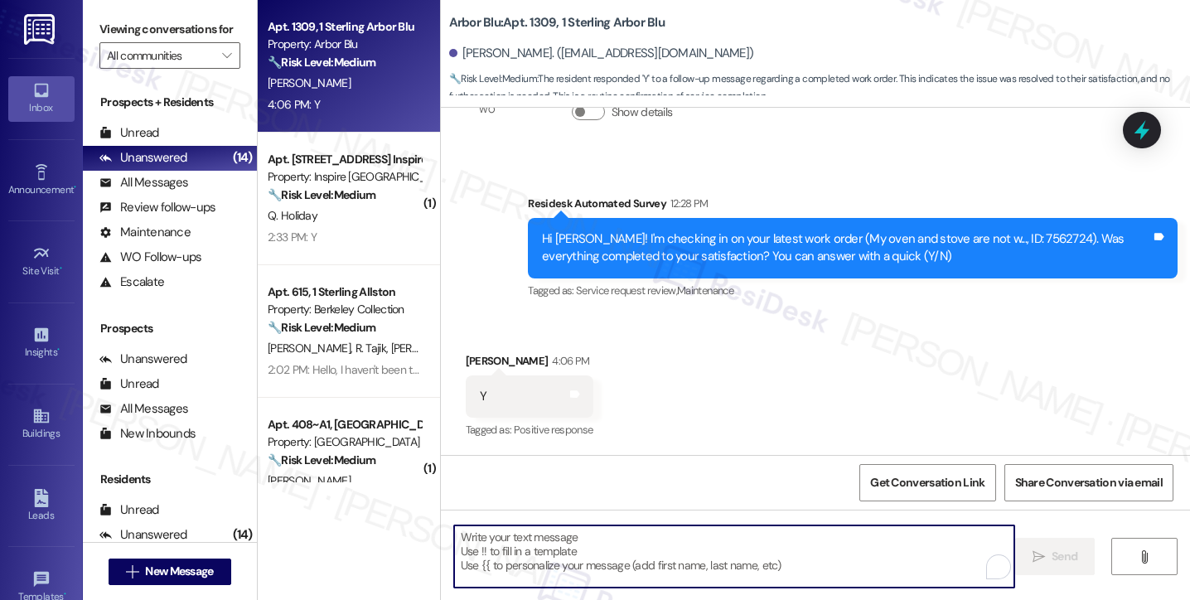
click at [520, 536] on textarea "To enrich screen reader interactions, please activate Accessibility in Grammarl…" at bounding box center [734, 556] width 560 height 62
paste textarea "Hi {{first_name}}! I'm glad to hear that the latest work order was completed to…"
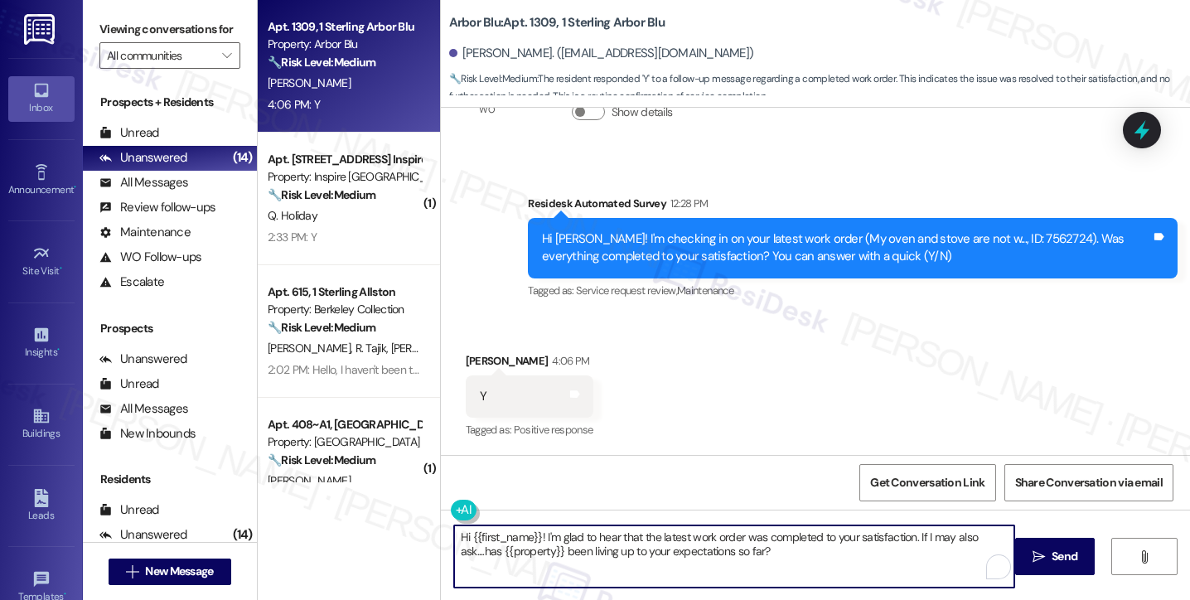
type textarea "Hi {{first_name}}! I'm glad to hear that the latest work order was completed to…"
click at [466, 381] on div "Y Tags and notes" at bounding box center [530, 396] width 128 height 42
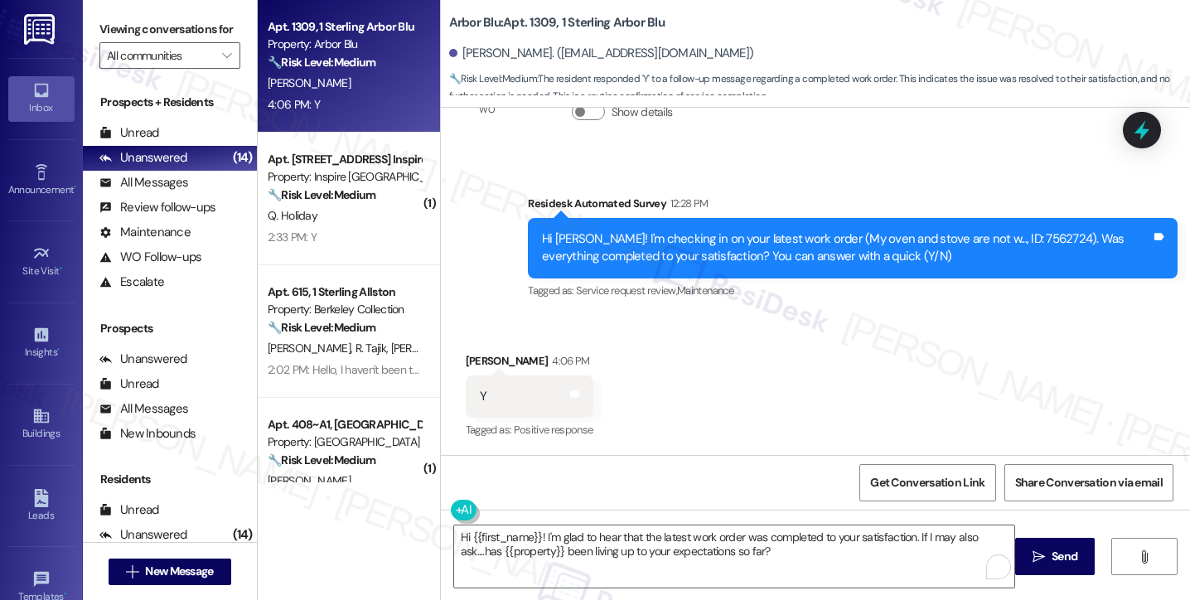
click at [473, 359] on div "Grace Lisle 4:06 PM" at bounding box center [530, 363] width 128 height 23
click at [649, 543] on textarea "Hi {{first_name}}! I'm glad to hear that the latest work order was completed to…" at bounding box center [734, 556] width 560 height 62
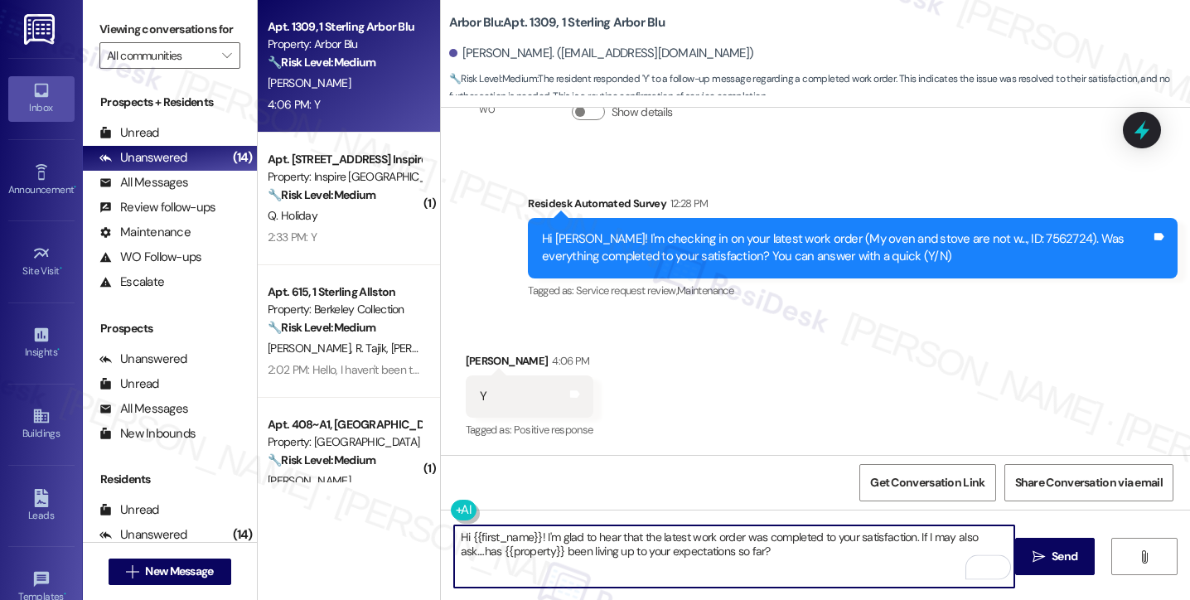
click at [649, 543] on textarea "Hi {{first_name}}! I'm glad to hear that the latest work order was completed to…" at bounding box center [734, 556] width 560 height 62
click at [650, 543] on textarea "Hi {{first_name}}! I'm glad to hear that the latest work order was completed to…" at bounding box center [734, 556] width 560 height 62
click at [787, 452] on div "Received via SMS Grace Lisle 4:06 PM Y Tags and notes Tagged as: Positive respo…" at bounding box center [815, 385] width 749 height 140
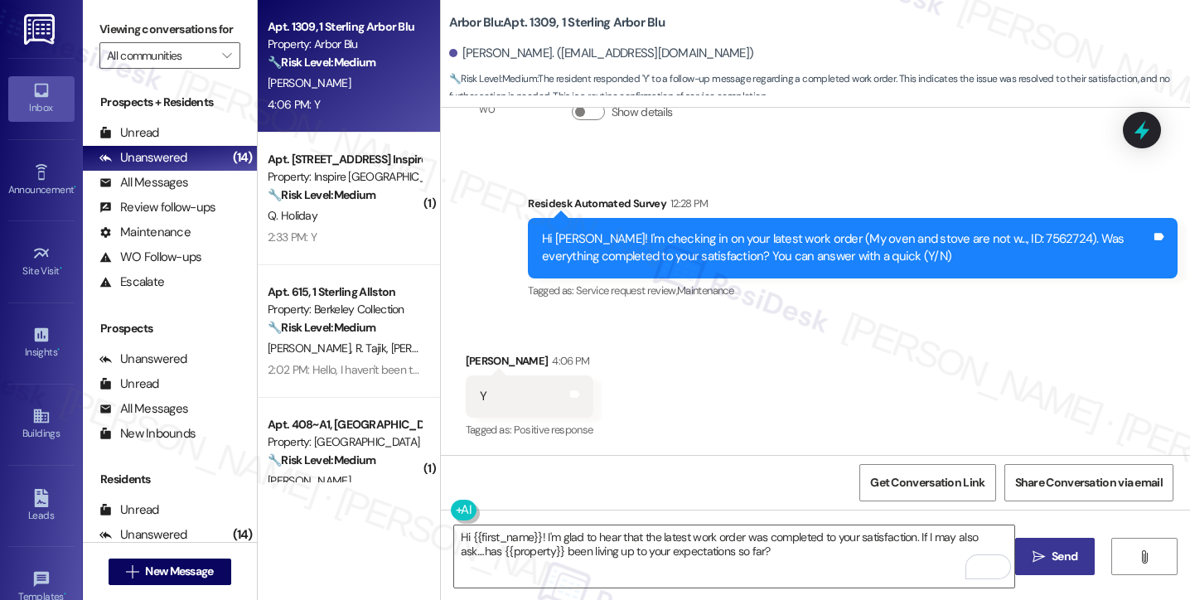
click at [1048, 561] on span "Send" at bounding box center [1064, 556] width 32 height 17
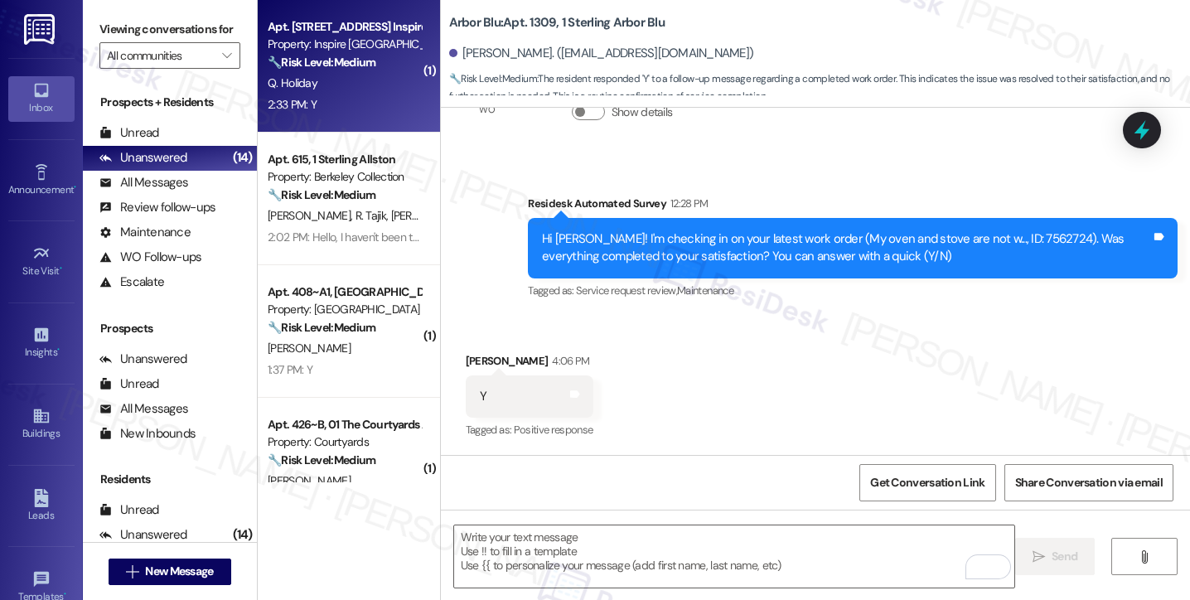
click at [359, 85] on div "Q. Holiday" at bounding box center [344, 83] width 157 height 21
type textarea "Fetching suggested responses. Please feel free to read through the conversation…"
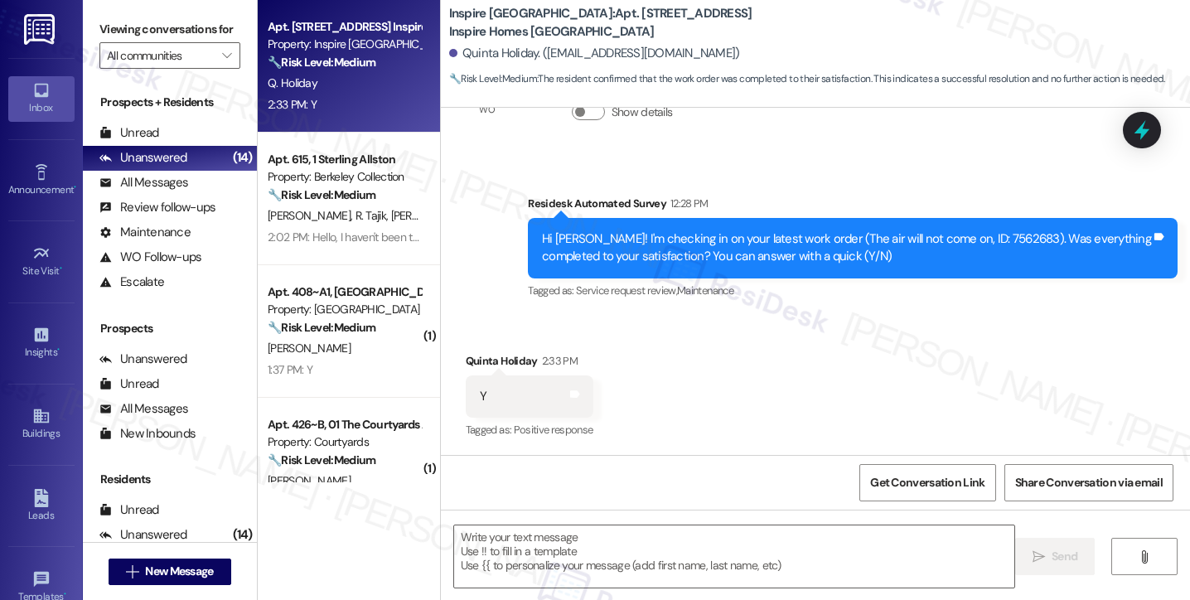
click at [614, 241] on div "Hi Quinta! I'm checking in on your latest work order (The air will not come on,…" at bounding box center [846, 248] width 609 height 36
click at [615, 241] on div "Hi Quinta! I'm checking in on your latest work order (The air will not come on,…" at bounding box center [846, 248] width 609 height 36
click at [551, 553] on textarea at bounding box center [734, 556] width 560 height 62
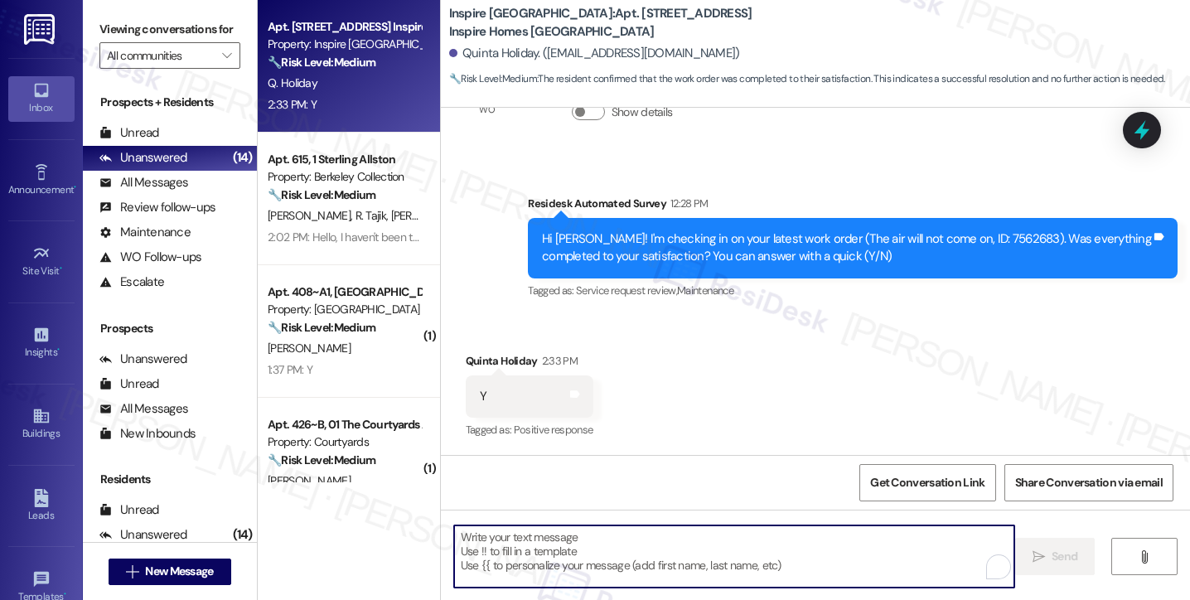
paste textarea "Hi {{first_name}}! I'm glad to hear that the latest work order was completed to…"
type textarea "Hi {{first_name}}! I'm glad to hear that the latest work order was completed to…"
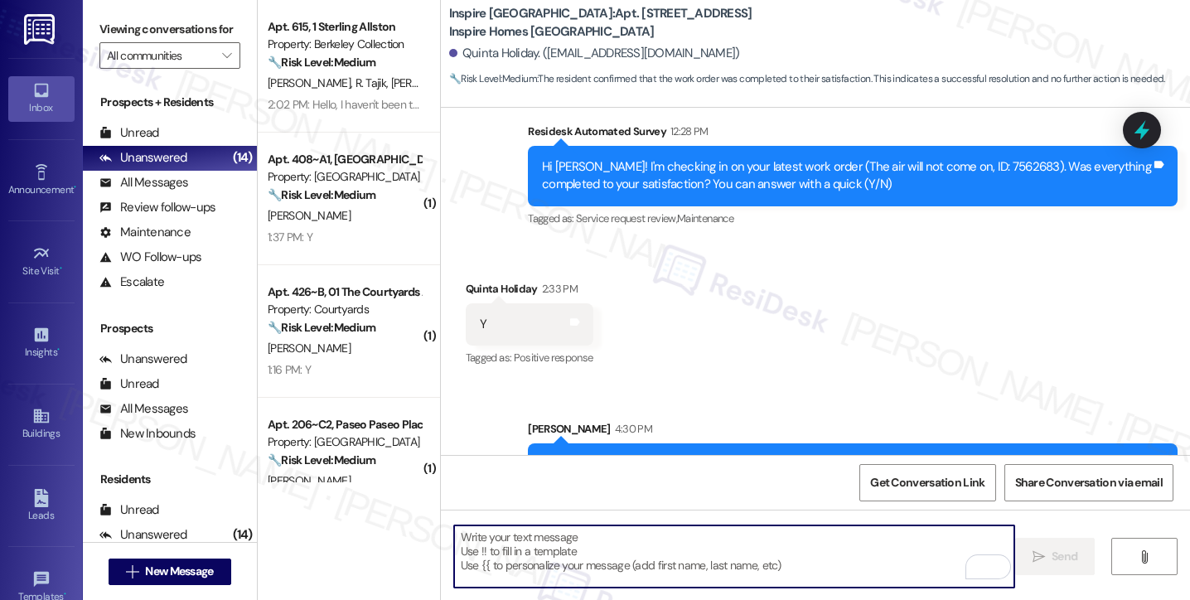
scroll to position [501, 0]
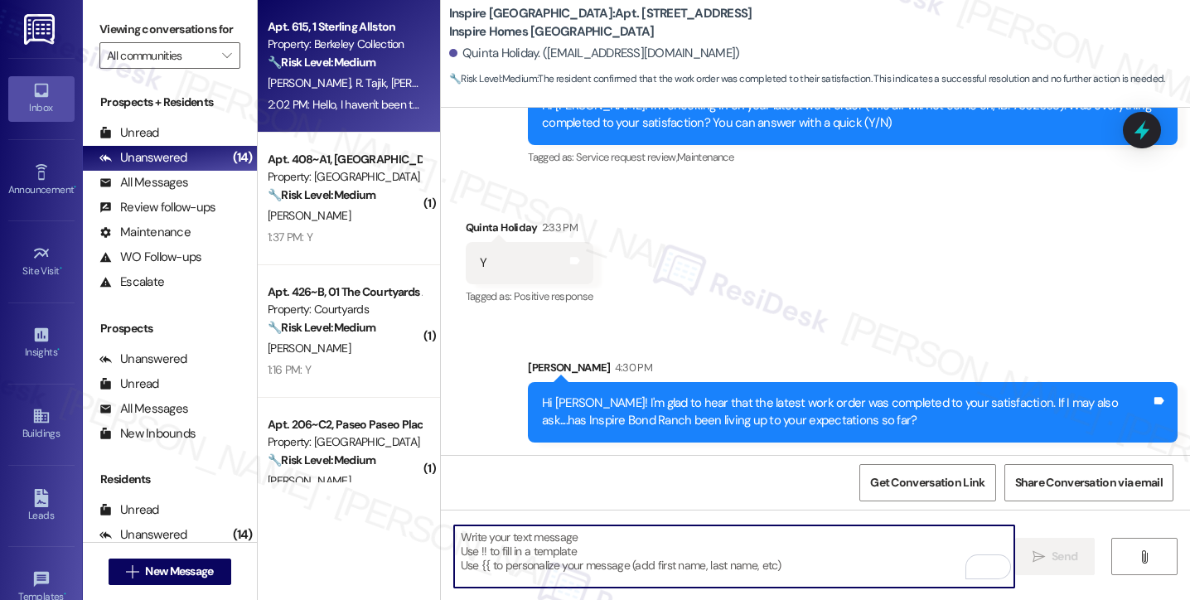
click at [322, 98] on div "2:02 PM: Hello, I haven't been to the study area since to test the WiFi but I w…" at bounding box center [539, 104] width 542 height 15
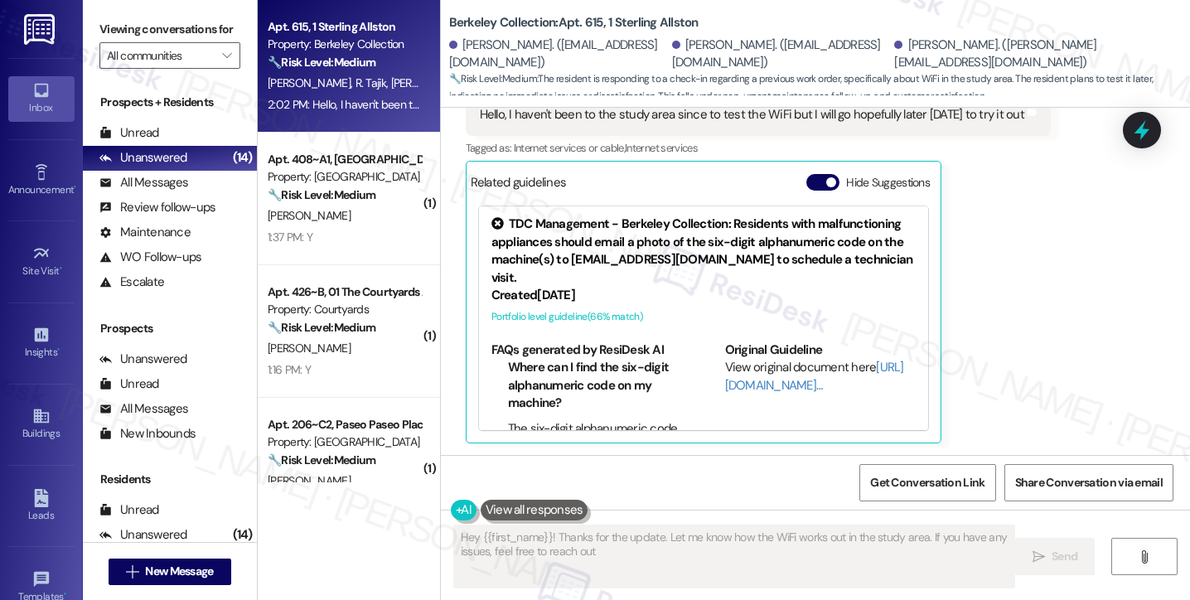
type textarea "Hey {{first_name}}! Thanks for the update. Let me know how the WiFi works out i…"
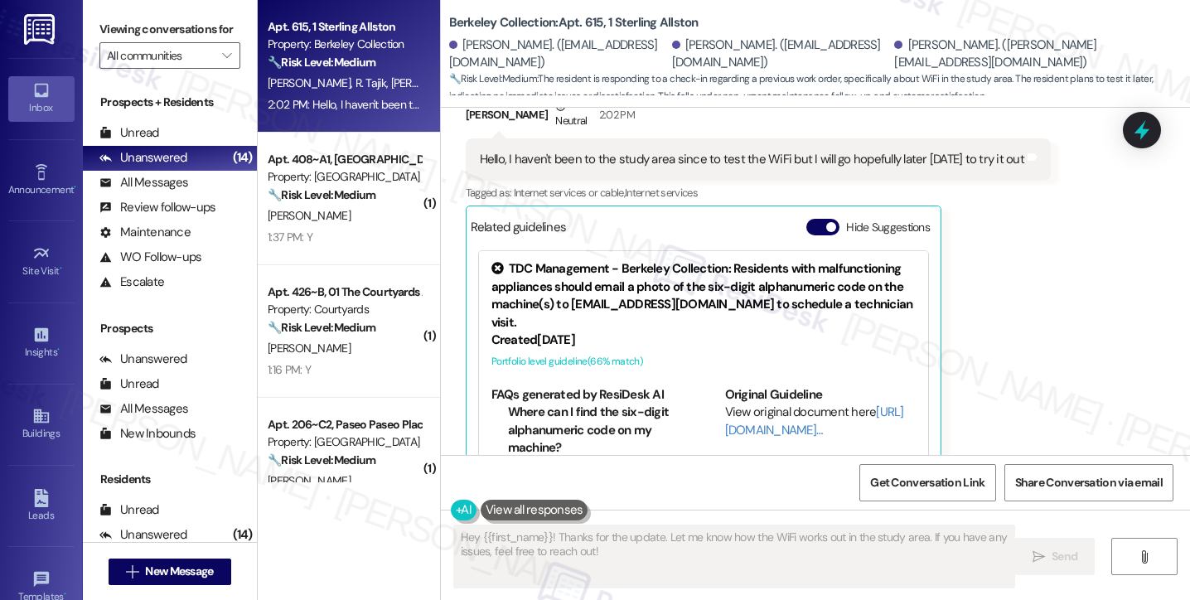
scroll to position [328, 0]
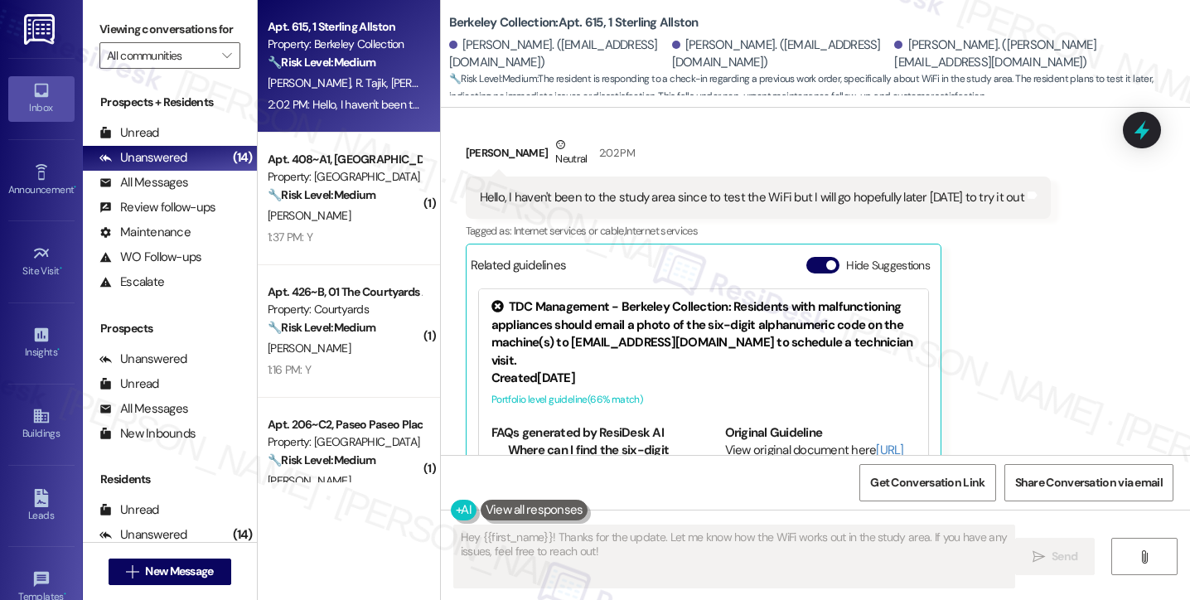
click at [699, 195] on div "Hello, I haven't been to the study area since to test the WiFi but I will go ho…" at bounding box center [752, 197] width 544 height 17
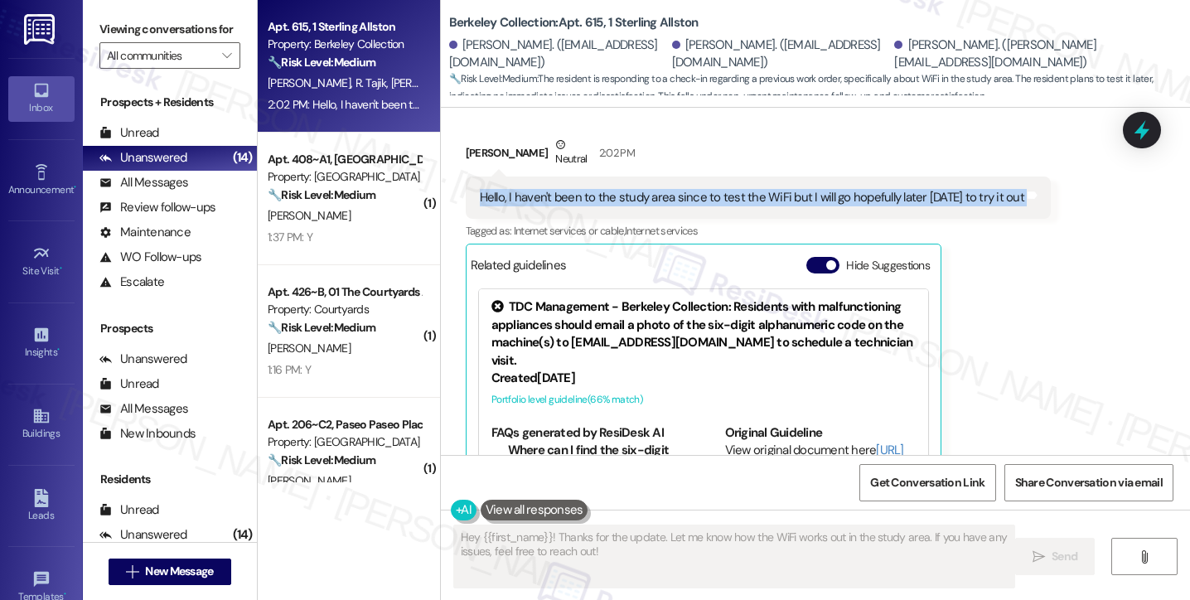
click at [699, 195] on div "Hello, I haven't been to the study area since to test the WiFi but I will go ho…" at bounding box center [752, 197] width 544 height 17
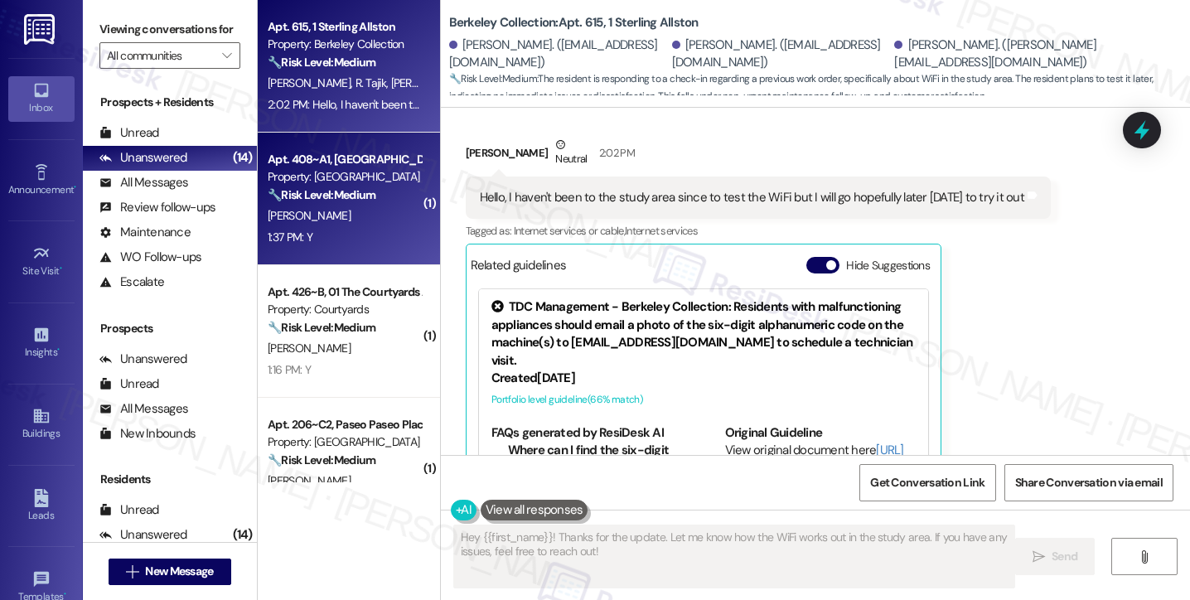
click at [378, 199] on div "🔧 Risk Level: Medium The resident responded positively to a check-in regarding …" at bounding box center [344, 194] width 153 height 17
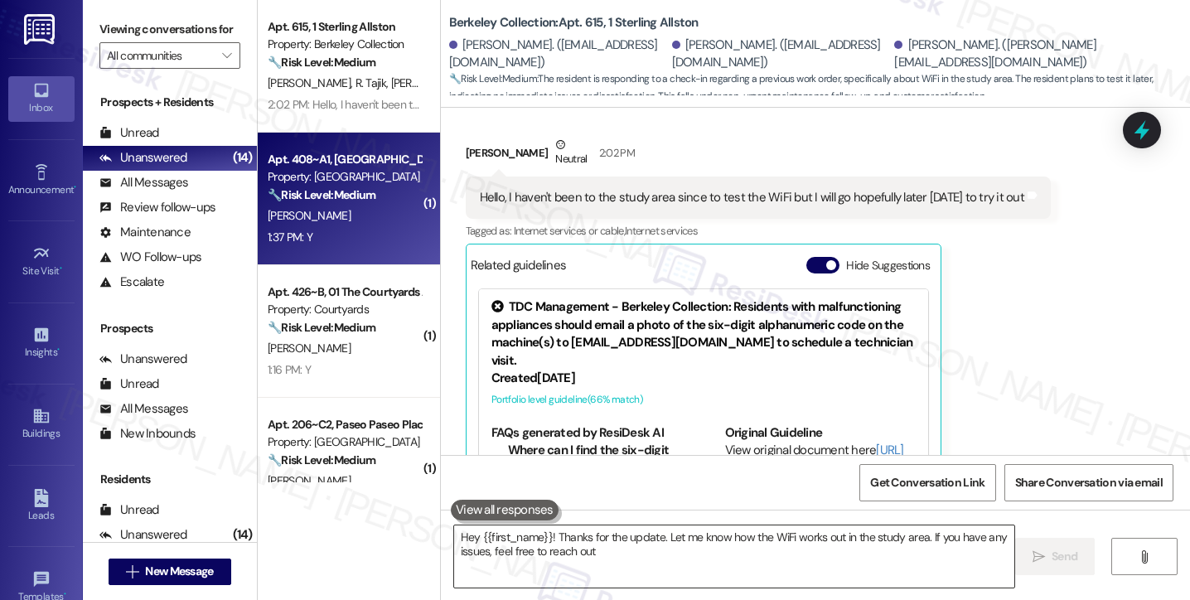
type textarea "Hey {{first_name}}! Thanks for the update. Let me know how the WiFi works out i…"
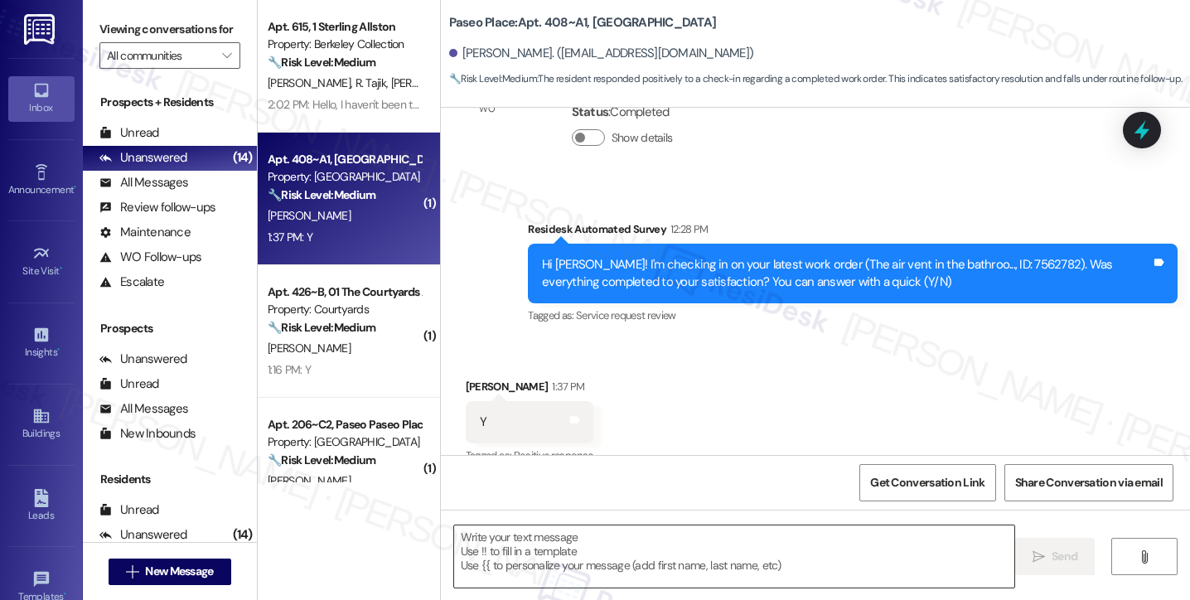
type textarea "Fetching suggested responses. Please feel free to read through the conversation…"
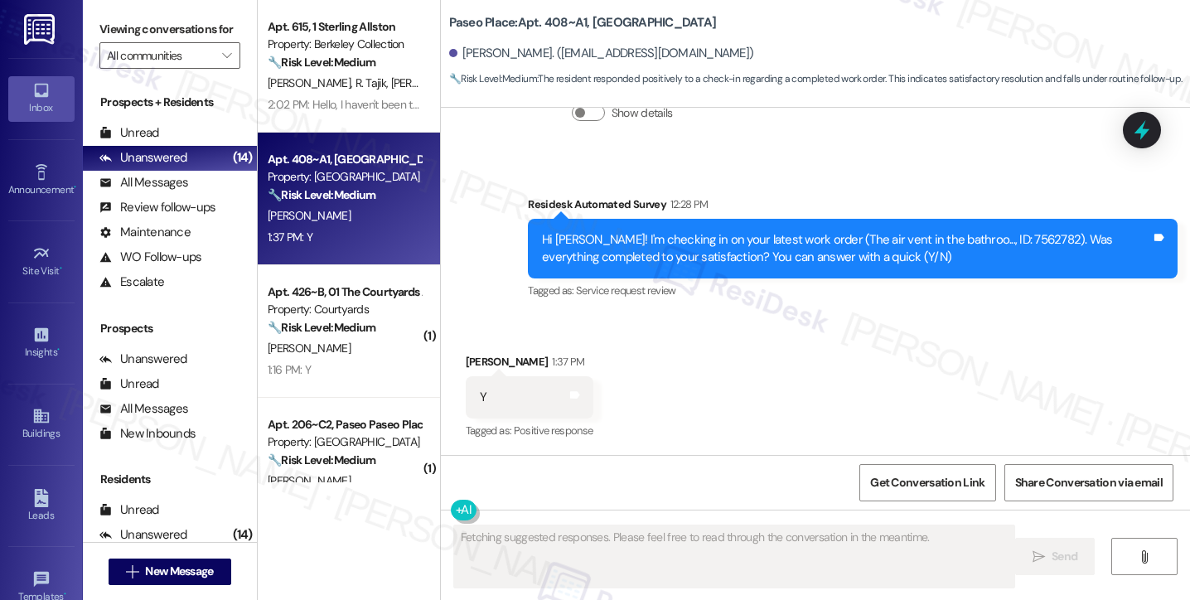
scroll to position [426, 0]
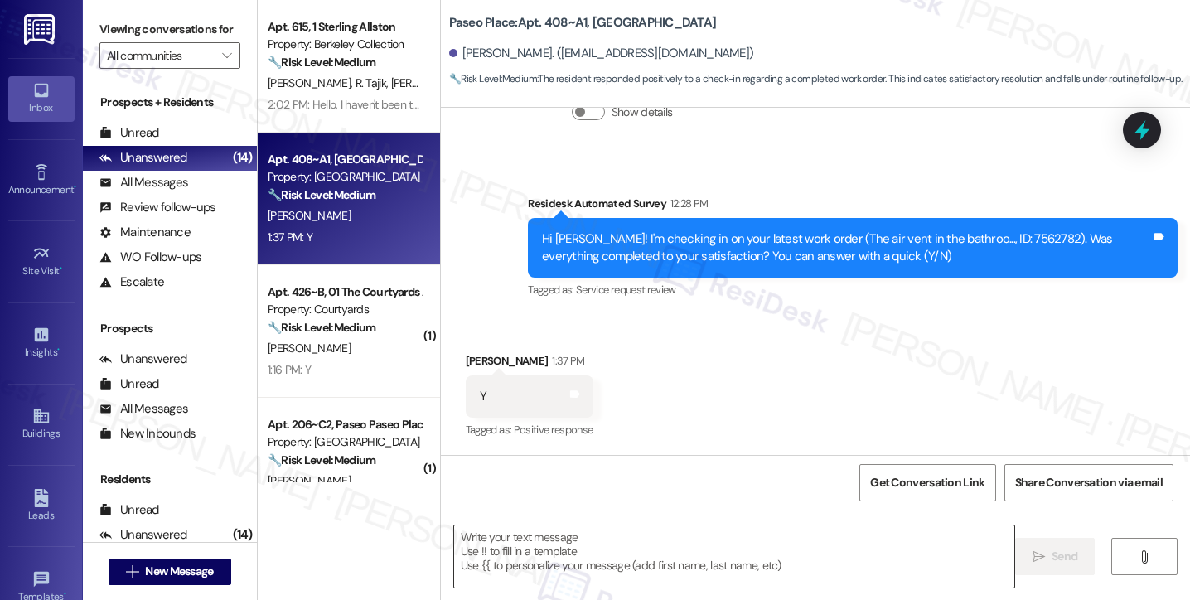
click at [578, 543] on textarea at bounding box center [734, 556] width 560 height 62
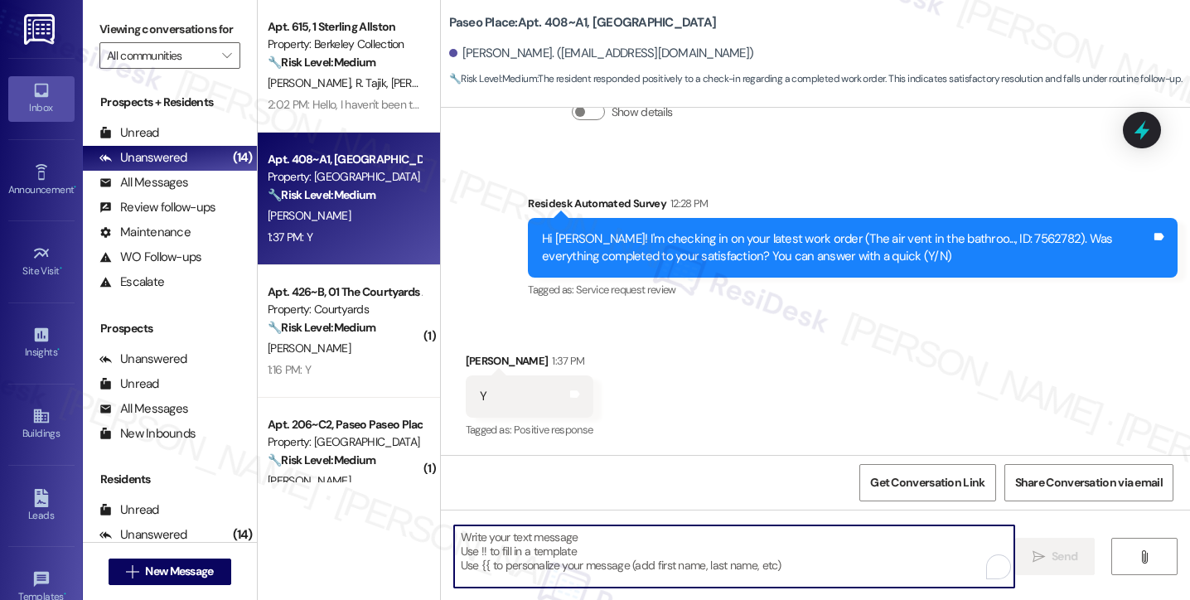
paste textarea "Hi {{first_name}}! I'm glad to hear that the latest work order was completed to…"
type textarea "Hi {{first_name}}! I'm glad to hear that the latest work order was completed to…"
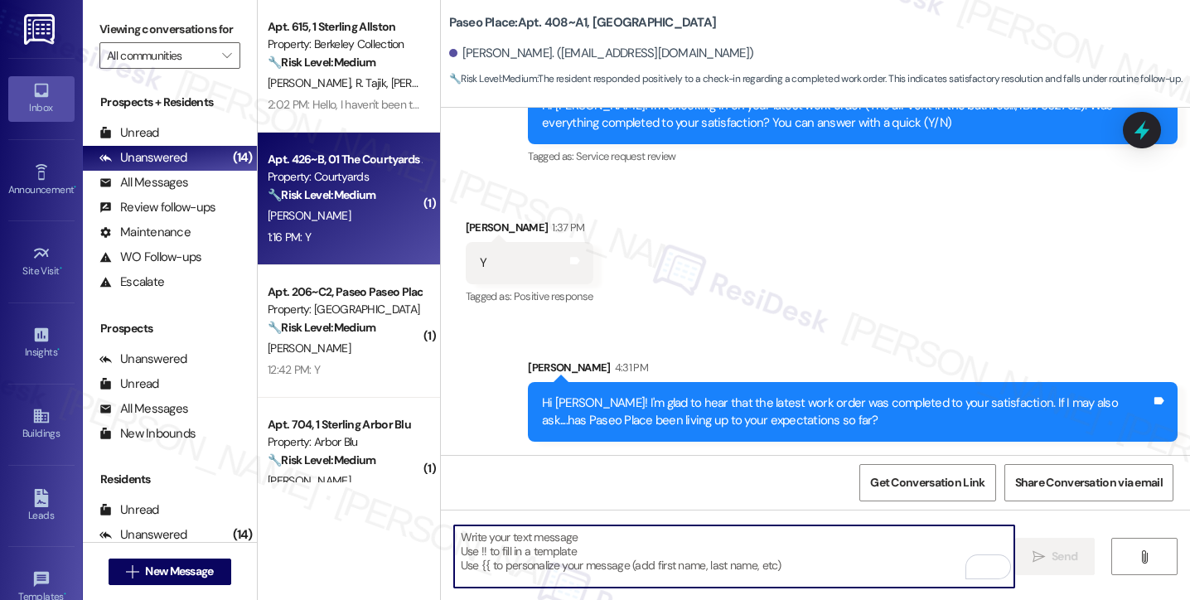
click at [301, 194] on strong "🔧 Risk Level: Medium" at bounding box center [322, 194] width 108 height 15
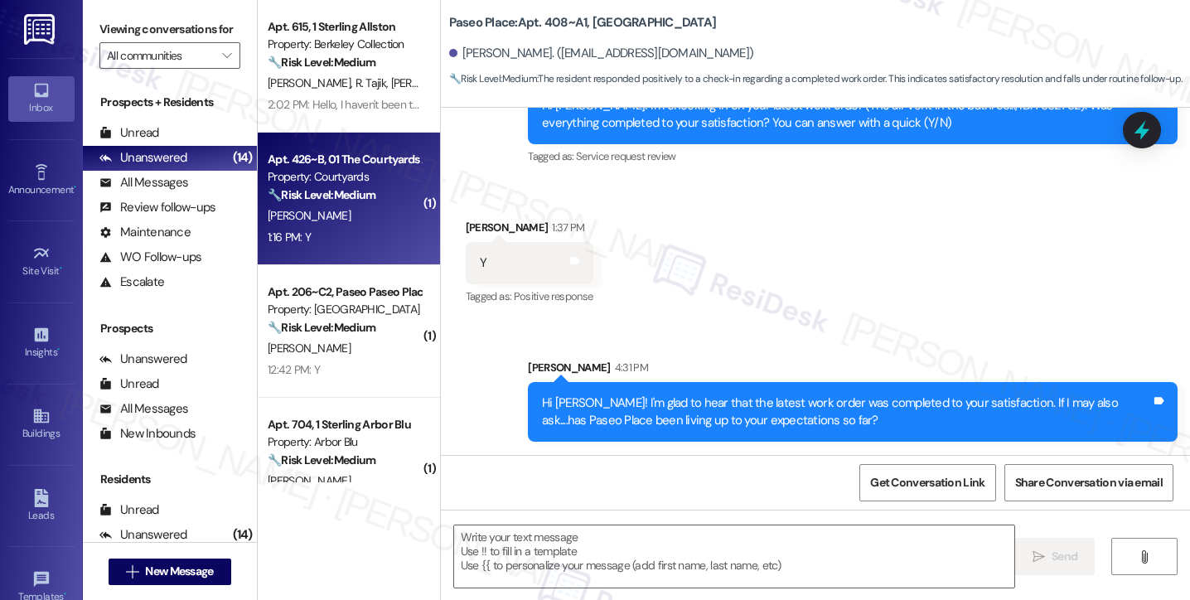
type textarea "Fetching suggested responses. Please feel free to read through the conversation…"
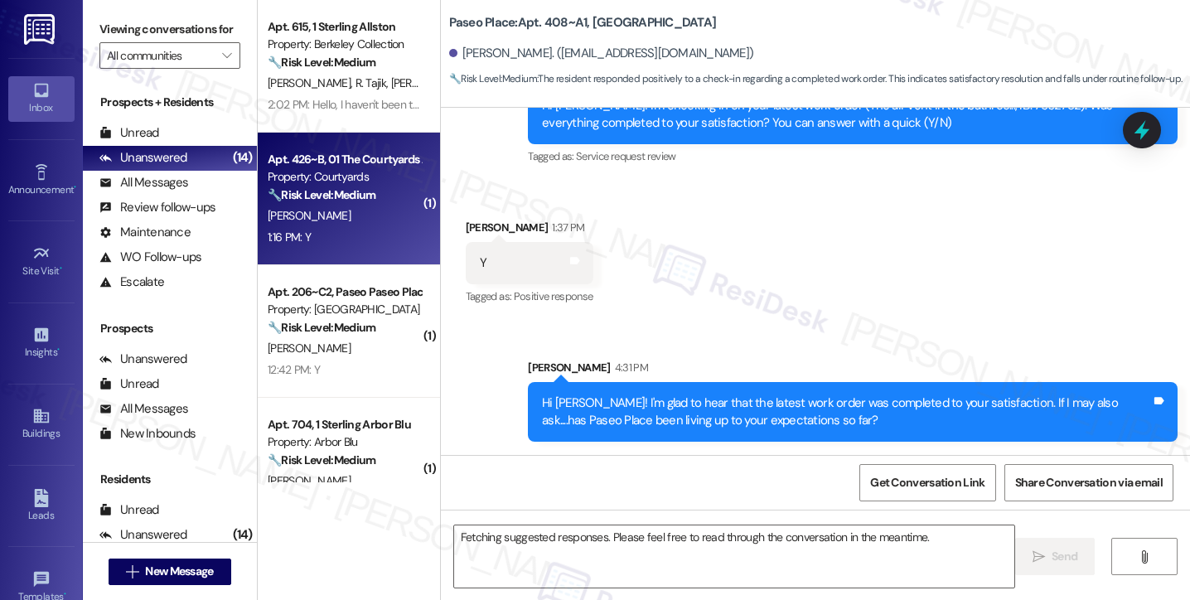
scroll to position [393, 0]
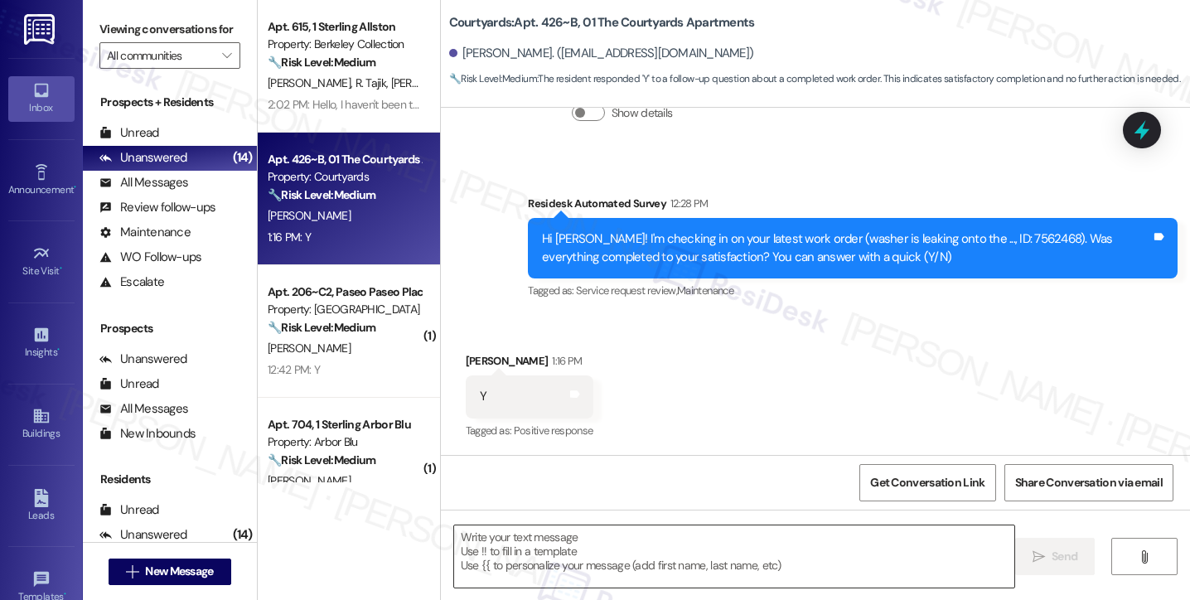
click at [555, 546] on textarea at bounding box center [734, 556] width 560 height 62
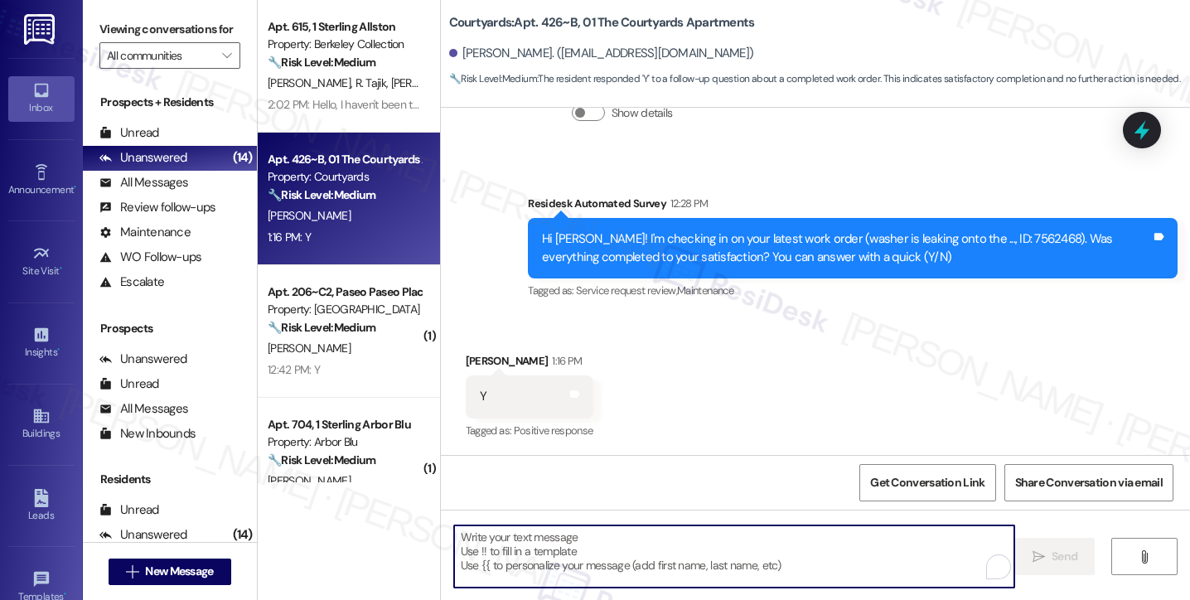
paste textarea "Hi {{first_name}}! I'm glad to hear that the latest work order was completed to…"
type textarea "Hi {{first_name}}! I'm glad to hear that the latest work order was completed to…"
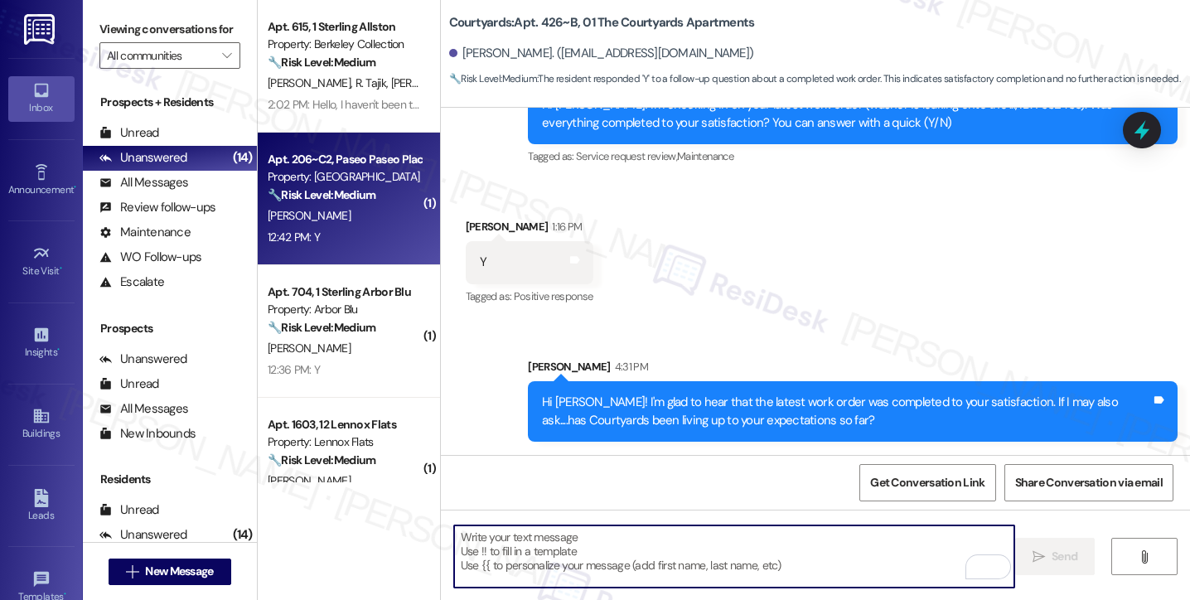
click at [359, 191] on strong "🔧 Risk Level: Medium" at bounding box center [322, 194] width 108 height 15
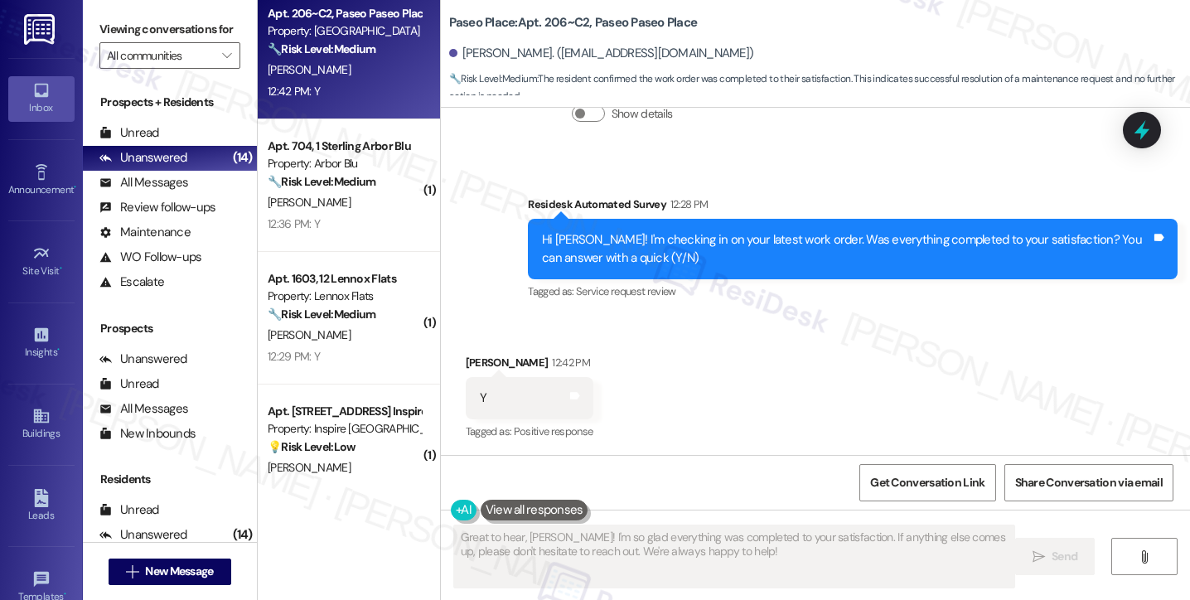
scroll to position [166, 0]
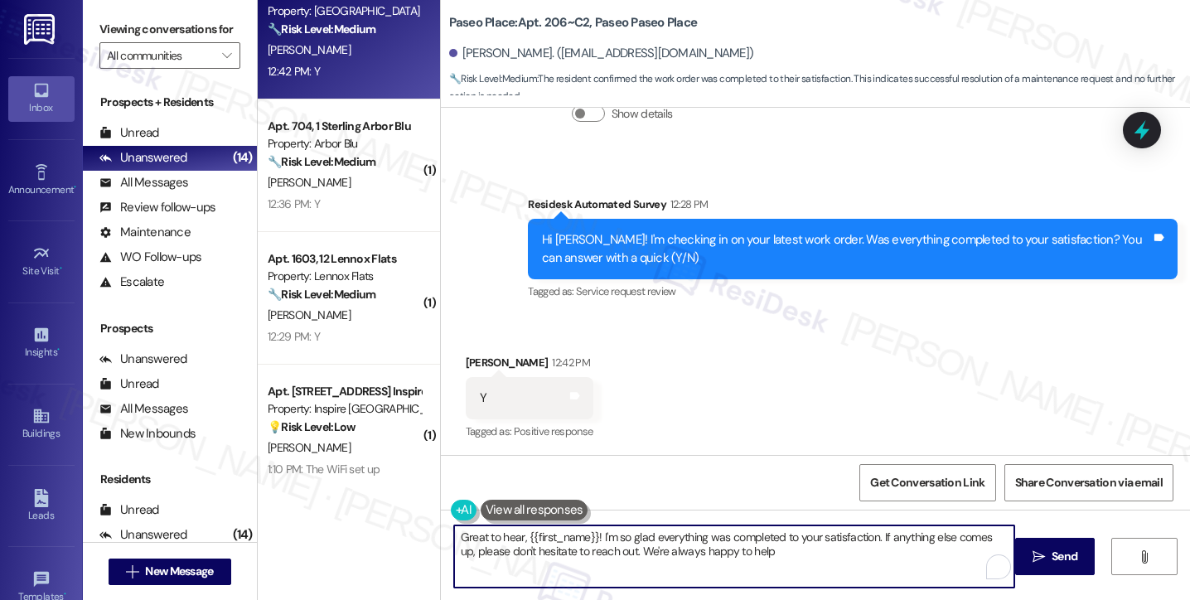
click at [579, 549] on textarea "Great to hear, {{first_name}}! I'm so glad everything was completed to your sat…" at bounding box center [734, 556] width 560 height 62
paste textarea "Hi {{first_name}}! I'm glad to hear that the latest work order was completed to…"
type textarea "Great to hear, {{first_name}}! I'm so glad everything was completed to your sat…"
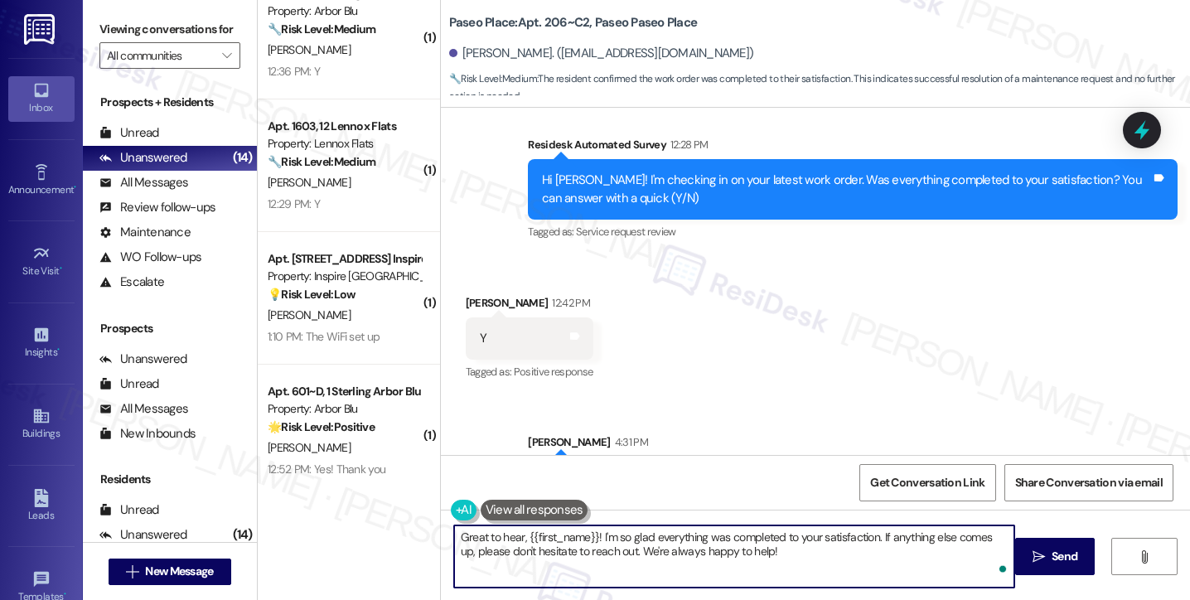
scroll to position [2170, 0]
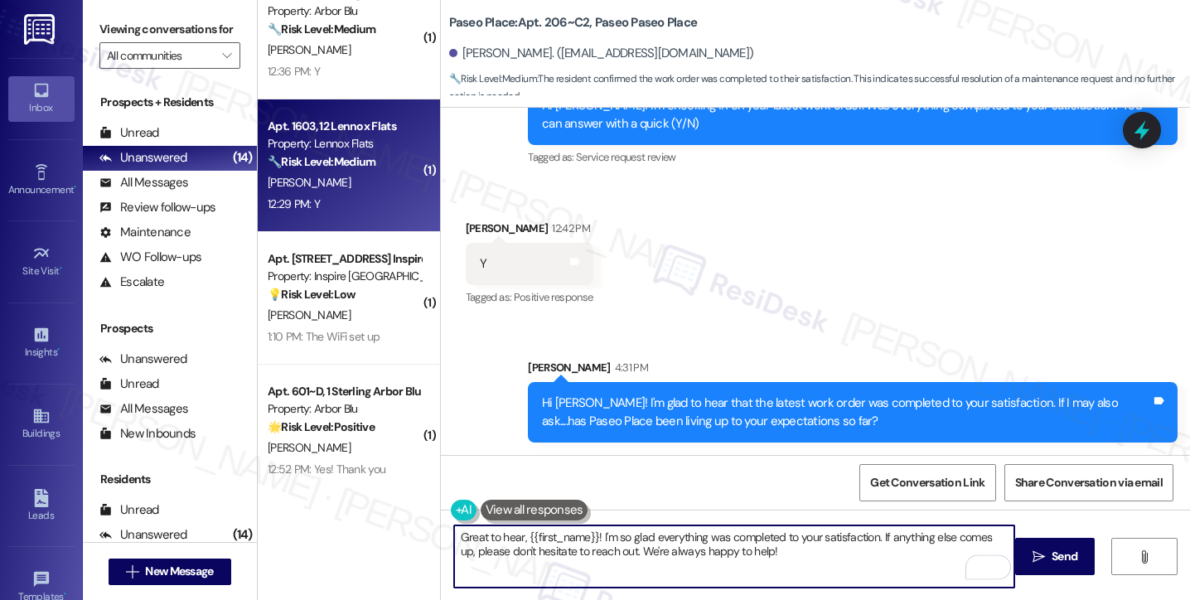
click at [361, 191] on div "[PERSON_NAME]" at bounding box center [344, 182] width 157 height 21
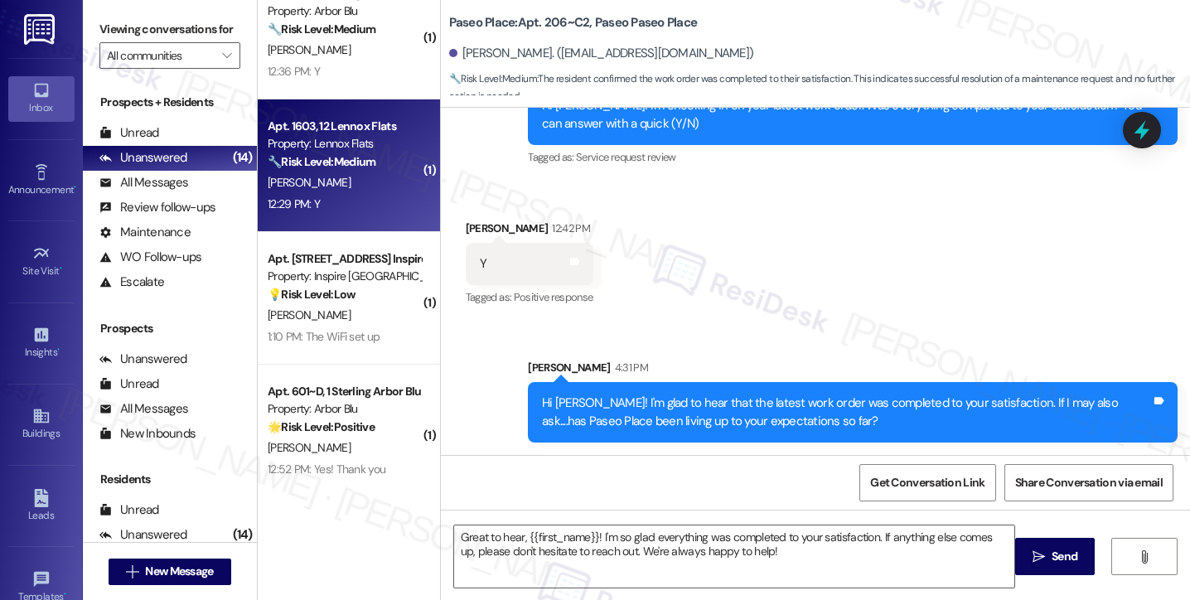
type textarea "Fetching suggested responses. Please feel free to read through the conversation…"
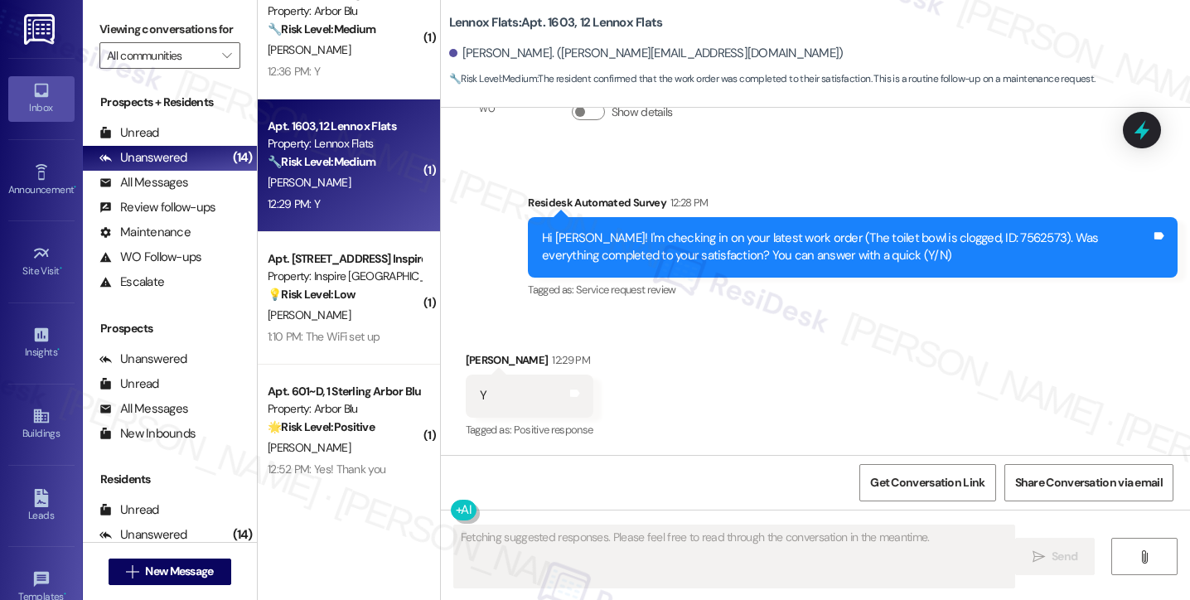
scroll to position [1389, 0]
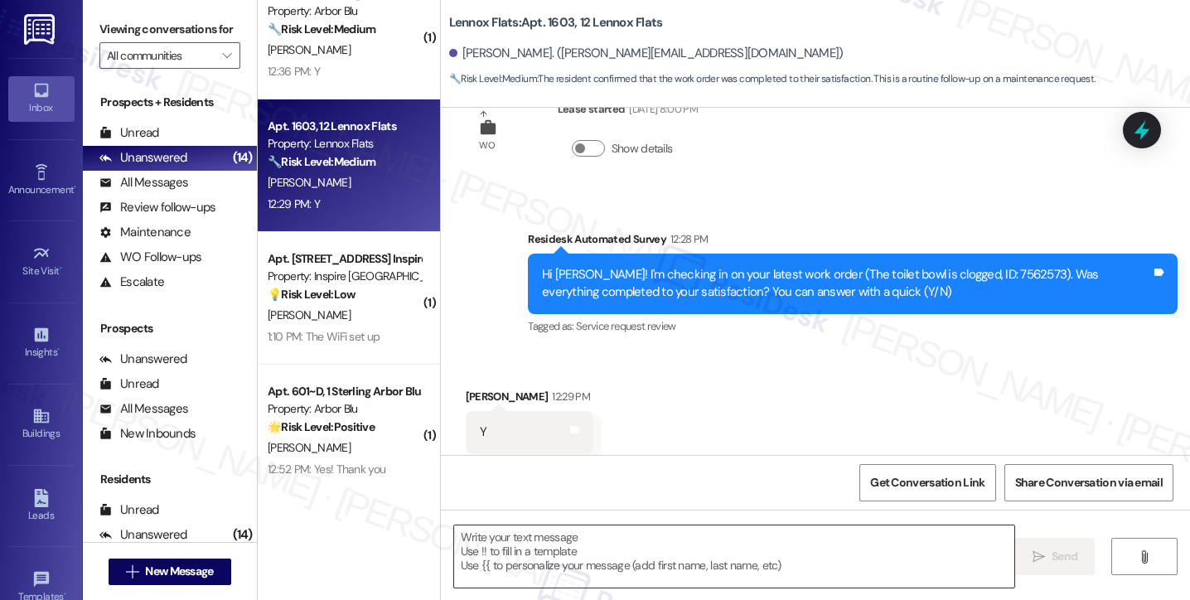
click at [538, 534] on textarea at bounding box center [734, 556] width 560 height 62
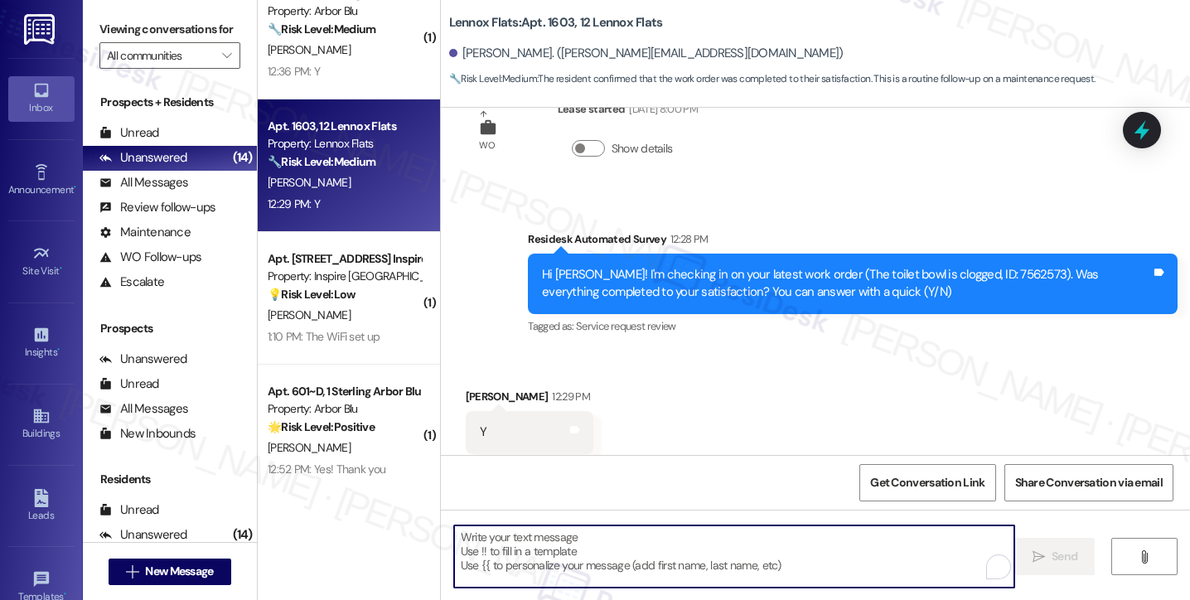
paste textarea "Hi {{first_name}}! I'm glad to hear that the latest work order was completed to…"
type textarea "Hi {{first_name}}! I'm glad to hear that the latest work order was completed to…"
